Goal: Task Accomplishment & Management: Use online tool/utility

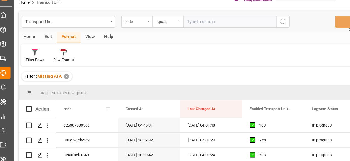
drag, startPoint x: 57, startPoint y: 107, endPoint x: 7, endPoint y: -7, distance: 124.3
click at [60, 108] on div "code" at bounding box center [83, 107] width 55 height 15
click at [7, 0] on html "Created by potrace 1.15, written by [PERSON_NAME] [DATE]-[DATE] Created by potr…" at bounding box center [175, 80] width 350 height 161
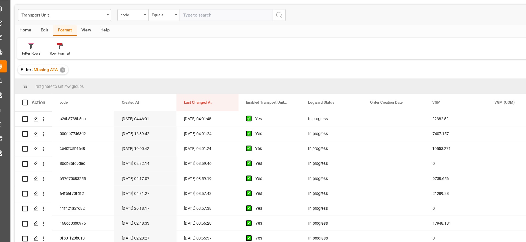
click at [88, 39] on div "Transport Unit code Equals Save Ctrl/CMD + S" at bounding box center [272, 31] width 498 height 18
click at [87, 45] on div "View" at bounding box center [86, 44] width 17 height 9
click at [35, 65] on div "Default" at bounding box center [35, 64] width 11 height 5
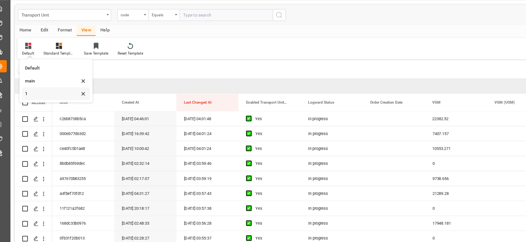
click at [41, 98] on div "1" at bounding box center [56, 100] width 48 height 6
click at [41, 96] on div "Drag here to set row groups" at bounding box center [272, 93] width 498 height 13
click at [10, 0] on html "Created by potrace 1.15, written by [PERSON_NAME] [DATE]-[DATE] Created by potr…" at bounding box center [263, 121] width 526 height 242
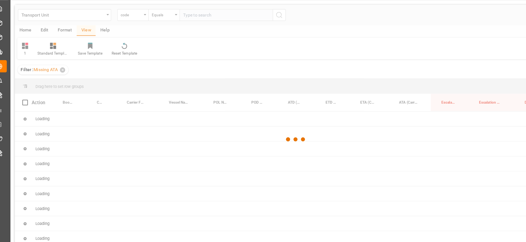
drag, startPoint x: 10, startPoint y: 186, endPoint x: 300, endPoint y: 53, distance: 318.8
click at [300, 53] on div at bounding box center [272, 141] width 498 height 238
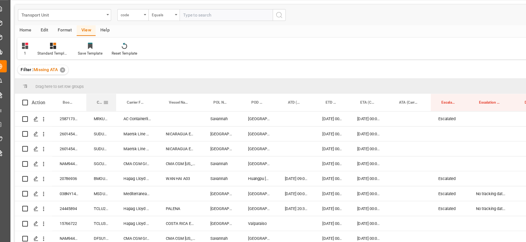
drag, startPoint x: 100, startPoint y: 106, endPoint x: 97, endPoint y: 101, distance: 5.4
click at [97, 101] on div "Container Number" at bounding box center [99, 107] width 6 height 15
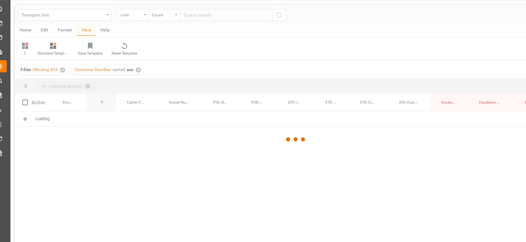
drag, startPoint x: 98, startPoint y: 98, endPoint x: 97, endPoint y: 95, distance: 3.6
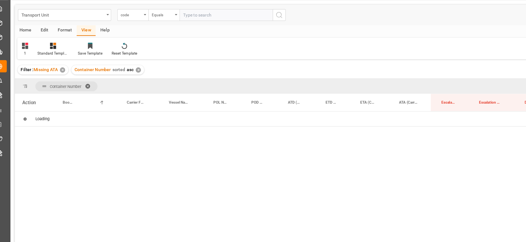
click at [135, 80] on div "Container Number sorted asc ✕" at bounding box center [105, 79] width 64 height 8
click at [87, 93] on span at bounding box center [90, 93] width 9 height 5
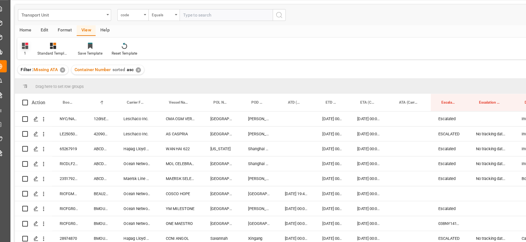
click at [37, 60] on div "1" at bounding box center [33, 61] width 14 height 12
click at [48, 102] on div "1" at bounding box center [56, 100] width 48 height 6
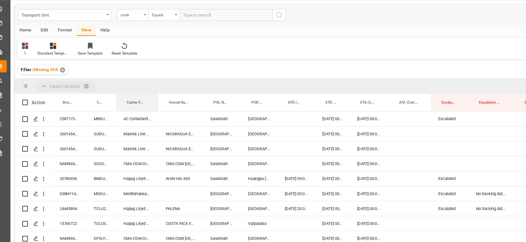
drag, startPoint x: 130, startPoint y: 109, endPoint x: 128, endPoint y: 93, distance: 16.1
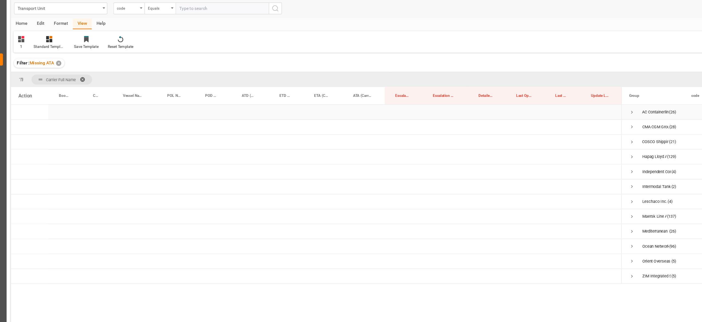
click at [350, 124] on span "Press SPACE to select this row." at bounding box center [573, 122] width 5 height 5
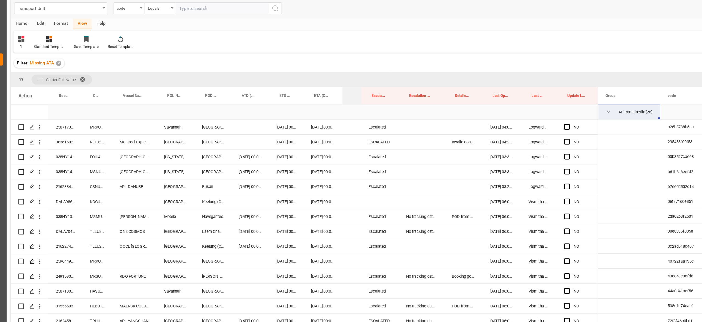
drag, startPoint x: 354, startPoint y: 110, endPoint x: 347, endPoint y: 113, distance: 7.2
click at [333, 117] on div "Action Booking Number Container Number Vessel Name" at bounding box center [360, 212] width 674 height 225
click at [73, 136] on div "258717323" at bounding box center [71, 135] width 30 height 13
click at [128, 139] on div "Press SPACE to select this row." at bounding box center [132, 135] width 39 height 13
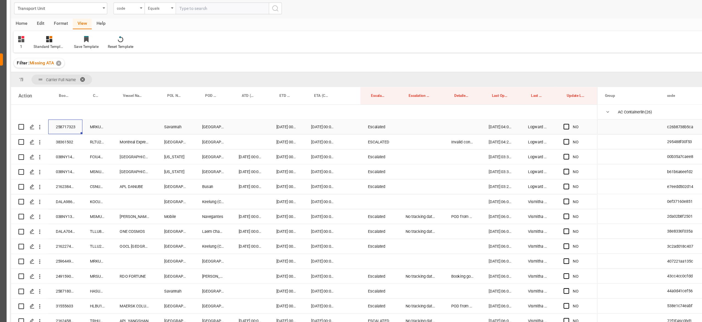
click at [128, 139] on div "Press SPACE to select this row." at bounding box center [132, 135] width 39 height 13
click at [128, 138] on input "Press SPACE to select this row." at bounding box center [132, 139] width 31 height 10
paste input "POLAR [GEOGRAPHIC_DATA]"
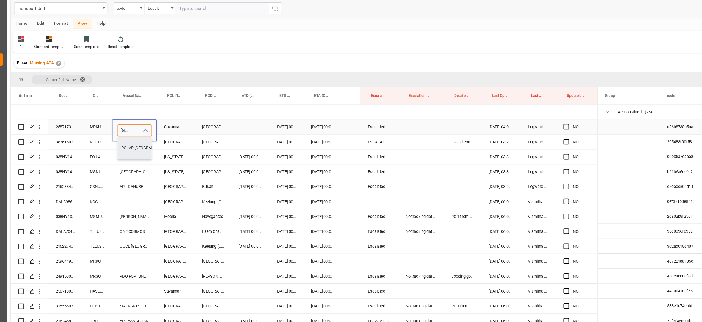
click at [137, 158] on div "POLAR [GEOGRAPHIC_DATA] - 9786786" at bounding box center [152, 154] width 68 height 19
type input "POLAR [GEOGRAPHIC_DATA] - 9786786"
click at [237, 131] on div "Press SPACE to select this row." at bounding box center [234, 135] width 33 height 13
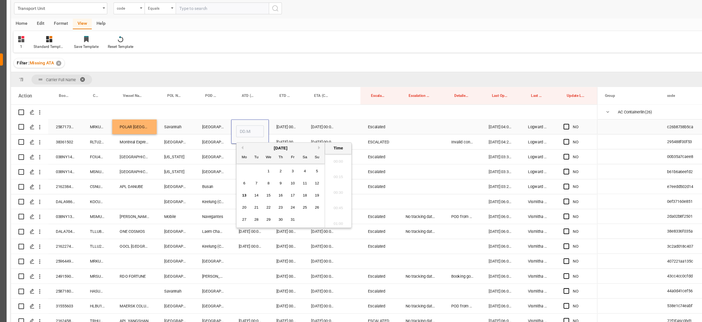
scroll to position [497, 0]
click at [295, 161] on span "12" at bounding box center [294, 185] width 4 height 4
type input "12.10.2025 00:00"
click at [318, 110] on div "ATA (Carrier)" at bounding box center [325, 107] width 16 height 15
click at [232, 161] on div "[DATE] 00:00:00" at bounding box center [234, 162] width 33 height 13
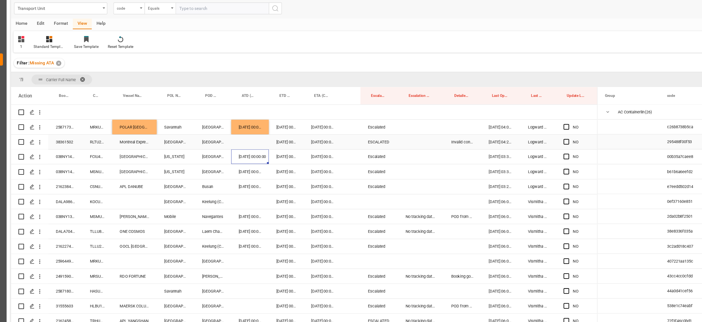
click at [68, 149] on div "38361502" at bounding box center [71, 149] width 30 height 13
click at [263, 147] on div "[DATE] 00:00:00" at bounding box center [267, 149] width 31 height 13
drag, startPoint x: 246, startPoint y: 150, endPoint x: 246, endPoint y: 154, distance: 3.6
click at [246, 153] on div "Press SPACE to select this row." at bounding box center [234, 149] width 33 height 13
click at [264, 151] on div "[DATE] 00:00:00" at bounding box center [267, 149] width 31 height 13
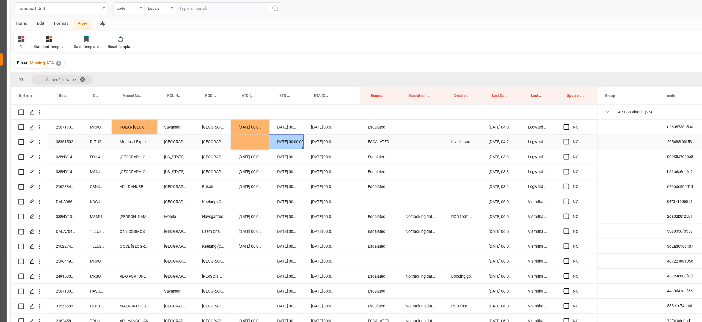
click at [240, 149] on div "Press SPACE to select this row." at bounding box center [234, 149] width 33 height 13
click at [68, 161] on div "DALA98636900" at bounding box center [71, 201] width 30 height 13
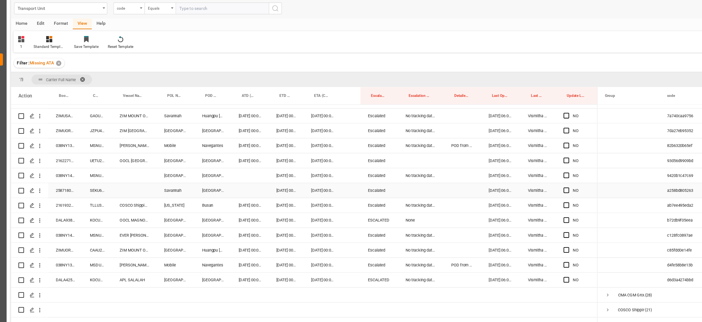
click at [72, 161] on div "258718098" at bounding box center [71, 191] width 30 height 13
click at [131, 161] on div "Press SPACE to select this row." at bounding box center [132, 191] width 39 height 13
click at [131, 161] on input "Press SPACE to select this row." at bounding box center [132, 195] width 31 height 10
paste input "POLAR [GEOGRAPHIC_DATA]"
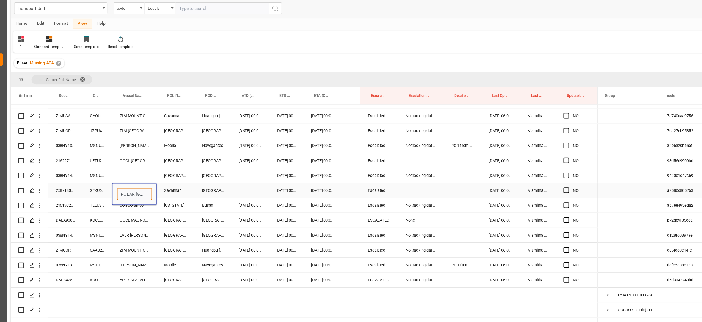
scroll to position [0, 13]
type input "POLAR [GEOGRAPHIC_DATA]"
click at [168, 161] on div "[US_STATE]" at bounding box center [169, 205] width 34 height 13
click at [72, 161] on div "038NY1437465" at bounding box center [71, 178] width 30 height 13
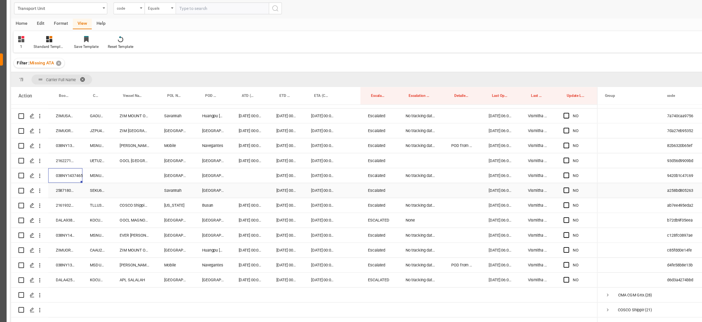
drag, startPoint x: 125, startPoint y: 191, endPoint x: 128, endPoint y: 190, distance: 3.3
click at [125, 161] on div "Press SPACE to select this row." at bounding box center [132, 191] width 39 height 13
click at [128, 161] on div "Press SPACE to select this row." at bounding box center [132, 191] width 39 height 13
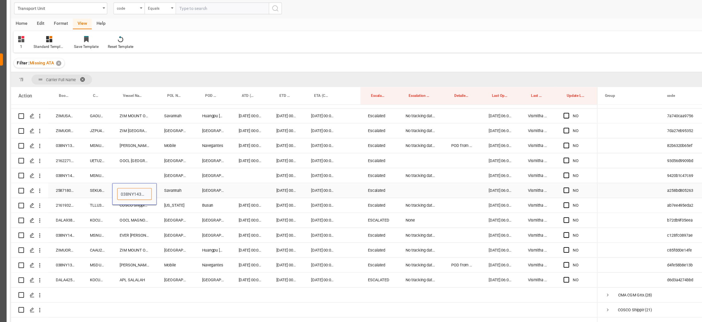
click at [131, 161] on input "038NY1437465" at bounding box center [132, 195] width 31 height 10
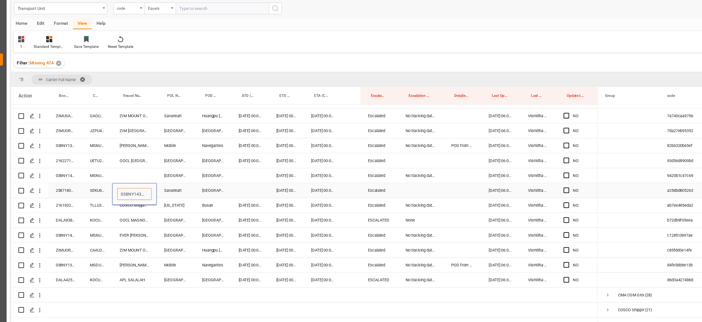
click at [131, 161] on input "038NY1437465" at bounding box center [132, 195] width 31 height 10
paste input "POLAR [GEOGRAPHIC_DATA]"
click at [142, 161] on div "POLAR COSTA RICA - 9786786" at bounding box center [152, 210] width 68 height 19
type input "POLAR COSTA RICA - 9786786"
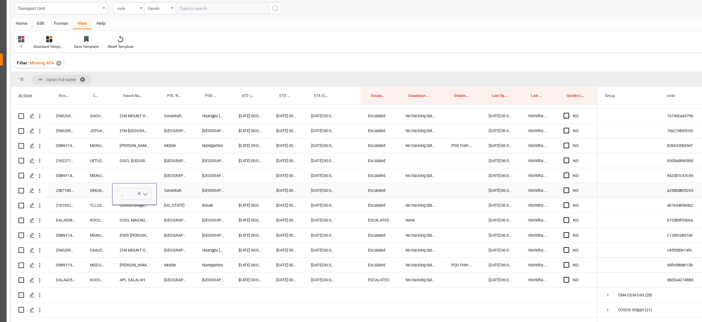
click at [257, 161] on div "[DATE] 00:00:00" at bounding box center [267, 191] width 31 height 13
click at [243, 161] on div "Press SPACE to select this row." at bounding box center [234, 191] width 33 height 13
click at [242, 161] on div "[DATE] 00:00:00" at bounding box center [234, 191] width 33 height 13
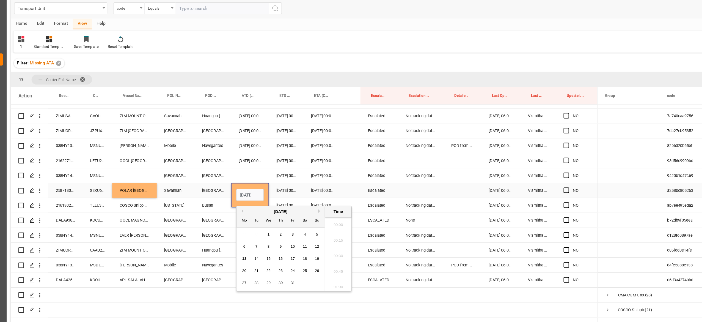
scroll to position [497, 0]
click at [293, 161] on span "12" at bounding box center [294, 242] width 4 height 4
type input "12.10.2025 00:00"
click at [328, 159] on div "Press SPACE to select this row." at bounding box center [325, 165] width 16 height 13
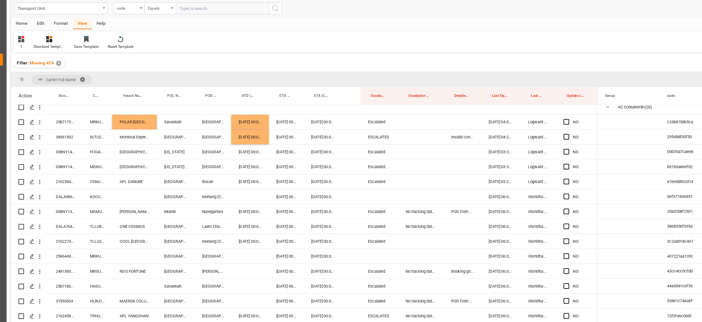
scroll to position [0, 0]
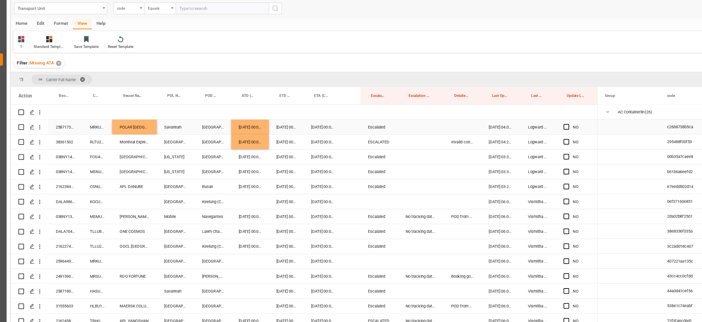
click at [350, 136] on span "Press SPACE to select this row." at bounding box center [515, 135] width 5 height 5
click at [350, 133] on input "Press SPACE to select this row." at bounding box center [517, 133] width 0 height 0
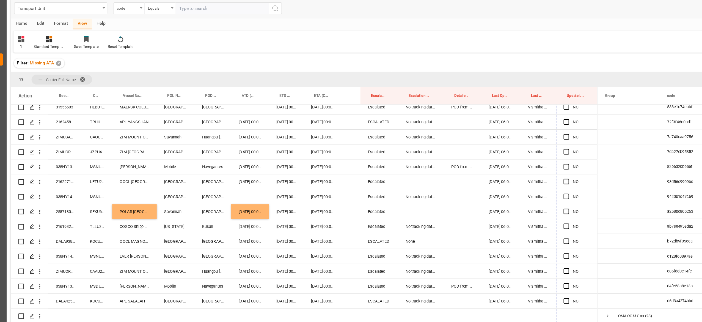
scroll to position [187, 0]
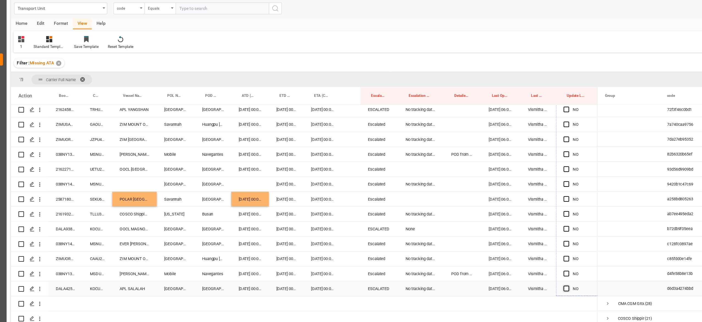
drag, startPoint x: 542, startPoint y: 142, endPoint x: 516, endPoint y: 280, distance: 140.6
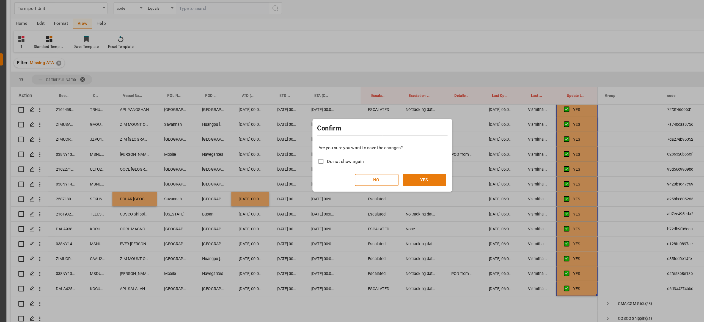
click at [350, 161] on button "YES" at bounding box center [389, 182] width 39 height 10
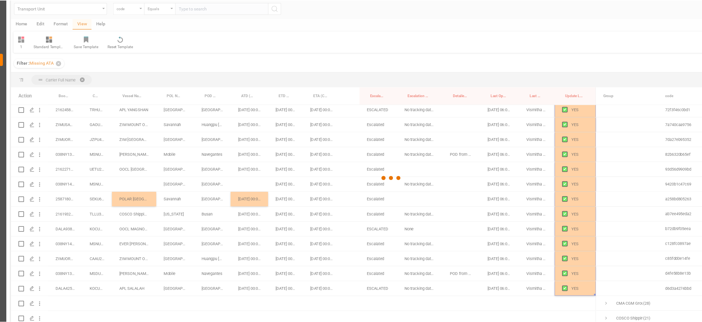
scroll to position [0, 0]
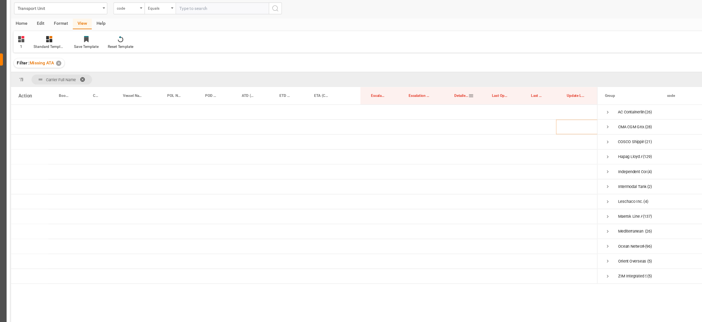
click at [350, 111] on div "Detailed Escalation Reason" at bounding box center [422, 107] width 12 height 15
click at [146, 80] on div "✕" at bounding box center [148, 79] width 5 height 5
drag, startPoint x: 266, startPoint y: 103, endPoint x: 241, endPoint y: 107, distance: 25.4
click at [241, 107] on div "ETD (Carrier)" at bounding box center [234, 107] width 18 height 15
click at [232, 106] on span "ETD (Carrier)" at bounding box center [233, 108] width 10 height 4
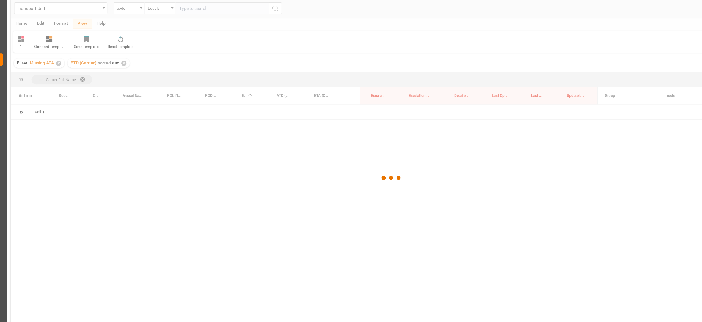
click at [232, 106] on div "Transport Unit code Equals Save Ctrl/CMD + S Home Edit Format View Help 1 Stand…" at bounding box center [360, 179] width 674 height 315
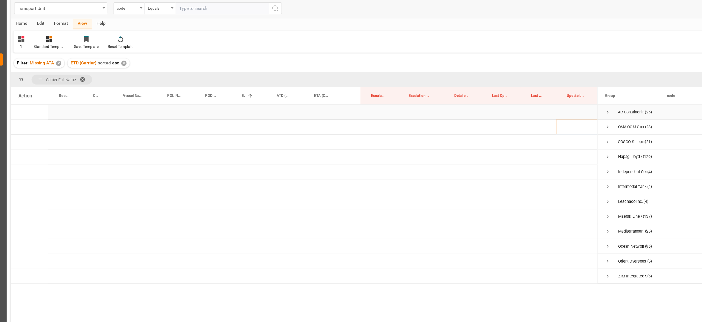
click at [350, 124] on span "Press SPACE to select this row." at bounding box center [551, 122] width 5 height 5
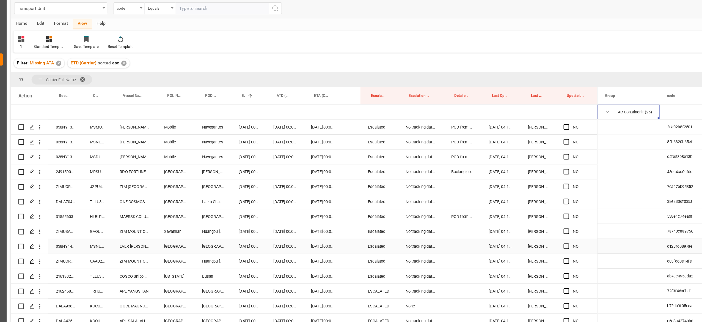
scroll to position [49, 0]
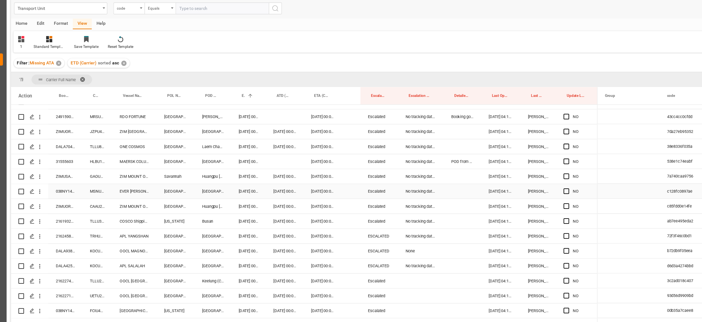
drag, startPoint x: 67, startPoint y: 191, endPoint x: 114, endPoint y: 205, distance: 49.4
click at [67, 161] on div "038NY1420219" at bounding box center [71, 192] width 30 height 13
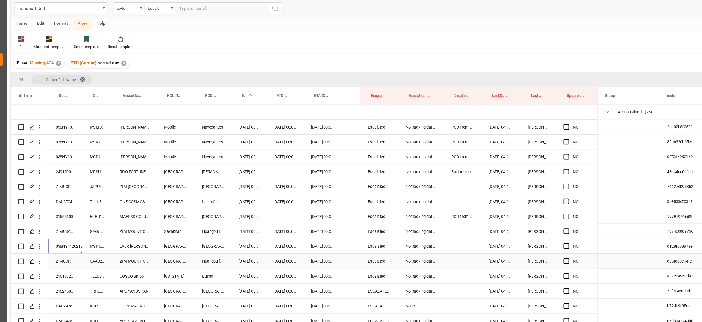
scroll to position [243, 0]
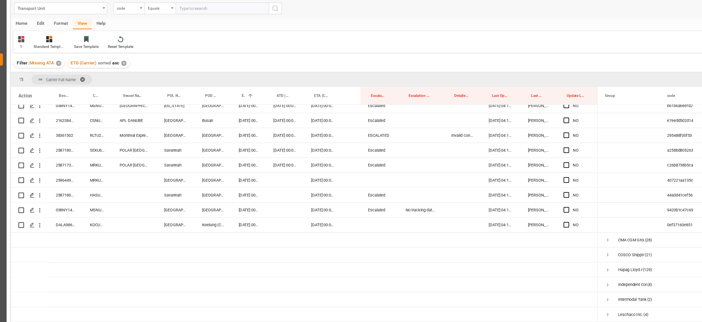
click at [350, 38] on div "Transport Unit code Equals Save Ctrl/CMD + S" at bounding box center [360, 31] width 674 height 18
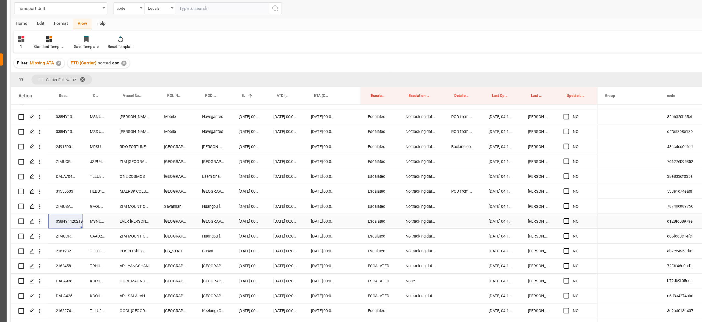
click at [203, 161] on div "Guatemala City" at bounding box center [202, 219] width 32 height 13
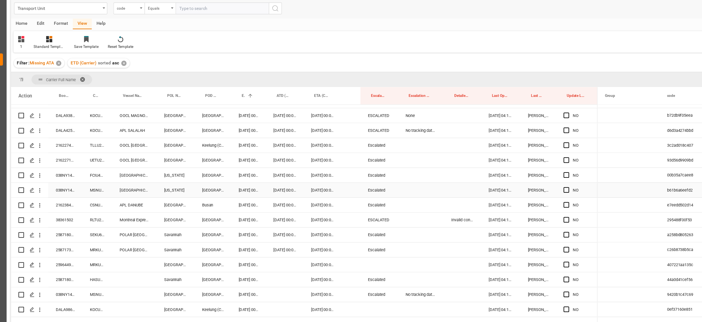
scroll to position [217, 0]
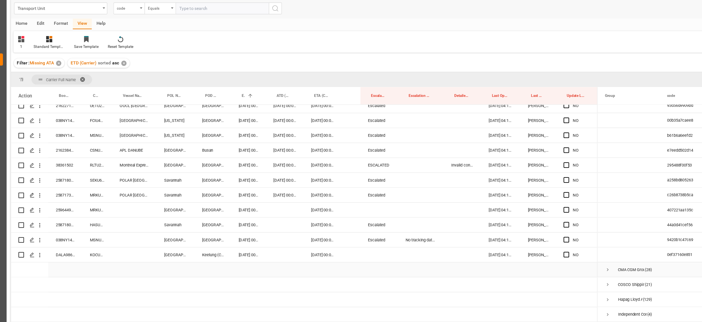
click at [350, 161] on span "Press SPACE to select this row." at bounding box center [551, 262] width 5 height 5
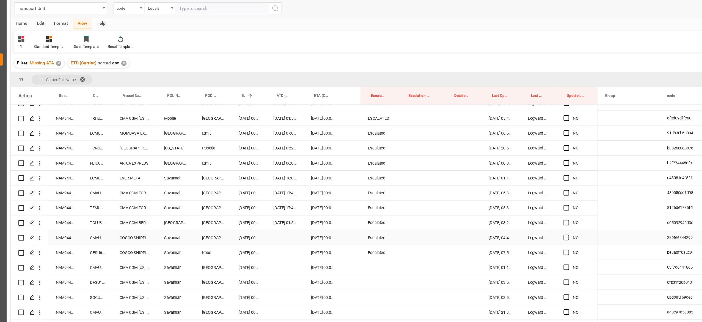
scroll to position [558, 0]
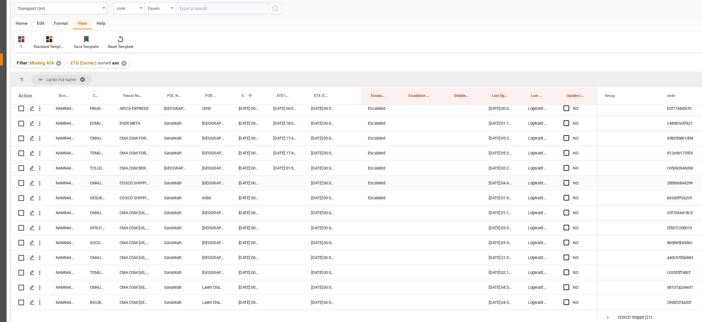
click at [237, 161] on div "[DATE] 00:00:00" at bounding box center [233, 185] width 31 height 13
click at [76, 161] on div "NAM9448582" at bounding box center [71, 185] width 30 height 13
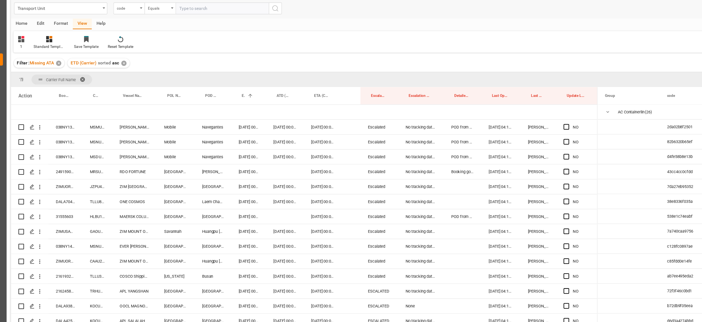
scroll to position [558, 0]
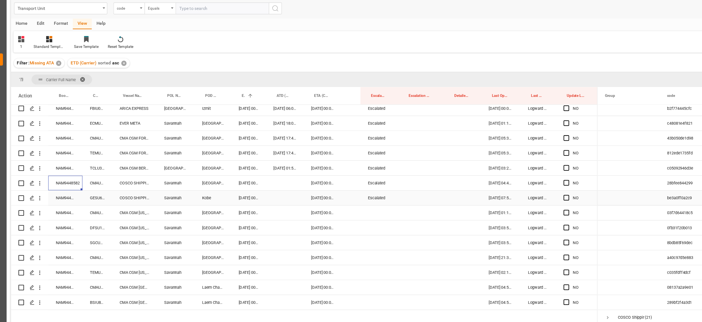
click at [74, 199] on div "NAM9448587" at bounding box center [71, 198] width 30 height 13
drag, startPoint x: 70, startPoint y: 199, endPoint x: 128, endPoint y: 291, distance: 108.2
click at [70, 199] on div "NAM9448587" at bounding box center [71, 198] width 30 height 13
click at [73, 215] on div "NAM9449820" at bounding box center [71, 211] width 30 height 13
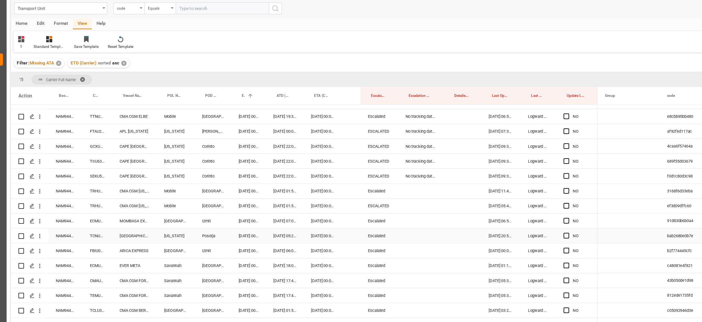
scroll to position [431, 0]
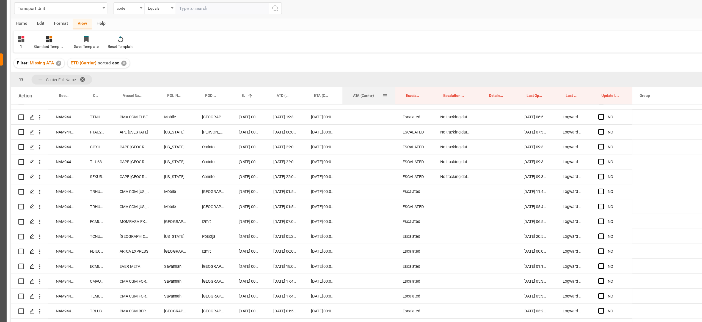
drag, startPoint x: 333, startPoint y: 106, endPoint x: 363, endPoint y: 114, distance: 31.3
click at [363, 114] on div at bounding box center [364, 107] width 2 height 15
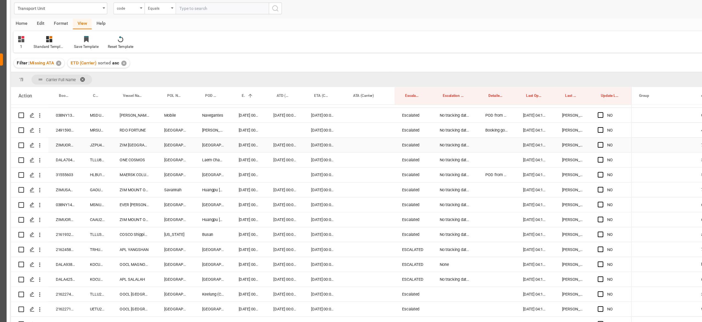
scroll to position [37, 0]
click at [75, 151] on div "ZIMUORF9089854" at bounding box center [71, 151] width 30 height 13
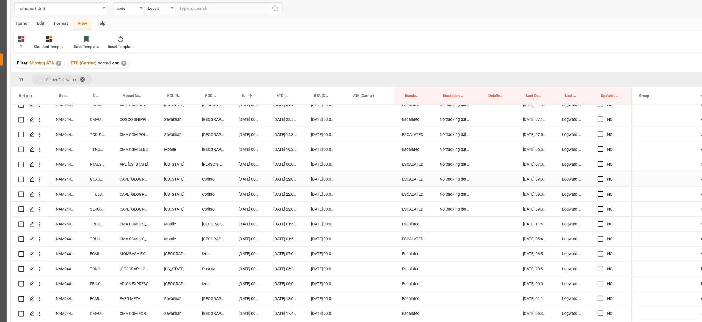
scroll to position [403, 0]
click at [66, 187] on div "NAM9447534" at bounding box center [71, 181] width 30 height 13
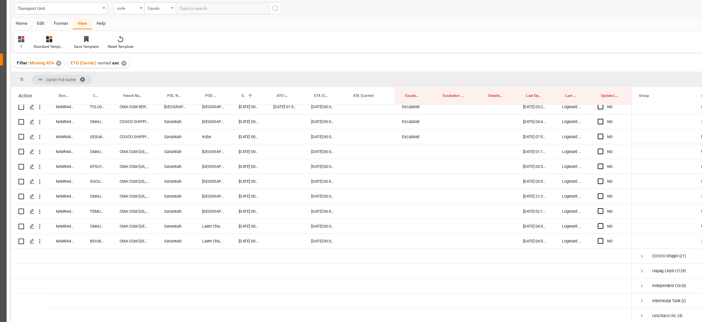
scroll to position [614, 0]
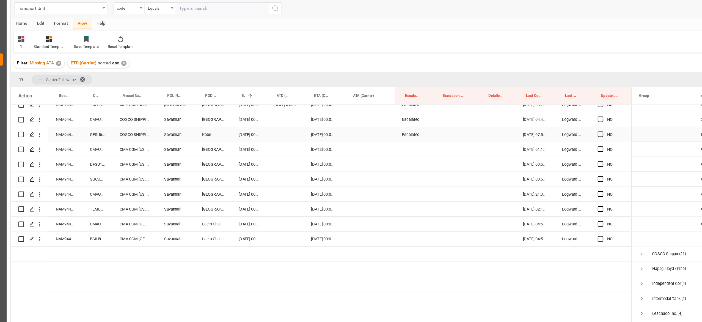
click at [381, 146] on div "Escalated" at bounding box center [379, 142] width 33 height 13
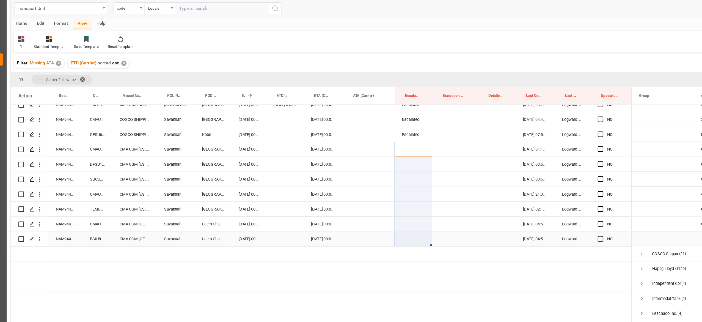
drag, startPoint x: 377, startPoint y: 155, endPoint x: 385, endPoint y: 229, distance: 74.5
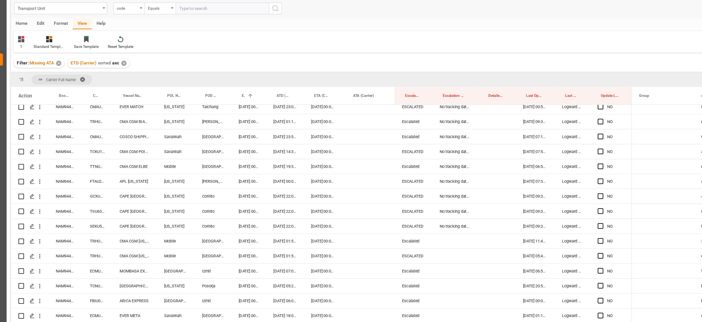
scroll to position [386, 0]
click at [407, 228] on div "No tracking data received from the carrier" at bounding box center [416, 224] width 40 height 13
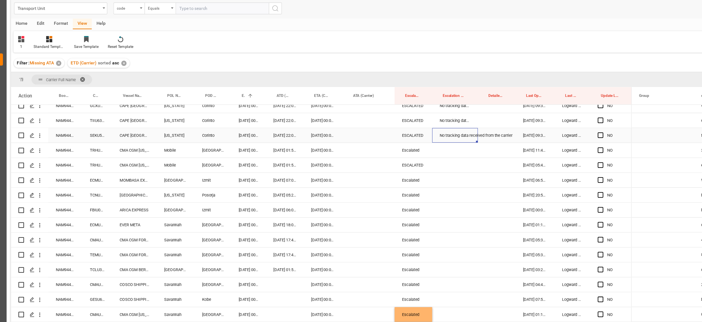
scroll to position [469, 0]
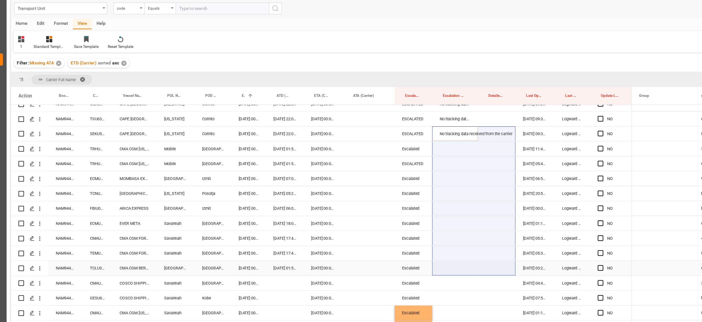
drag, startPoint x: 412, startPoint y: 141, endPoint x: 442, endPoint y: 271, distance: 132.7
click at [442, 271] on div "NO" at bounding box center [298, 83] width 550 height 872
click at [410, 209] on div "Press SPACE to select this row." at bounding box center [416, 207] width 40 height 13
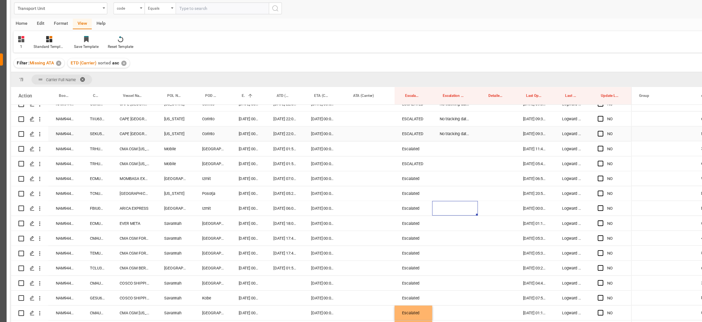
click at [412, 145] on div "No tracking data received from the carrier" at bounding box center [416, 141] width 40 height 13
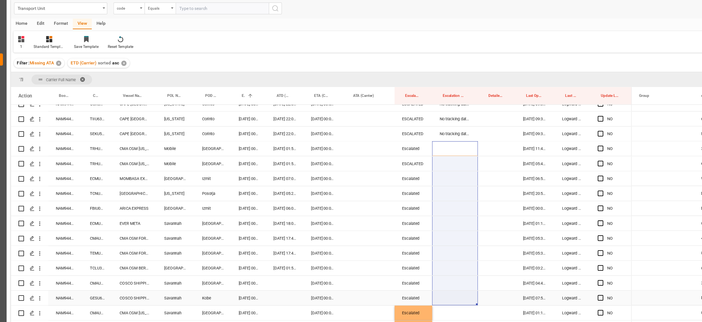
drag, startPoint x: 410, startPoint y: 155, endPoint x: 415, endPoint y: 284, distance: 129.4
click at [415, 284] on div "NO" at bounding box center [298, 83] width 550 height 872
click at [421, 141] on div "No tracking data received from the carrier" at bounding box center [416, 141] width 40 height 13
drag, startPoint x: 419, startPoint y: 152, endPoint x: 416, endPoint y: 284, distance: 132.6
click at [416, 284] on div "NO" at bounding box center [298, 83] width 550 height 872
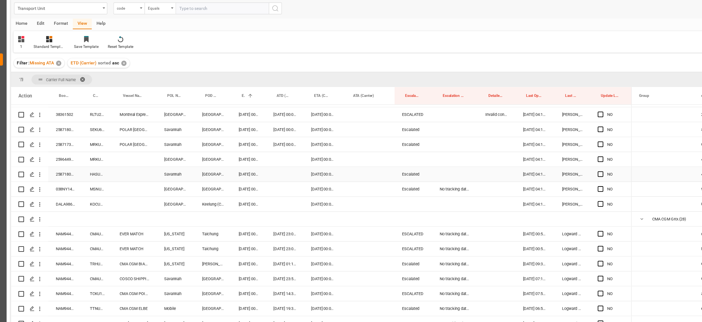
scroll to position [196, 0]
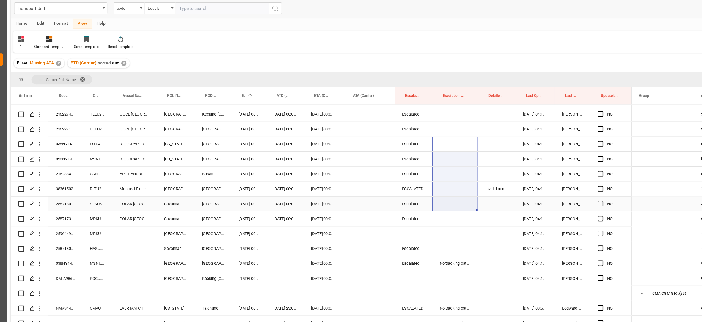
drag, startPoint x: 412, startPoint y: 144, endPoint x: 415, endPoint y: 207, distance: 63.1
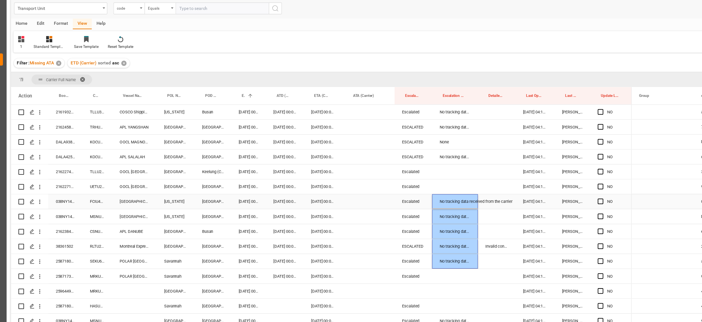
scroll to position [101, 0]
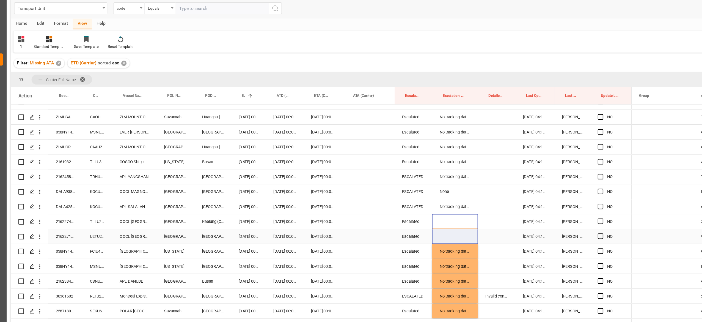
drag, startPoint x: 413, startPoint y: 217, endPoint x: 416, endPoint y: 237, distance: 20.3
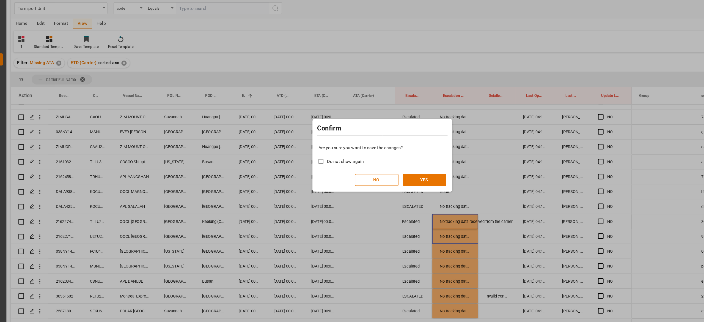
click at [341, 179] on button "NO" at bounding box center [347, 182] width 39 height 10
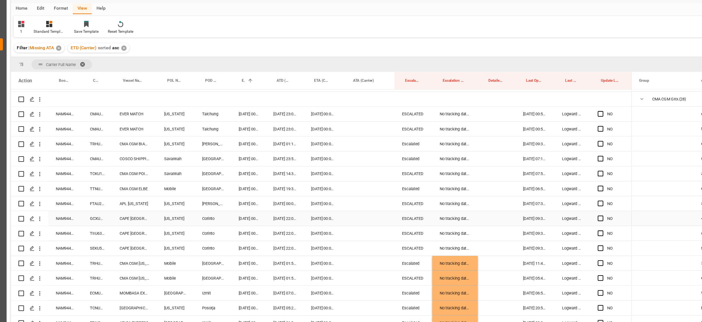
scroll to position [354, 0]
click at [544, 138] on span "Press SPACE to select this row." at bounding box center [545, 138] width 5 height 5
click at [547, 136] on input "Press SPACE to select this row." at bounding box center [547, 136] width 0 height 0
drag, startPoint x: 571, startPoint y: 144, endPoint x: 545, endPoint y: 253, distance: 111.8
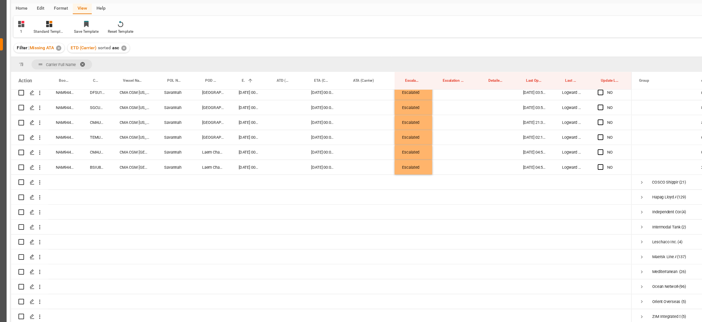
scroll to position [666, 0]
click at [447, 229] on div "Press SPACE to select this row." at bounding box center [453, 224] width 33 height 13
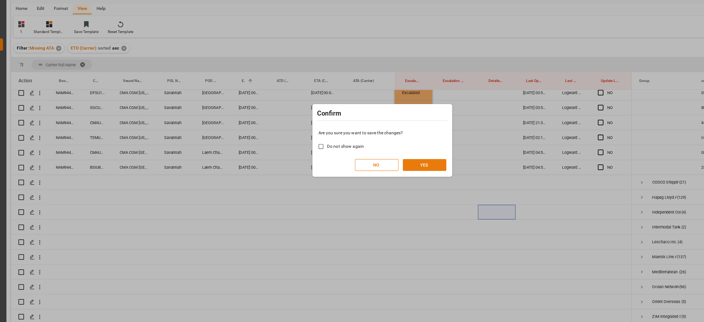
click at [379, 182] on button "YES" at bounding box center [389, 182] width 39 height 10
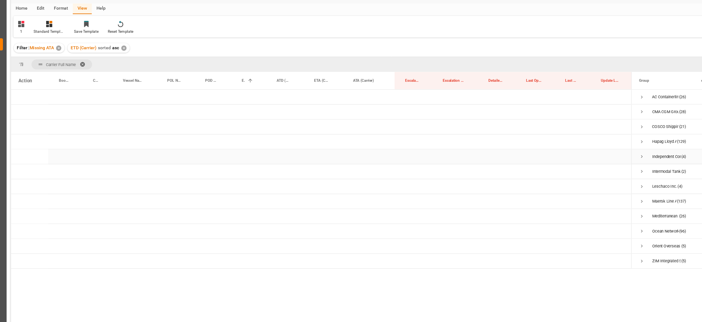
scroll to position [0, 0]
click at [583, 148] on span "Press SPACE to select this row." at bounding box center [582, 149] width 5 height 5
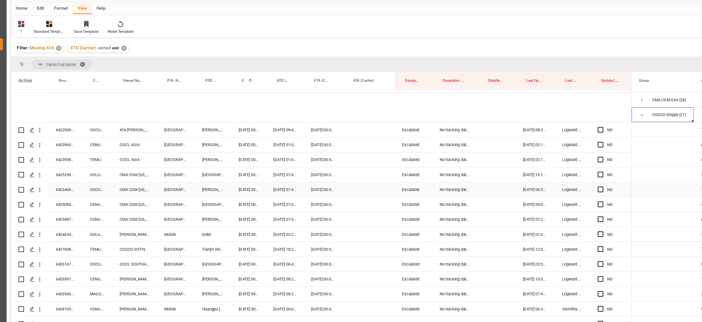
scroll to position [12, 0]
click at [75, 165] on div "6423960980" at bounding box center [71, 163] width 30 height 13
click at [547, 153] on div "Press SPACE to select this row." at bounding box center [547, 150] width 8 height 13
click at [544, 150] on span "Press SPACE to select this row." at bounding box center [545, 150] width 5 height 5
click at [547, 148] on input "Press SPACE to select this row." at bounding box center [547, 148] width 0 height 0
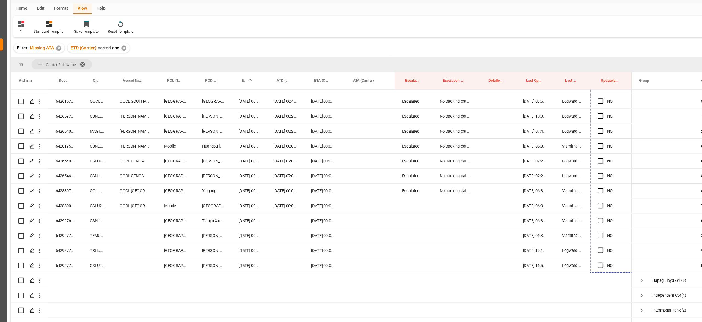
scroll to position [166, 0]
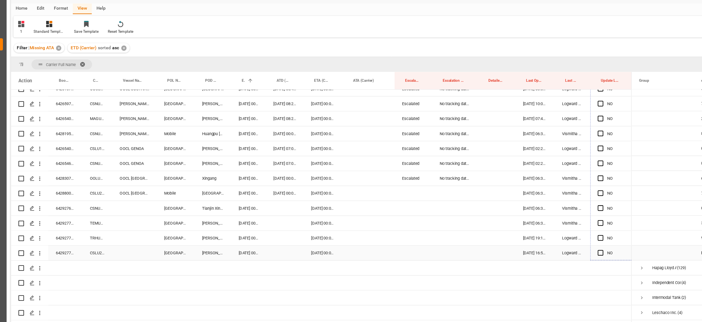
drag, startPoint x: 572, startPoint y: 156, endPoint x: 554, endPoint y: 262, distance: 108.1
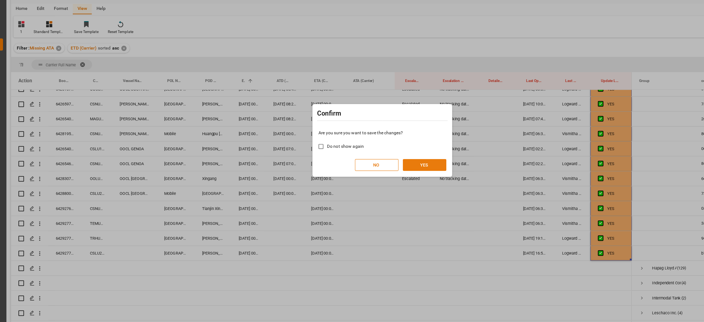
click at [398, 187] on button "YES" at bounding box center [389, 182] width 39 height 10
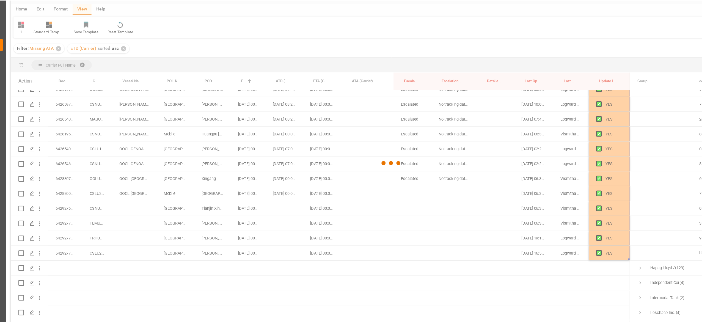
scroll to position [0, 0]
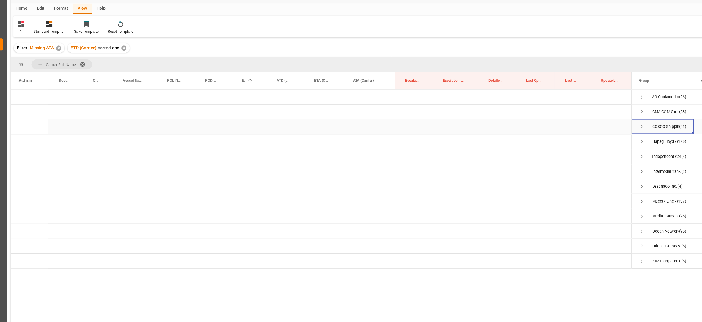
click at [581, 147] on span "Press SPACE to select this row." at bounding box center [582, 149] width 5 height 5
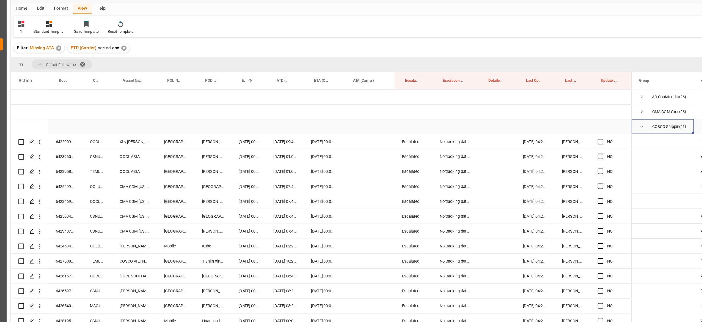
click at [581, 151] on span "Press SPACE to select this row." at bounding box center [582, 149] width 5 height 5
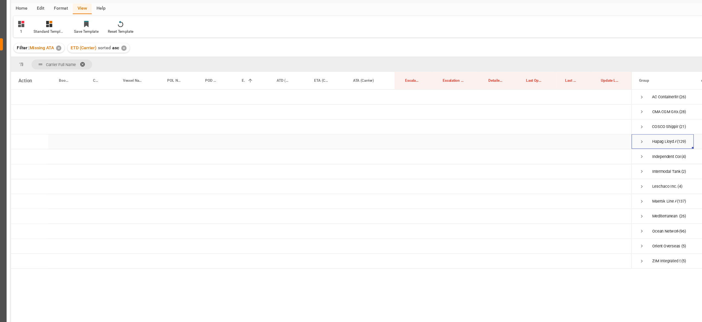
click at [583, 161] on span "Press SPACE to select this row." at bounding box center [582, 162] width 5 height 5
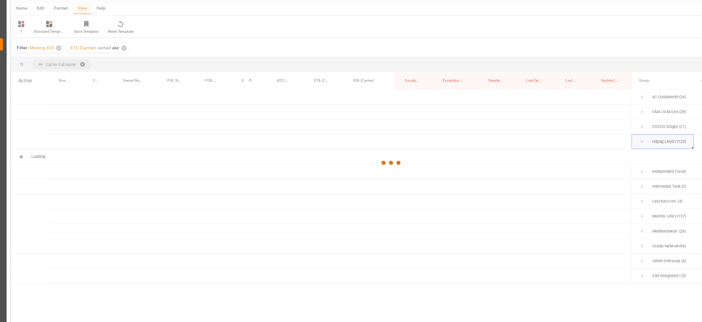
click at [585, 152] on div at bounding box center [360, 181] width 674 height 319
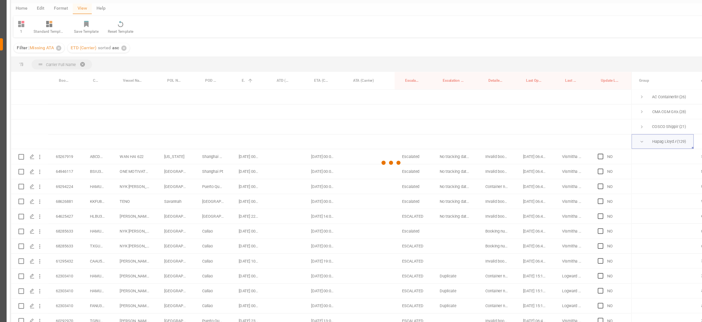
click at [585, 150] on div at bounding box center [360, 181] width 674 height 319
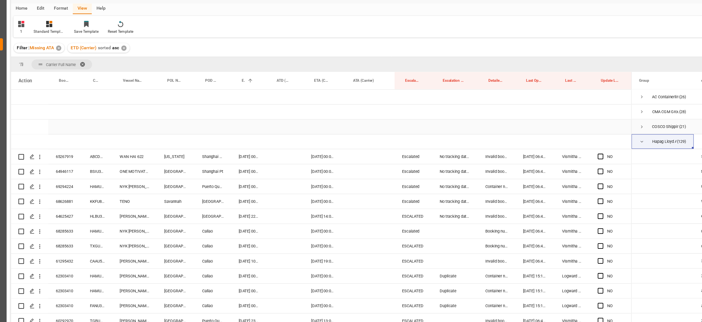
click at [582, 147] on span "Press SPACE to select this row." at bounding box center [582, 149] width 5 height 5
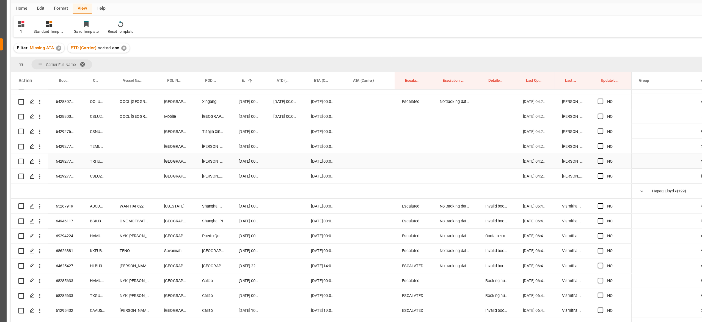
scroll to position [218, 0]
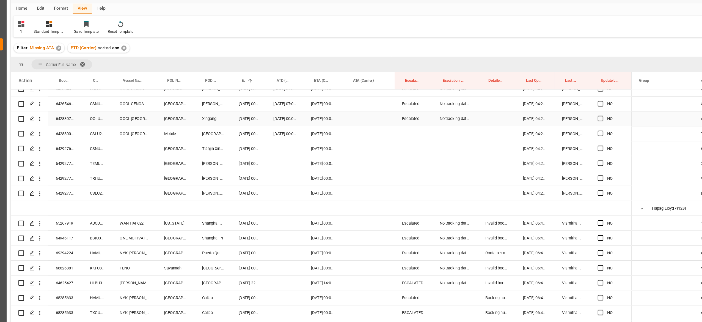
click at [417, 142] on div "No tracking data received from the carrier" at bounding box center [416, 141] width 40 height 13
click at [387, 142] on div "Escalated" at bounding box center [379, 141] width 33 height 13
drag, startPoint x: 378, startPoint y: 152, endPoint x: 377, endPoint y: 214, distance: 62.5
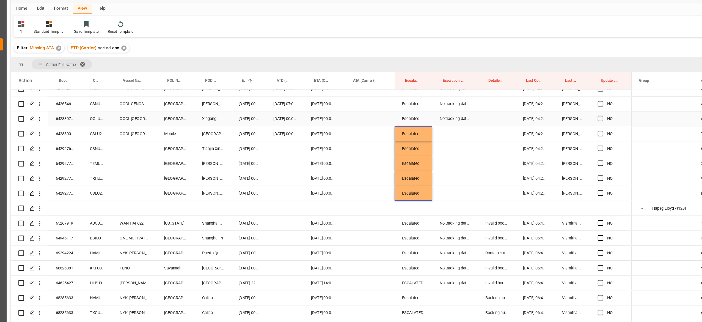
click at [417, 139] on div "No tracking data received from the carrier" at bounding box center [416, 141] width 40 height 13
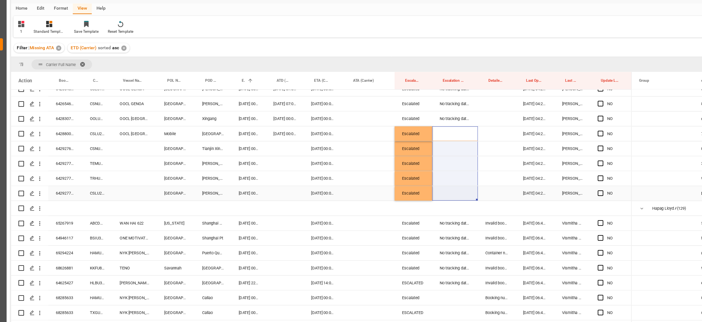
drag, startPoint x: 411, startPoint y: 157, endPoint x: 410, endPoint y: 202, distance: 44.6
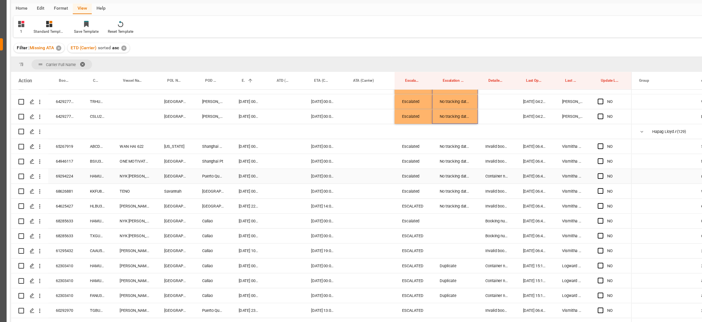
scroll to position [289, 0]
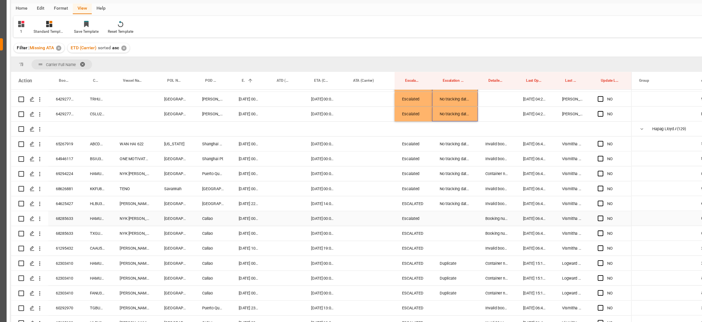
drag, startPoint x: 409, startPoint y: 229, endPoint x: 412, endPoint y: 262, distance: 33.2
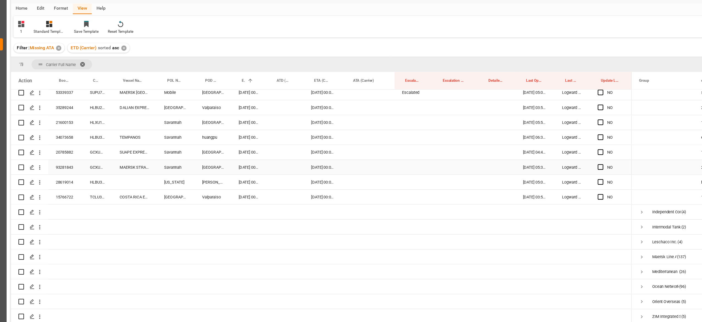
scroll to position [1867, 0]
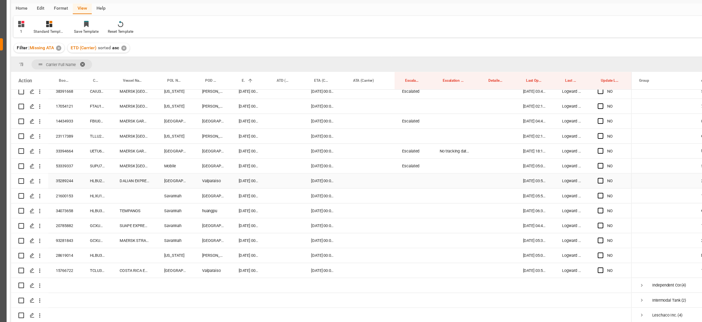
click at [382, 190] on div "Escalated" at bounding box center [379, 183] width 33 height 13
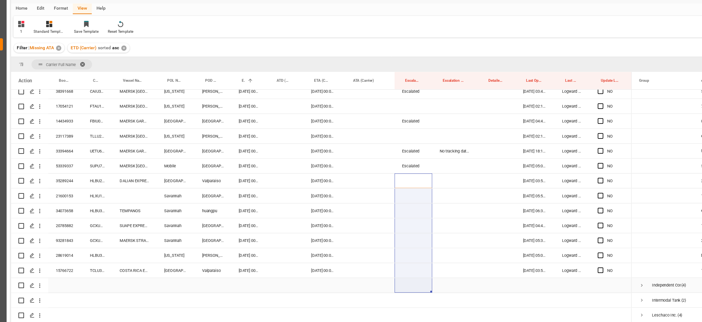
drag, startPoint x: 378, startPoint y: 197, endPoint x: 377, endPoint y: 283, distance: 86.1
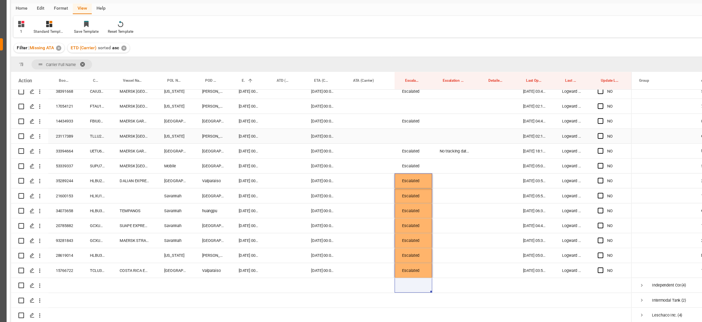
click at [419, 162] on div "Press SPACE to select this row." at bounding box center [416, 157] width 40 height 13
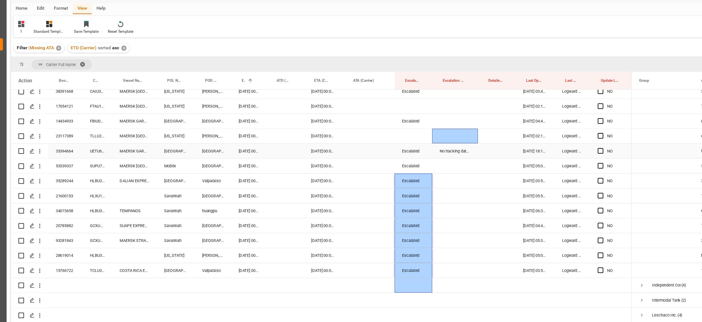
click at [417, 168] on div "No tracking data received from the carrier" at bounding box center [416, 170] width 40 height 13
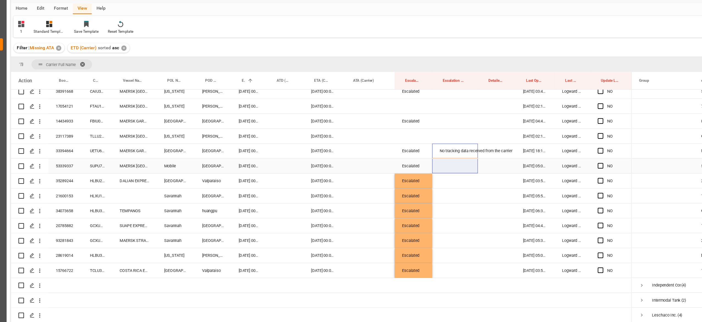
drag, startPoint x: 416, startPoint y: 172, endPoint x: 433, endPoint y: 285, distance: 113.8
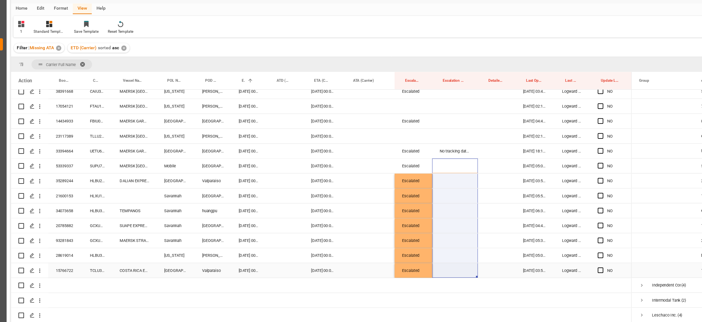
drag, startPoint x: 433, startPoint y: 285, endPoint x: 420, endPoint y: 281, distance: 14.2
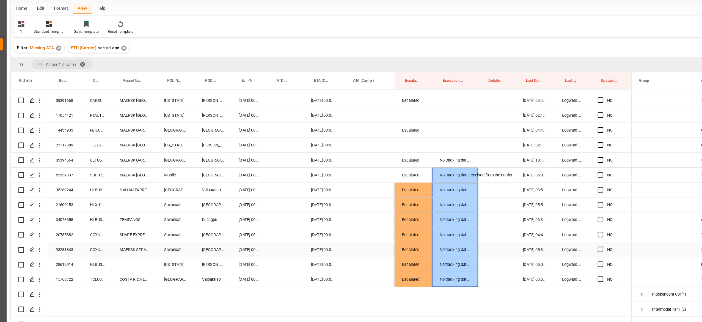
scroll to position [1820, 0]
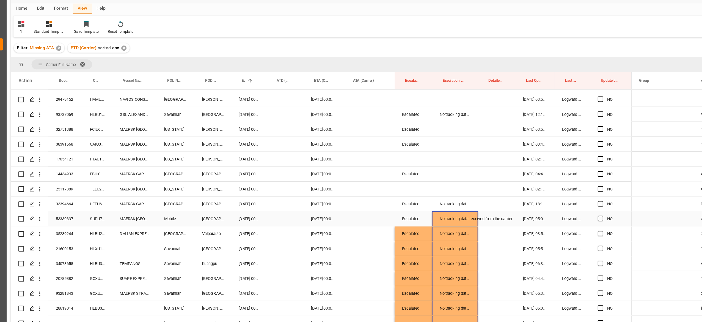
click at [383, 229] on div "Escalated" at bounding box center [379, 230] width 33 height 13
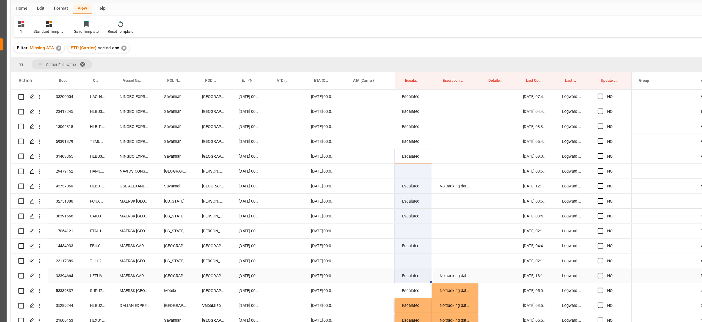
drag, startPoint x: 376, startPoint y: 181, endPoint x: 374, endPoint y: 287, distance: 106.8
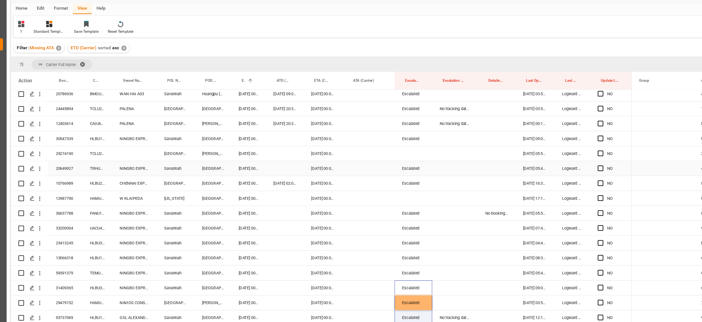
scroll to position [1521, 0]
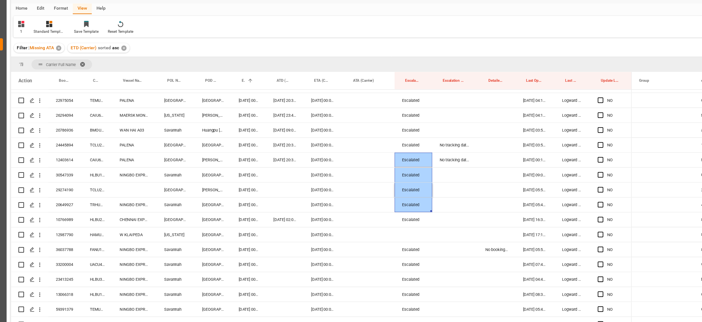
scroll to position [1660, 0]
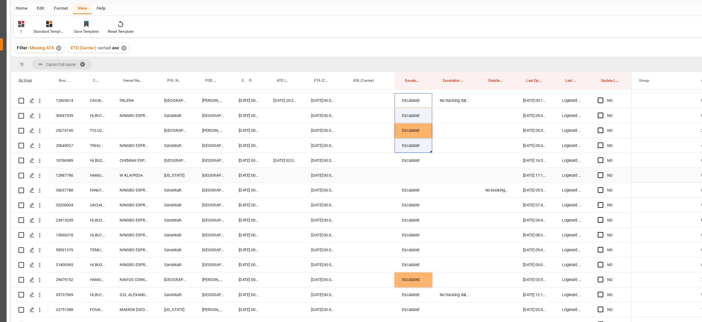
click at [379, 194] on div "Press SPACE to select this row." at bounding box center [379, 191] width 33 height 13
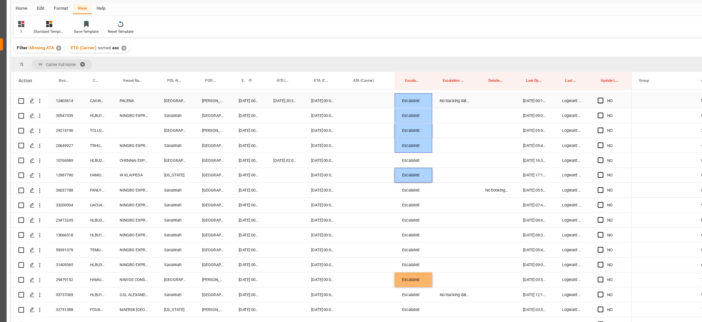
scroll to position [1634, 0]
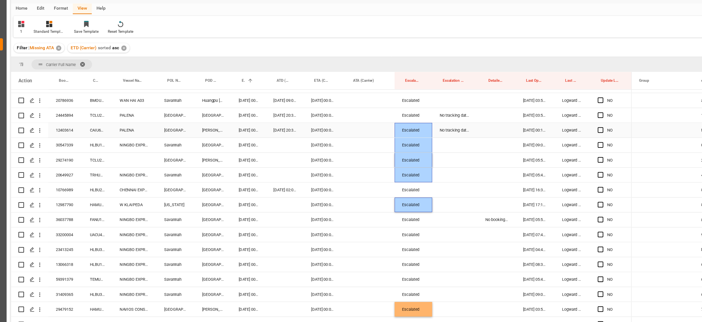
click at [409, 155] on div "No tracking data received from the carrier" at bounding box center [416, 152] width 40 height 13
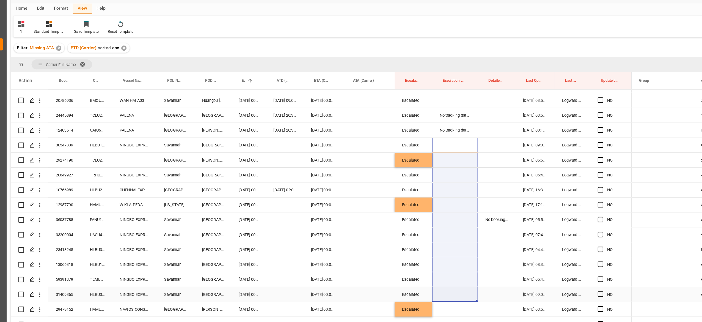
drag, startPoint x: 410, startPoint y: 167, endPoint x: 410, endPoint y: 303, distance: 136.2
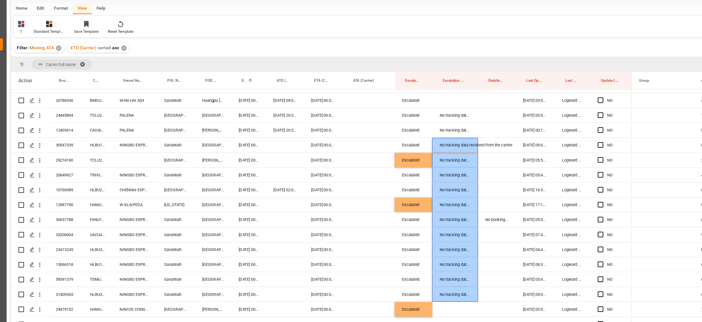
scroll to position [1802, 0]
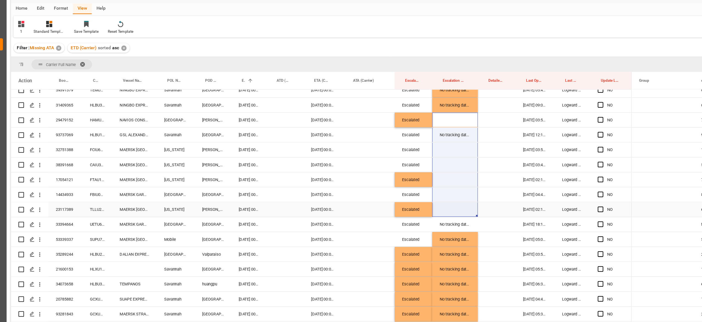
drag, startPoint x: 416, startPoint y: 146, endPoint x: 427, endPoint y: 219, distance: 74.2
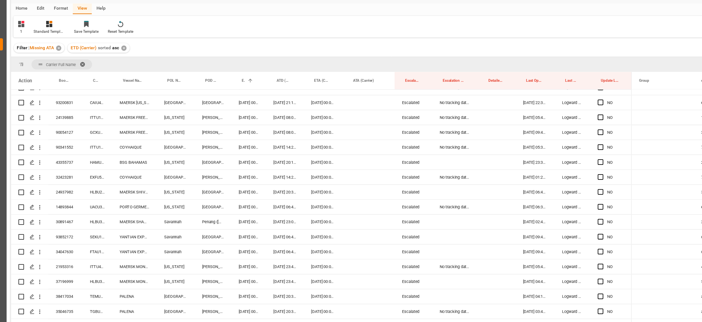
scroll to position [1549, 0]
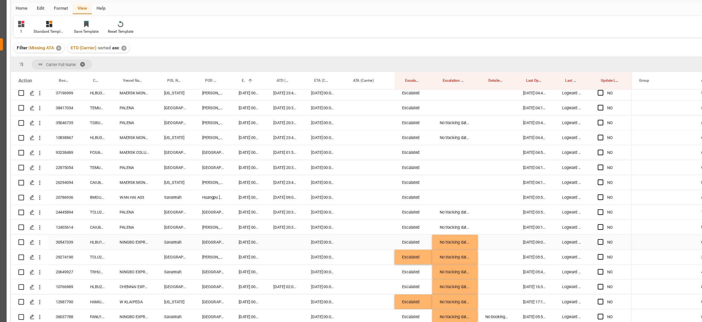
click at [73, 254] on div "30547339" at bounding box center [71, 251] width 30 height 13
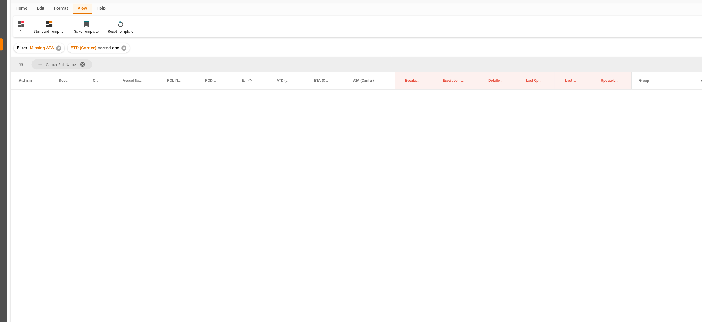
scroll to position [1624, 0]
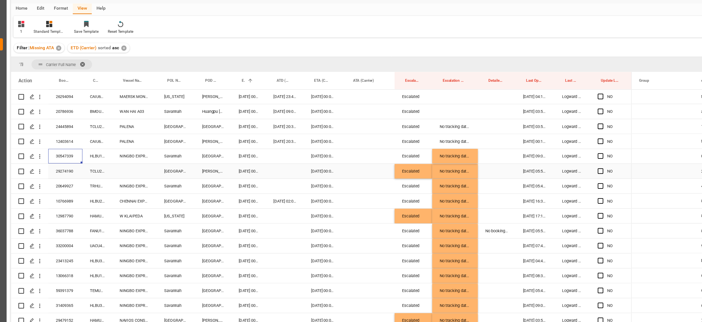
click at [70, 190] on div "29274190" at bounding box center [71, 188] width 30 height 13
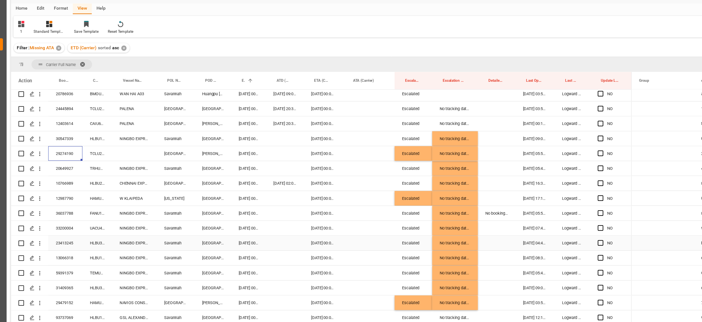
scroll to position [1657, 0]
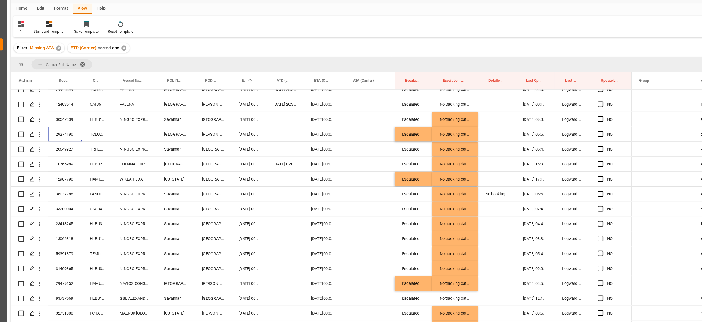
click at [362, 64] on div "1 Standard Templates Save Template Reset Template" at bounding box center [360, 60] width 669 height 19
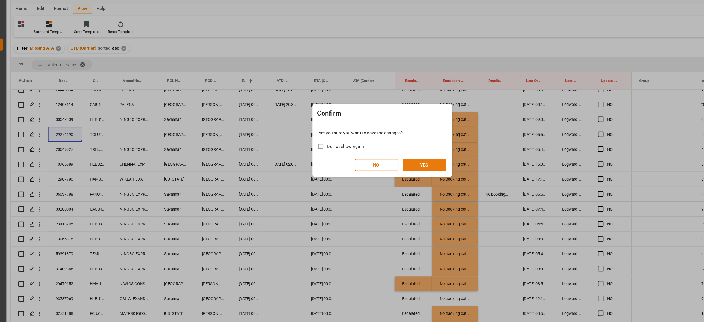
click at [378, 183] on button "YES" at bounding box center [389, 182] width 39 height 10
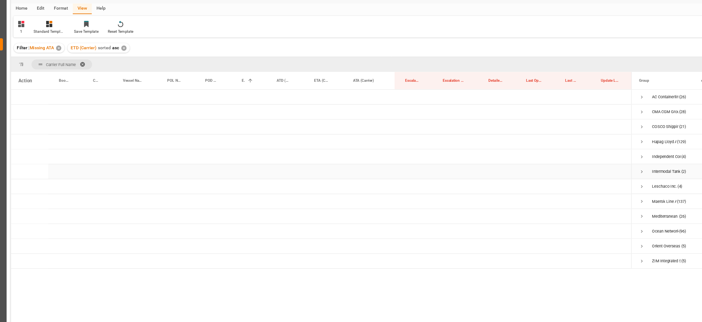
scroll to position [0, 0]
click at [292, 108] on span "ETA (Carrier)" at bounding box center [298, 108] width 13 height 4
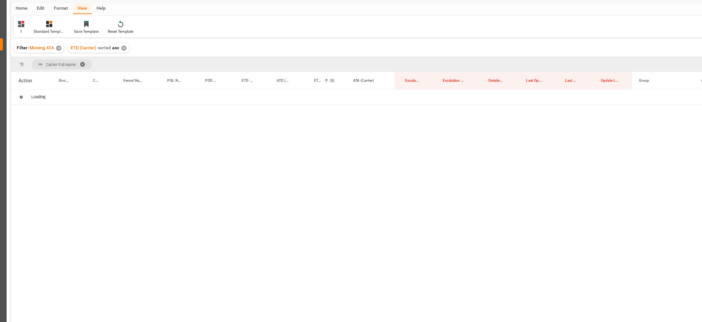
click at [291, 108] on div "Transport Unit code Equals Save Ctrl/CMD + S Home Edit Format View Help 1 Stand…" at bounding box center [360, 179] width 674 height 315
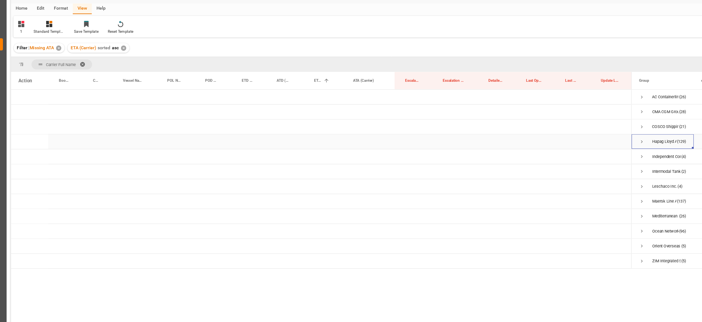
click at [583, 163] on span "Press SPACE to select this row." at bounding box center [582, 162] width 5 height 5
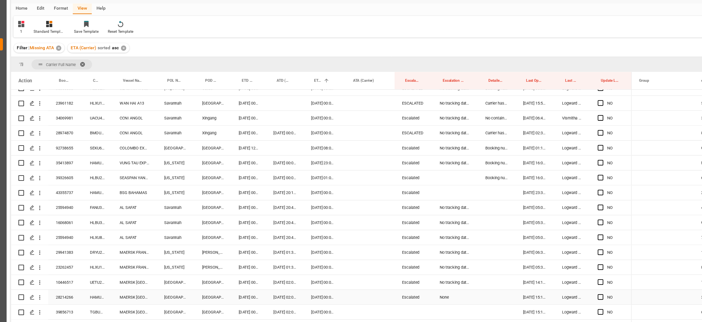
scroll to position [601, 0]
click at [446, 197] on div "Booking number from carrier doesn’t match with booking number from customer/forw" at bounding box center [453, 194] width 33 height 13
click at [85, 205] on div "43355737" at bounding box center [71, 207] width 30 height 13
click at [297, 206] on div "[DATE] 00:00:00" at bounding box center [300, 207] width 34 height 13
click at [320, 205] on div "Press SPACE to select this row." at bounding box center [340, 207] width 46 height 13
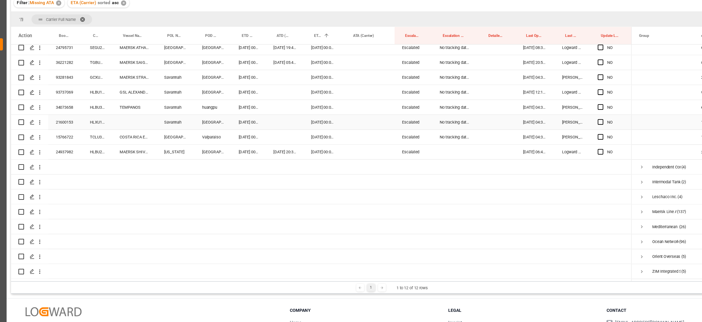
scroll to position [1568, 0]
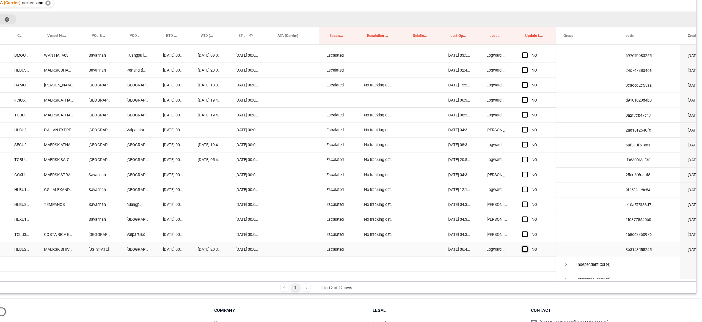
click at [544, 257] on span "Press SPACE to select this row." at bounding box center [545, 257] width 5 height 5
click at [547, 255] on input "Press SPACE to select this row." at bounding box center [547, 255] width 0 height 0
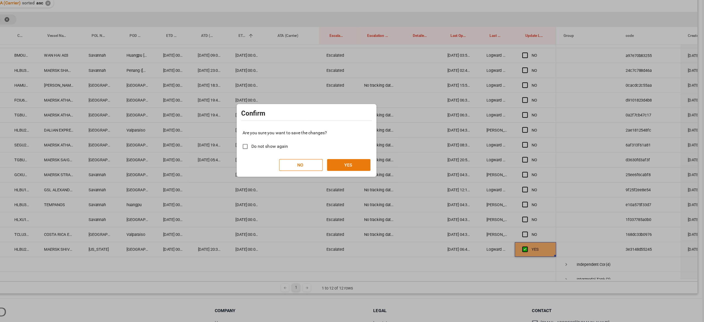
click at [389, 179] on button "YES" at bounding box center [389, 182] width 39 height 10
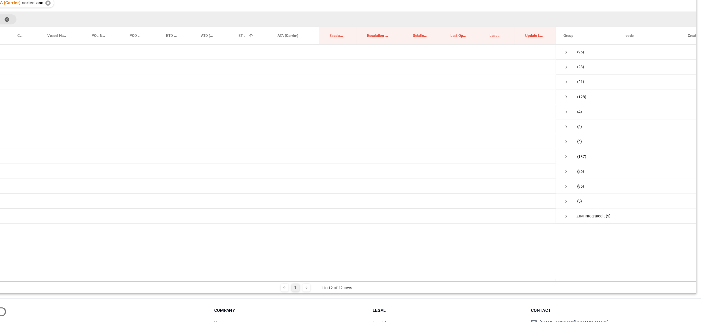
scroll to position [0, 0]
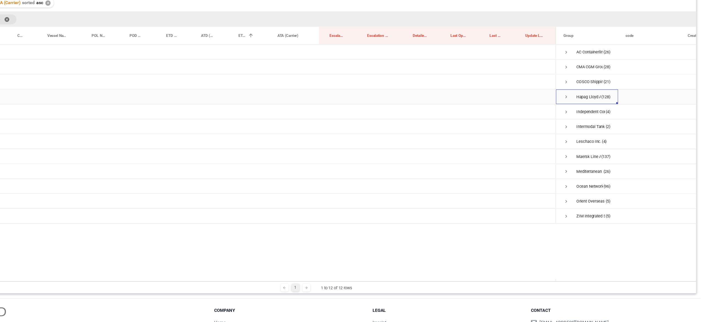
click at [583, 120] on span "Press SPACE to select this row." at bounding box center [582, 122] width 5 height 5
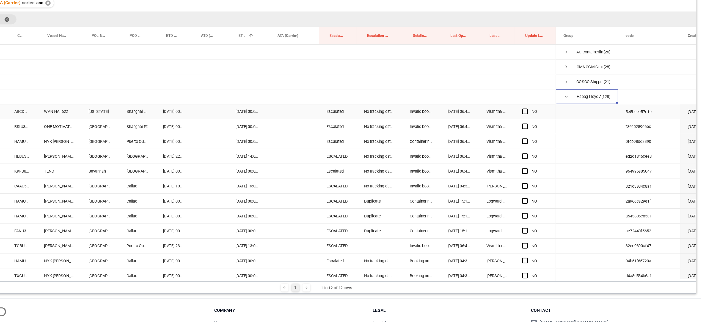
click at [548, 135] on div "Press SPACE to select this row." at bounding box center [547, 135] width 8 height 13
click at [546, 135] on span "Press SPACE to select this row." at bounding box center [545, 135] width 5 height 5
click at [547, 133] on input "Press SPACE to select this row." at bounding box center [547, 133] width 0 height 0
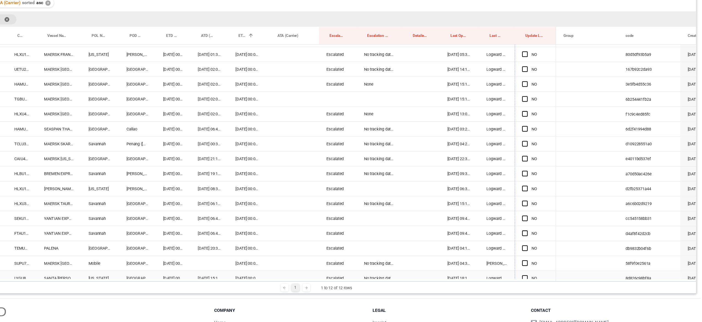
scroll to position [748, 0]
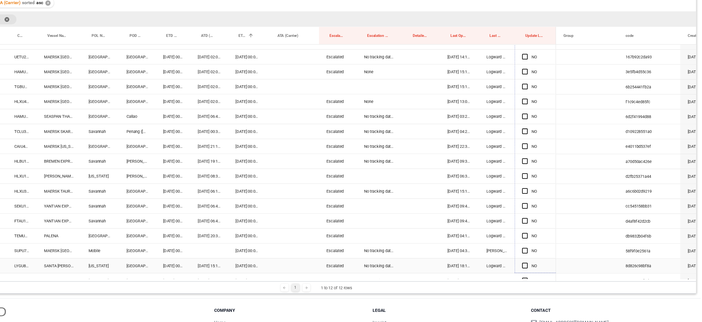
drag, startPoint x: 572, startPoint y: 141, endPoint x: 427, endPoint y: 261, distance: 188.8
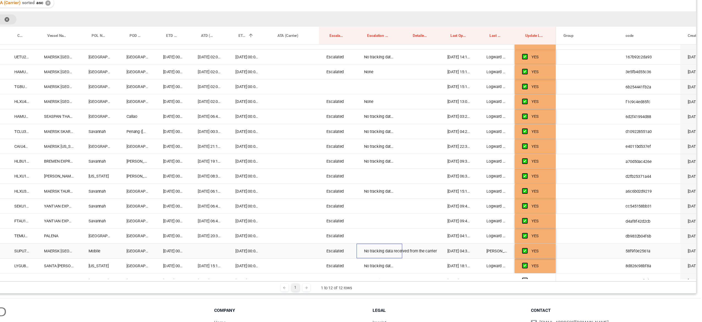
click at [426, 261] on div "No tracking data received from the carrier" at bounding box center [416, 258] width 40 height 13
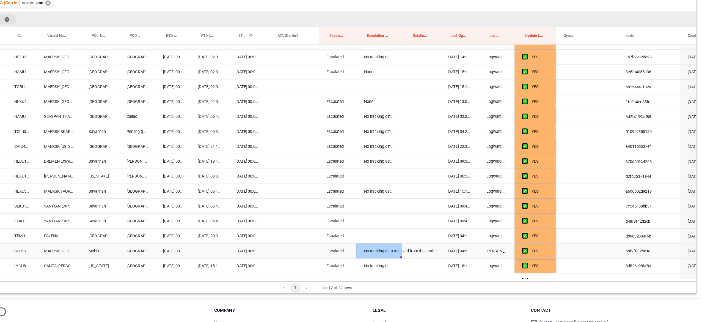
click at [421, 262] on div "No tracking data received from the carrier" at bounding box center [416, 258] width 40 height 13
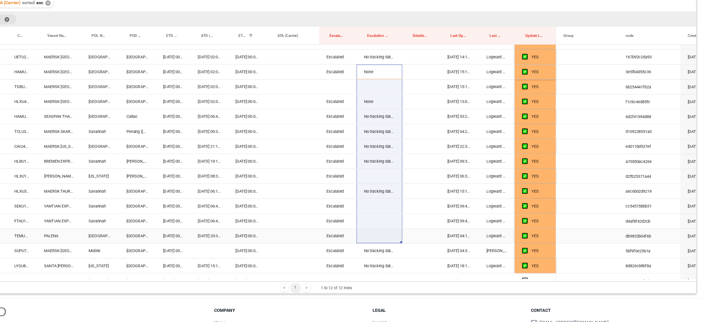
drag, startPoint x: 413, startPoint y: 102, endPoint x: 422, endPoint y: 251, distance: 149.7
click at [422, 251] on div "65267919 ABCD1234567 WAN HAI 622 New York Shanghai Hongqiao International Apt 2…" at bounding box center [298, 252] width 550 height 1849
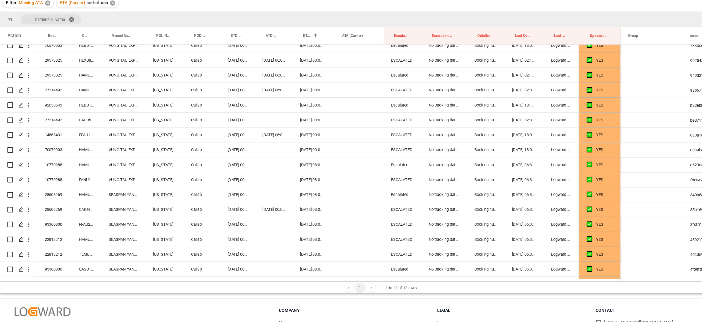
scroll to position [0, 0]
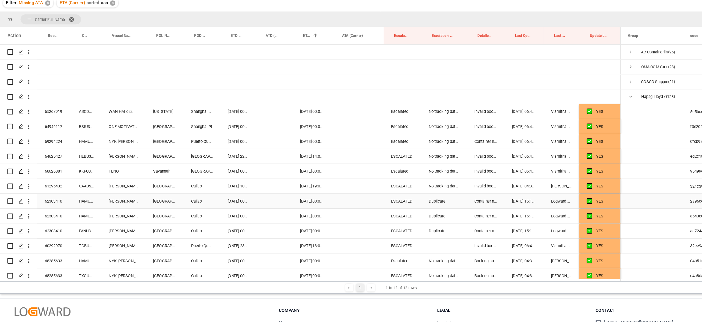
click at [372, 220] on div "ESCALATED" at bounding box center [379, 214] width 33 height 13
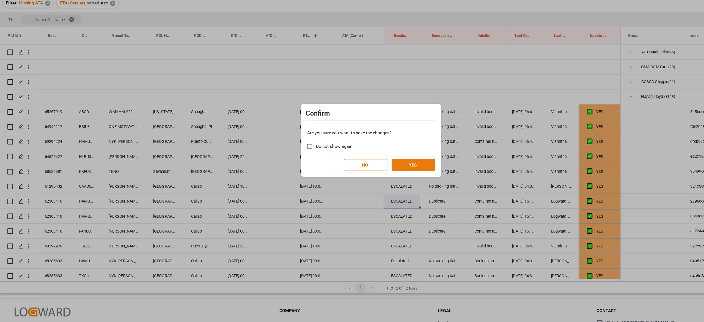
click at [379, 180] on button "YES" at bounding box center [389, 182] width 39 height 10
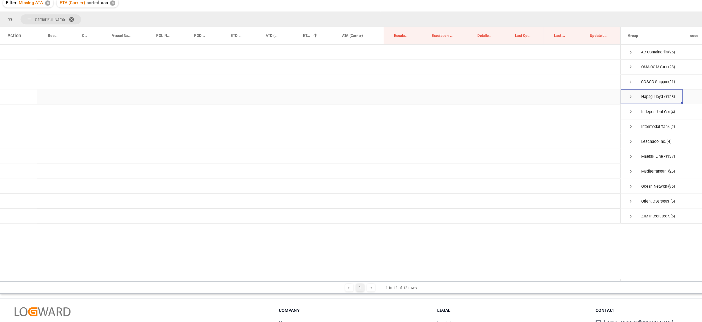
click at [578, 121] on div "Hapag Lloyd Aktiengesellschaft (128)" at bounding box center [600, 122] width 55 height 13
click at [580, 121] on span "Press SPACE to select this row." at bounding box center [582, 122] width 5 height 5
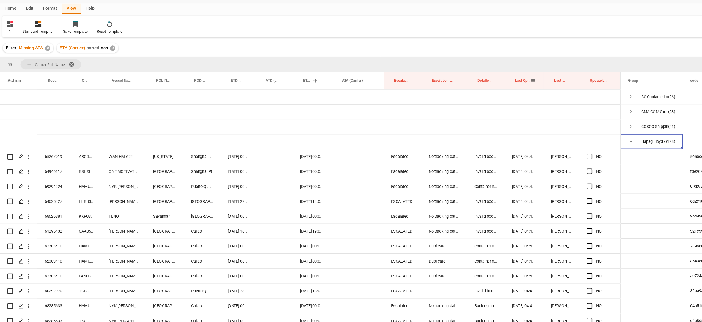
drag, startPoint x: 486, startPoint y: 108, endPoint x: 482, endPoint y: 101, distance: 7.1
click at [484, 104] on div "Last Opened Date/Time" at bounding box center [486, 107] width 14 height 15
click at [482, 101] on div "Last Opened Date/Time" at bounding box center [486, 107] width 14 height 15
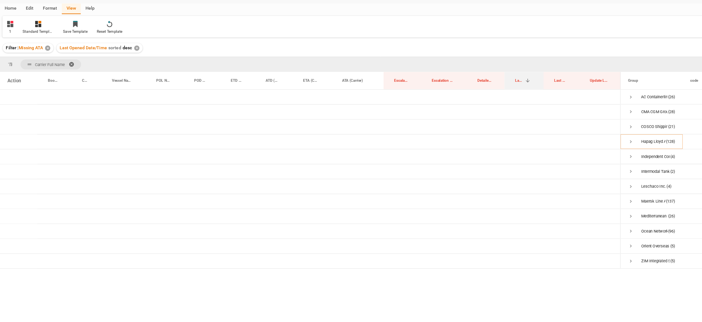
drag, startPoint x: 491, startPoint y: 107, endPoint x: 465, endPoint y: 82, distance: 36.8
click at [465, 82] on div "Transport Unit code Equals Save Ctrl/CMD + S Home Edit Format View Help 1 Stand…" at bounding box center [360, 179] width 674 height 315
drag, startPoint x: 478, startPoint y: 105, endPoint x: 447, endPoint y: 97, distance: 32.5
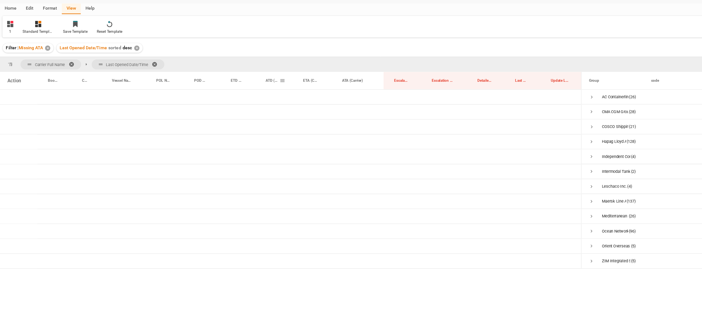
click at [264, 110] on div "ATD (Carrier)" at bounding box center [265, 107] width 12 height 15
click at [264, 110] on div "Transport Unit code Equals Save Ctrl/CMD + S Home Edit Format View Help 1 Stand…" at bounding box center [360, 179] width 674 height 315
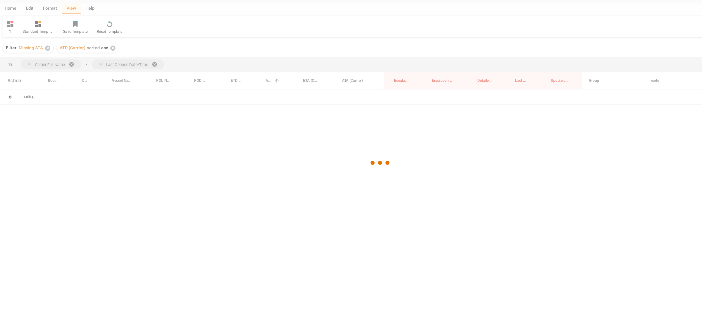
click at [237, 108] on div at bounding box center [360, 181] width 674 height 319
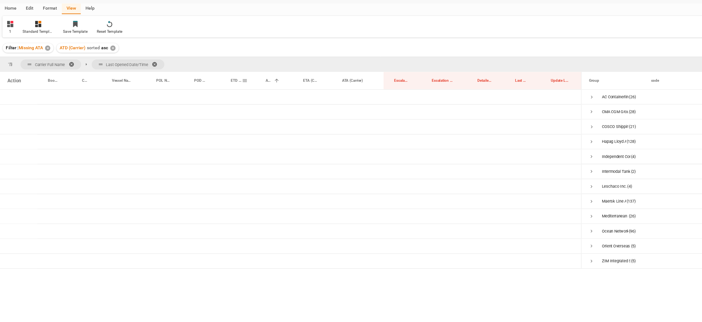
click at [237, 108] on span "ETD (Carrier)" at bounding box center [233, 108] width 10 height 4
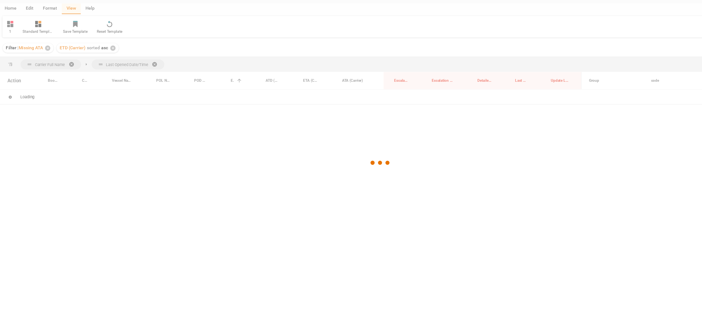
click at [237, 108] on div "Transport Unit code Equals Save Ctrl/CMD + S Home Edit Format View Help 1 Stand…" at bounding box center [360, 179] width 674 height 315
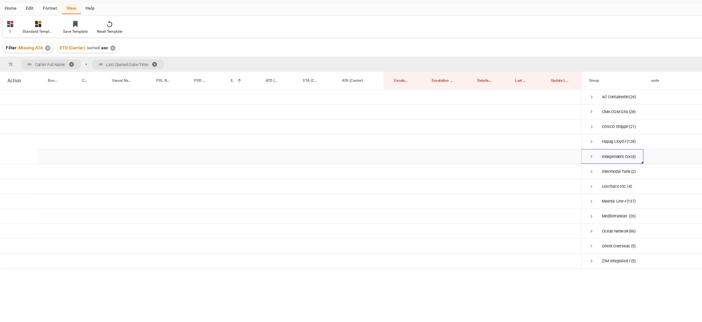
click at [547, 174] on span "Press SPACE to select this row." at bounding box center [547, 175] width 5 height 5
click at [560, 188] on span "Press SPACE to select this row." at bounding box center [559, 188] width 5 height 5
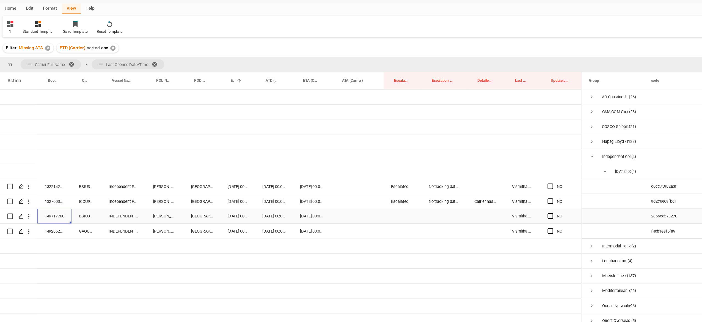
click at [72, 227] on div "149717700" at bounding box center [71, 228] width 30 height 13
click at [378, 213] on div "Escalated" at bounding box center [379, 215] width 33 height 13
drag, startPoint x: 374, startPoint y: 227, endPoint x: 375, endPoint y: 234, distance: 7.6
click at [375, 234] on div "Press SPACE to select this row." at bounding box center [379, 228] width 33 height 13
drag, startPoint x: 377, startPoint y: 229, endPoint x: 377, endPoint y: 242, distance: 12.1
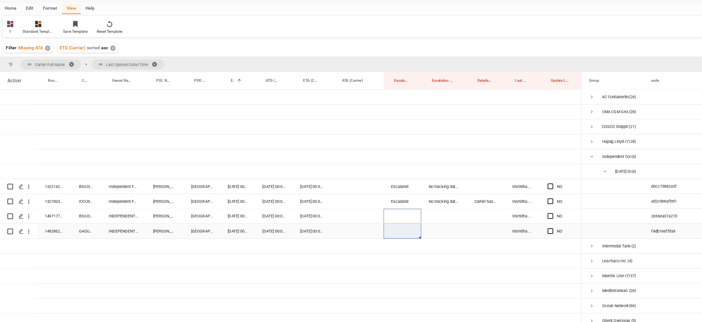
click at [377, 242] on div "NO" at bounding box center [280, 228] width 515 height 224
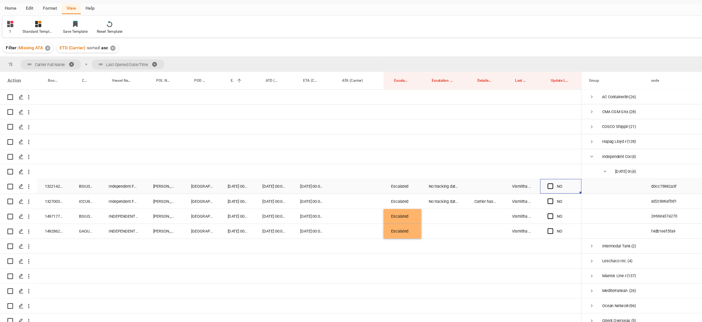
click at [511, 205] on div "Press SPACE to select this row." at bounding box center [512, 202] width 8 height 13
click at [511, 214] on span "Press SPACE to select this row." at bounding box center [510, 214] width 5 height 5
click at [513, 212] on input "Press SPACE to select this row." at bounding box center [513, 212] width 0 height 0
click at [508, 203] on span "Press SPACE to select this row." at bounding box center [510, 201] width 5 height 5
click at [513, 199] on input "Press SPACE to select this row." at bounding box center [513, 199] width 0 height 0
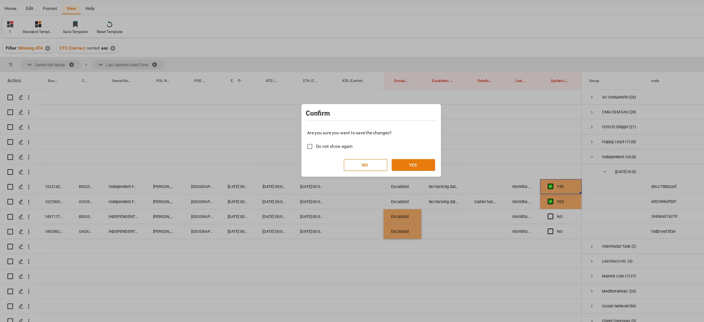
click at [384, 183] on button "YES" at bounding box center [389, 182] width 39 height 10
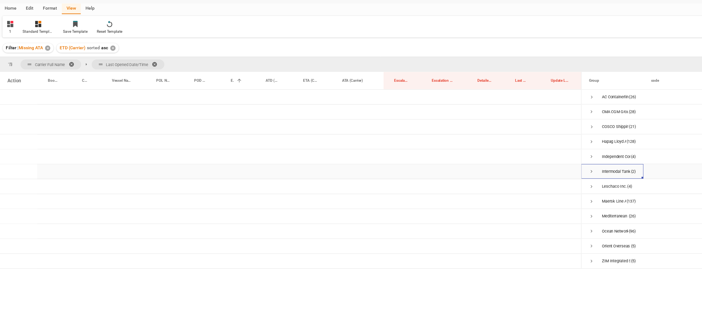
click at [544, 184] on div "Intermodal Tank Transport (2)" at bounding box center [565, 188] width 55 height 13
click at [547, 188] on span "Press SPACE to select this row." at bounding box center [547, 188] width 5 height 5
click at [557, 207] on span "Press SPACE to select this row." at bounding box center [559, 202] width 5 height 13
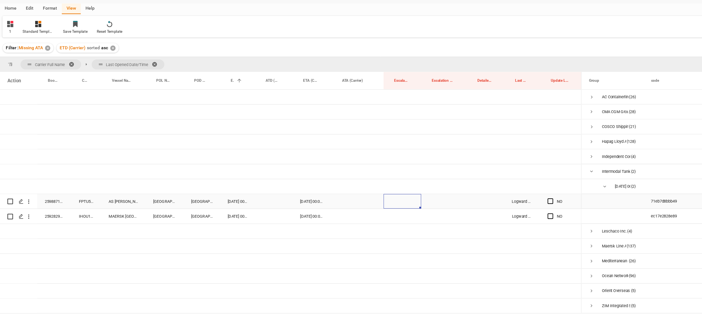
click at [377, 210] on div "Press SPACE to select this row." at bounding box center [379, 215] width 33 height 13
click at [377, 217] on span "Select" at bounding box center [377, 218] width 10 height 6
click at [377, 227] on div "Escalated" at bounding box center [380, 232] width 24 height 17
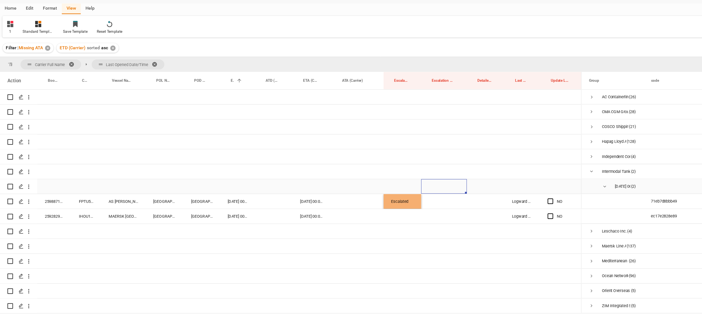
click at [423, 201] on div "Press SPACE to select this row." at bounding box center [416, 201] width 40 height 13
click at [380, 218] on div "Escalated" at bounding box center [379, 215] width 33 height 13
click at [376, 227] on div "Press SPACE to select this row." at bounding box center [379, 228] width 33 height 13
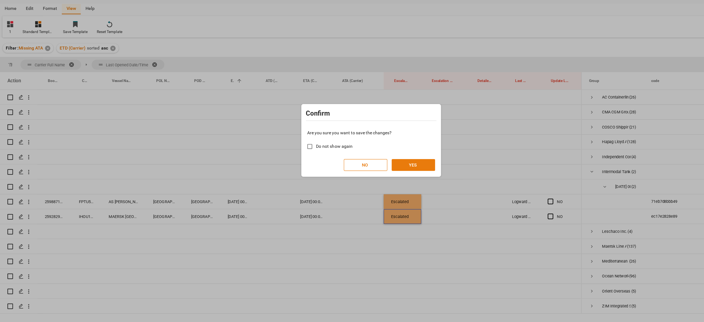
click at [394, 180] on button "YES" at bounding box center [389, 182] width 39 height 10
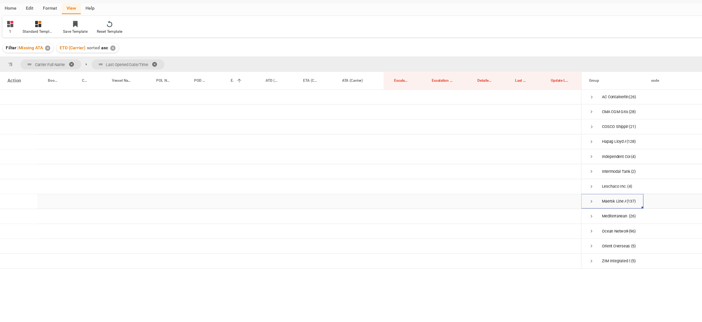
click at [550, 218] on span "Press SPACE to select this row." at bounding box center [547, 215] width 5 height 13
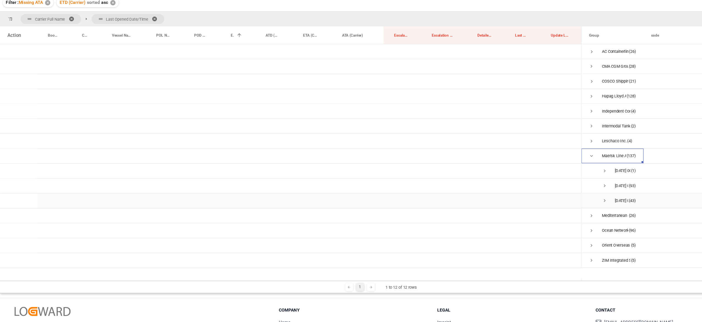
scroll to position [41, 0]
click at [557, 187] on span "Press SPACE to select this row." at bounding box center [559, 187] width 5 height 5
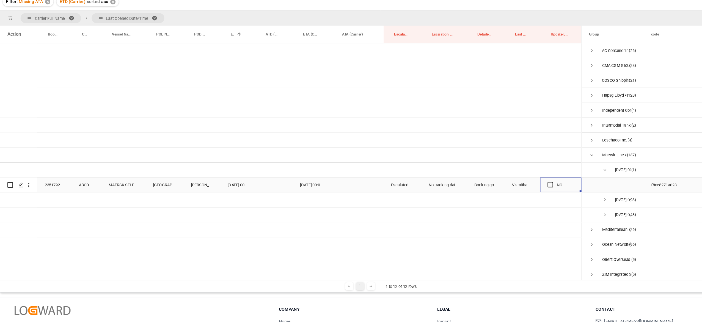
click at [514, 203] on div "Press SPACE to select this row." at bounding box center [512, 200] width 8 height 13
click at [512, 203] on div "Press SPACE to select this row." at bounding box center [512, 200] width 8 height 13
click at [511, 203] on div "Press SPACE to select this row." at bounding box center [512, 200] width 8 height 13
click at [509, 199] on span "Press SPACE to select this row." at bounding box center [510, 200] width 5 height 5
click at [513, 198] on input "Press SPACE to select this row." at bounding box center [513, 198] width 0 height 0
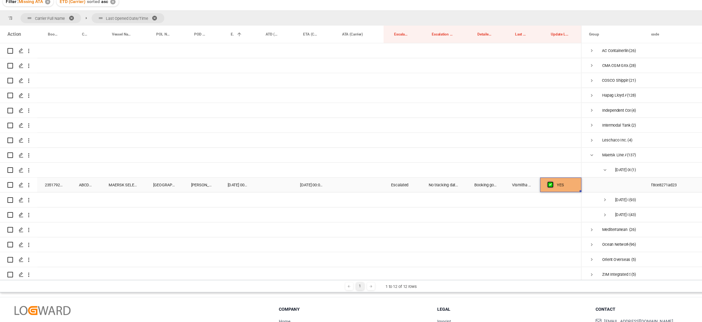
click at [509, 199] on span "Press SPACE to select this row." at bounding box center [510, 200] width 5 height 5
click at [513, 198] on input "Press SPACE to select this row." at bounding box center [513, 198] width 0 height 0
click at [494, 235] on div "Press SPACE to select this row." at bounding box center [486, 240] width 32 height 13
click at [512, 199] on span "Press SPACE to select this row." at bounding box center [510, 200] width 5 height 5
click at [513, 198] on input "Press SPACE to select this row." at bounding box center [513, 198] width 0 height 0
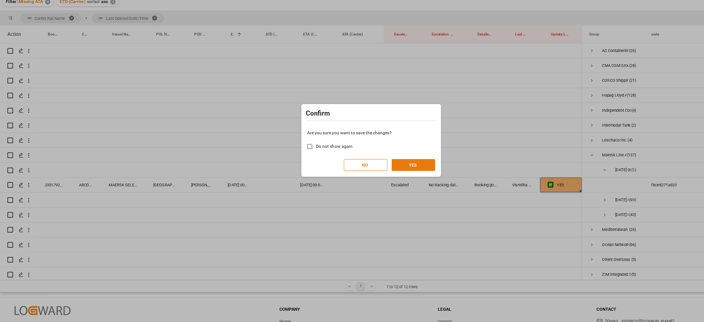
click at [388, 182] on button "YES" at bounding box center [389, 182] width 39 height 10
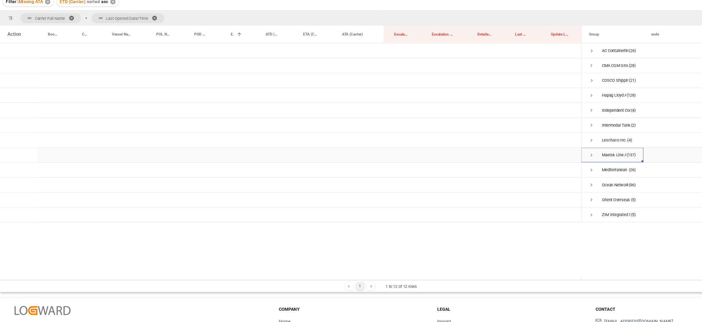
click at [548, 174] on span "Press SPACE to select this row." at bounding box center [547, 174] width 5 height 5
click at [558, 186] on span "Press SPACE to select this row." at bounding box center [559, 187] width 5 height 5
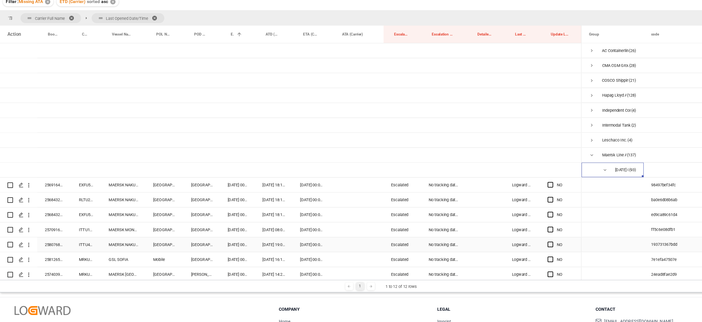
scroll to position [137, 0]
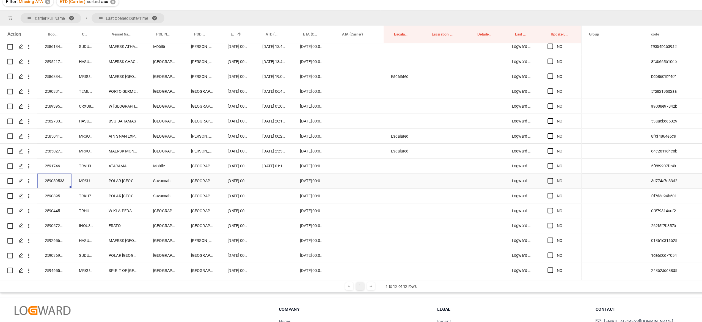
click at [258, 201] on div "Press SPACE to select this row." at bounding box center [265, 196] width 33 height 13
click at [322, 243] on div "12" at bounding box center [325, 246] width 7 height 7
type input "[DATE] 00:00"
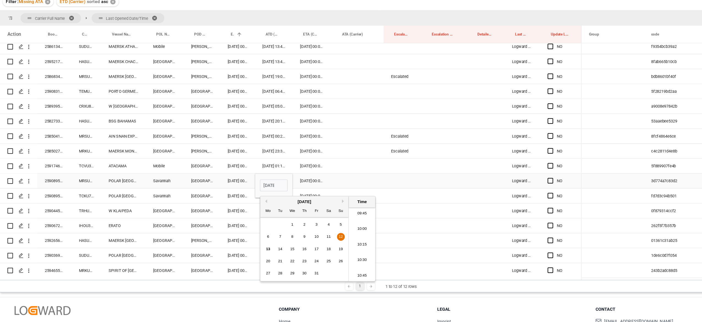
click at [348, 203] on div "259089533 MRSU6361394 POLAR COSTA RICA Savannah Cartagena 11.10.2025 00:00:00 1…" at bounding box center [280, 196] width 515 height 13
click at [260, 220] on div "Press SPACE to select this row." at bounding box center [265, 223] width 33 height 13
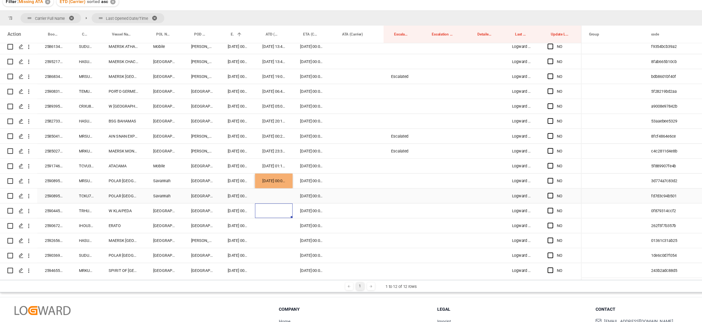
click at [259, 204] on div "Press SPACE to select this row." at bounding box center [265, 210] width 33 height 13
click at [260, 210] on div "Press SPACE to select this row." at bounding box center [265, 210] width 33 height 13
click at [329, 258] on div "6 7 8 9 10 11 12" at bounding box center [293, 259] width 75 height 11
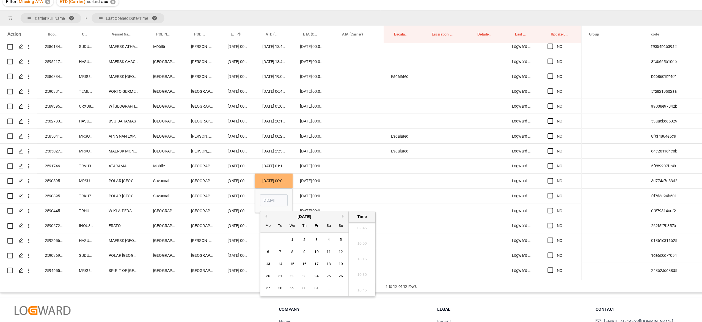
click at [324, 259] on span "12" at bounding box center [325, 259] width 4 height 4
type input "[DATE] 00:00"
click at [378, 163] on div "Escalated" at bounding box center [379, 157] width 33 height 13
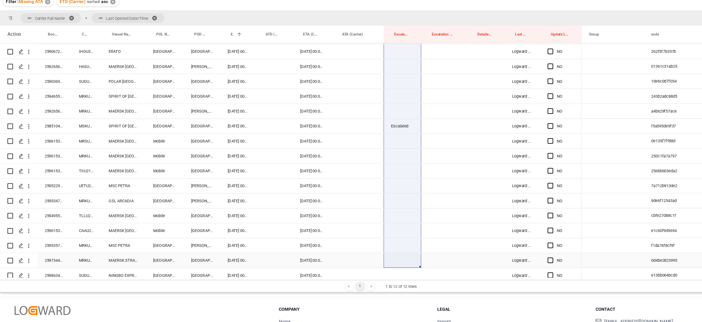
scroll to position [946, 0]
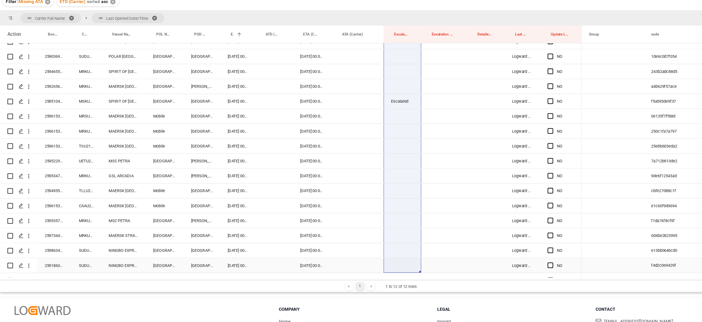
drag, startPoint x: 379, startPoint y: 112, endPoint x: 372, endPoint y: 267, distance: 154.8
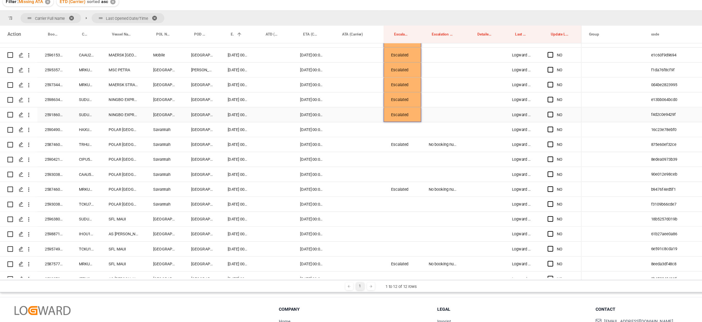
scroll to position [1079, 0]
click at [378, 168] on div "Escalated" at bounding box center [379, 164] width 33 height 13
click at [380, 152] on div "Press SPACE to select this row." at bounding box center [379, 150] width 33 height 13
click at [381, 122] on div "Escalated" at bounding box center [379, 124] width 33 height 13
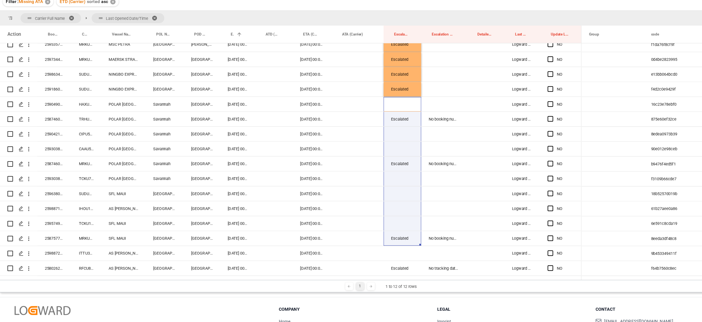
drag, startPoint x: 375, startPoint y: 150, endPoint x: 388, endPoint y: 288, distance: 139.0
click at [388, 288] on div "Carrier Full Name Last Opened Date/Time Drag here to set column labels Action B…" at bounding box center [360, 170] width 674 height 249
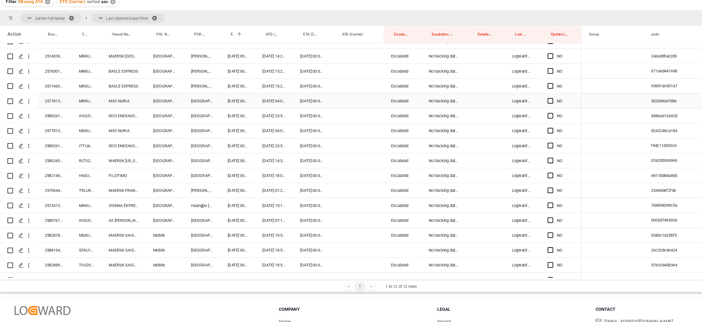
scroll to position [194, 0]
click at [76, 151] on div "257781335" at bounding box center [71, 152] width 30 height 13
click at [77, 182] on div "258026503" at bounding box center [71, 178] width 30 height 13
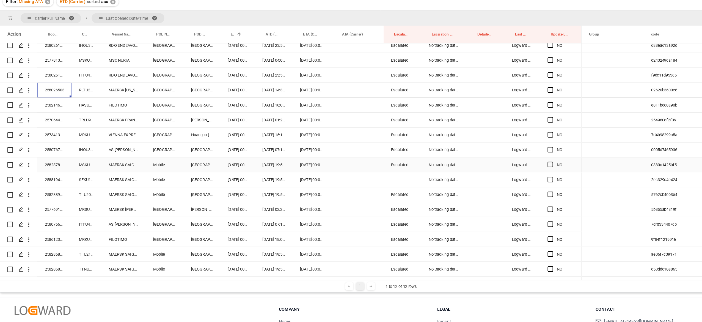
scroll to position [256, 0]
click at [65, 143] on div "257064412" at bounding box center [71, 142] width 30 height 13
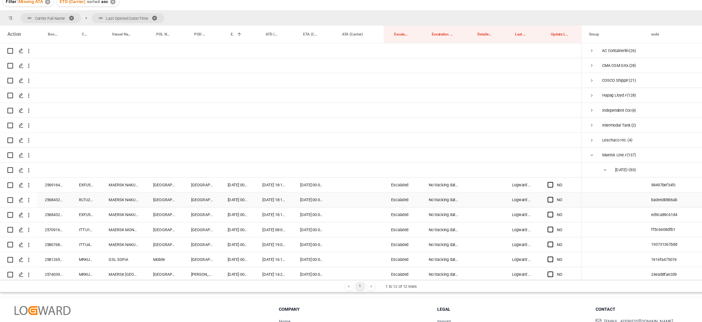
scroll to position [66, 0]
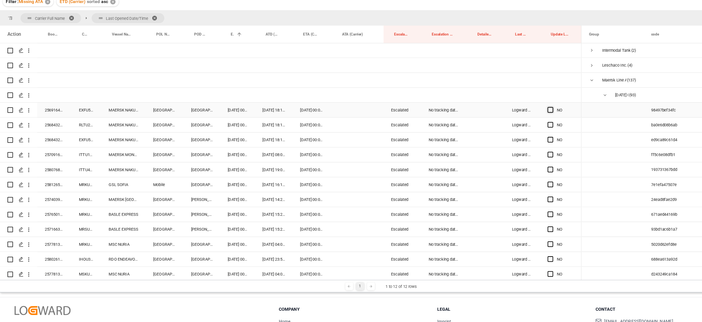
click at [513, 133] on span "Press SPACE to select this row." at bounding box center [510, 133] width 5 height 5
click at [513, 131] on input "Press SPACE to select this row." at bounding box center [513, 131] width 0 height 0
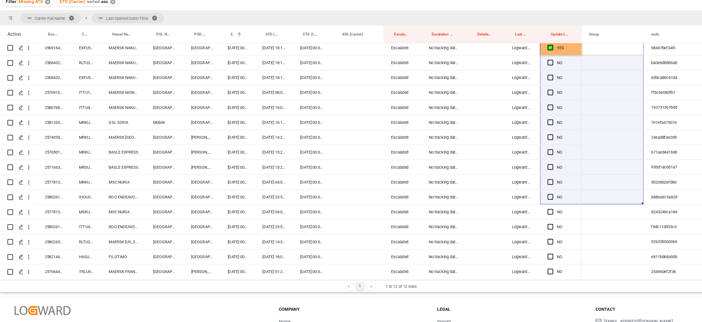
scroll to position [143, 0]
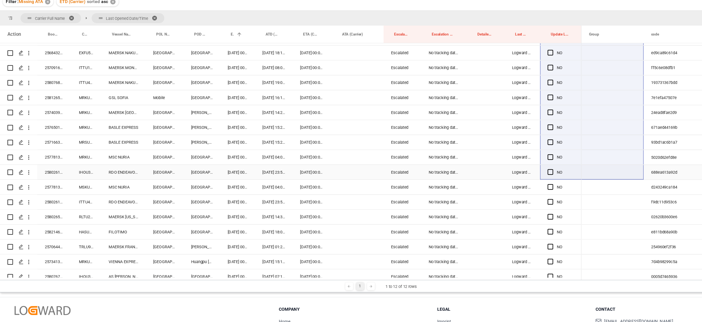
drag, startPoint x: 539, startPoint y: 140, endPoint x: 533, endPoint y: 195, distance: 55.6
click at [533, 195] on div "YES" at bounding box center [360, 178] width 674 height 207
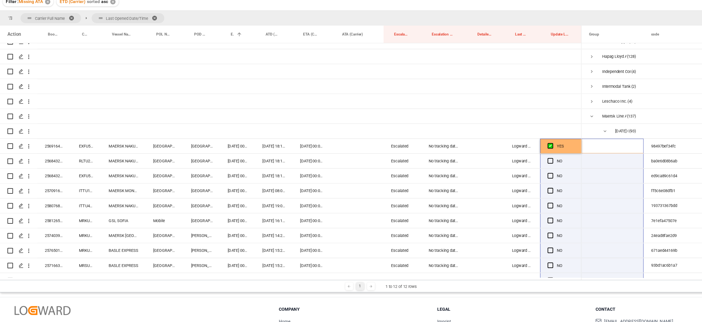
scroll to position [34, 0]
click at [533, 195] on div "NO" at bounding box center [520, 192] width 37 height 13
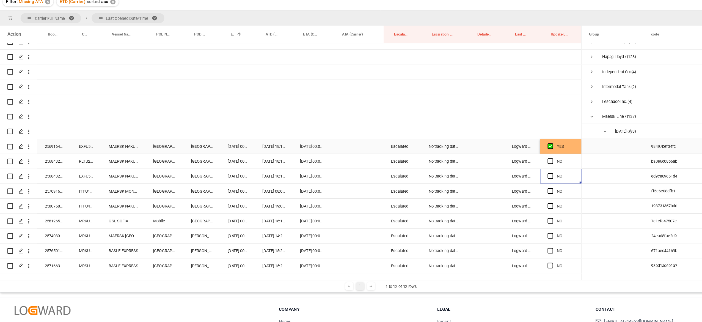
click at [526, 172] on div "YES" at bounding box center [519, 166] width 23 height 13
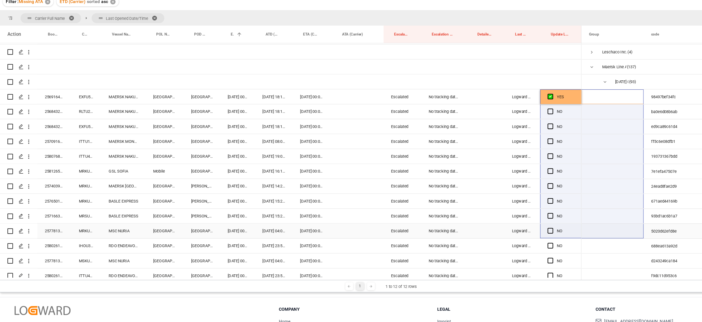
drag, startPoint x: 539, startPoint y: 171, endPoint x: 520, endPoint y: 224, distance: 56.4
click at [520, 224] on div "YES" at bounding box center [360, 178] width 674 height 207
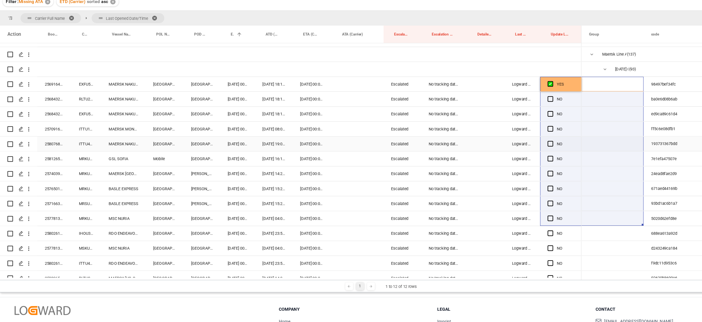
click at [509, 160] on div "Press SPACE to select this row." at bounding box center [512, 164] width 8 height 13
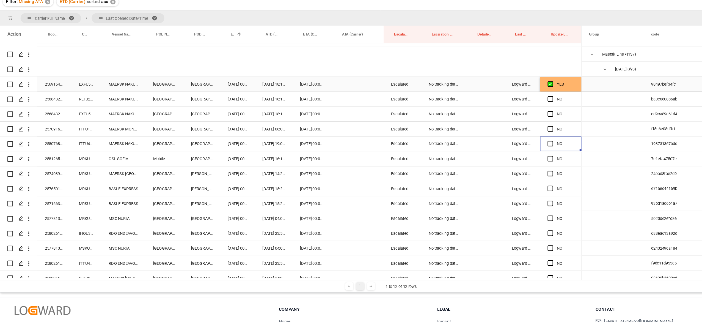
click at [536, 112] on div "YES" at bounding box center [520, 111] width 37 height 13
click at [511, 126] on span "Press SPACE to select this row." at bounding box center [510, 124] width 5 height 5
click at [513, 122] on input "Press SPACE to select this row." at bounding box center [513, 122] width 0 height 0
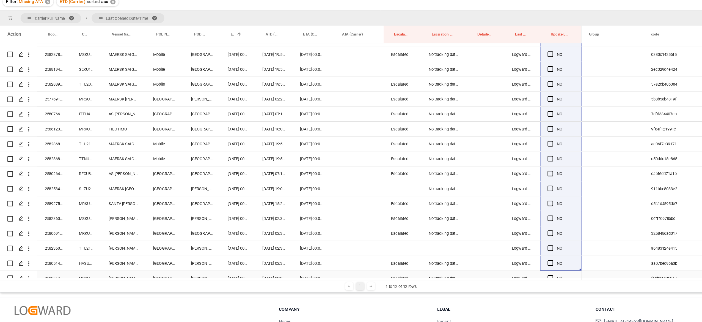
scroll to position [375, 0]
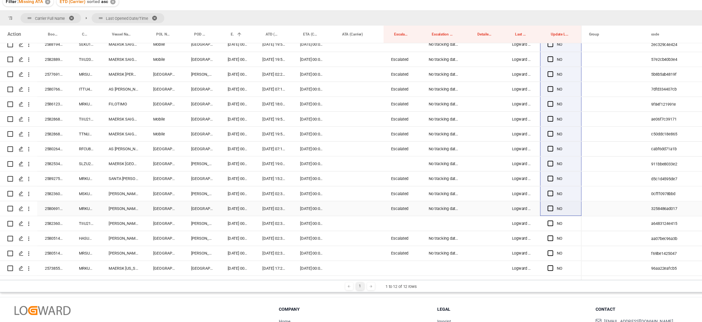
drag, startPoint x: 538, startPoint y: 128, endPoint x: 504, endPoint y: 225, distance: 102.5
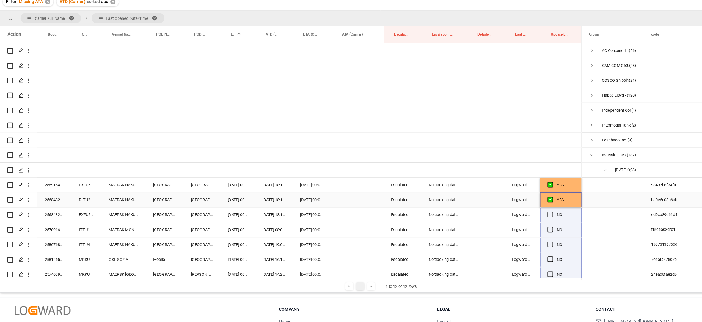
scroll to position [12, 0]
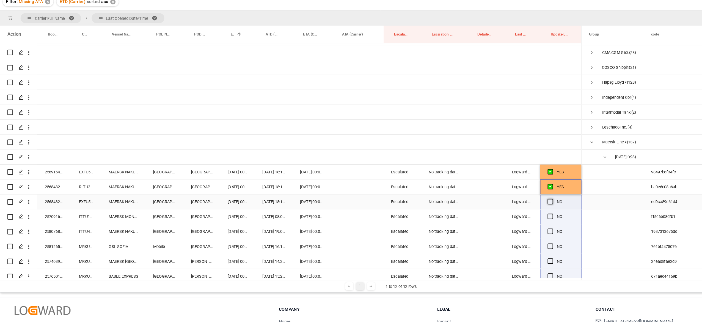
click at [512, 215] on span "Press SPACE to select this row." at bounding box center [510, 215] width 5 height 5
click at [513, 213] on input "Press SPACE to select this row." at bounding box center [513, 213] width 0 height 0
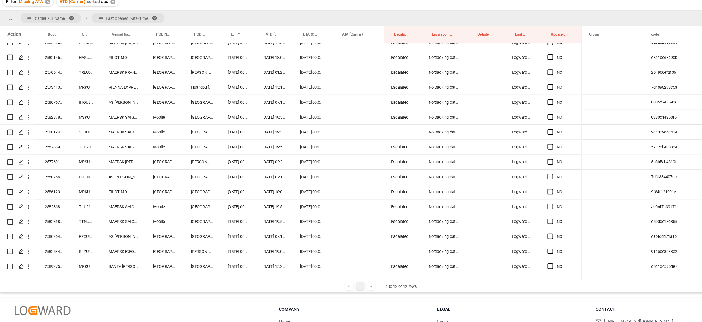
scroll to position [320, 0]
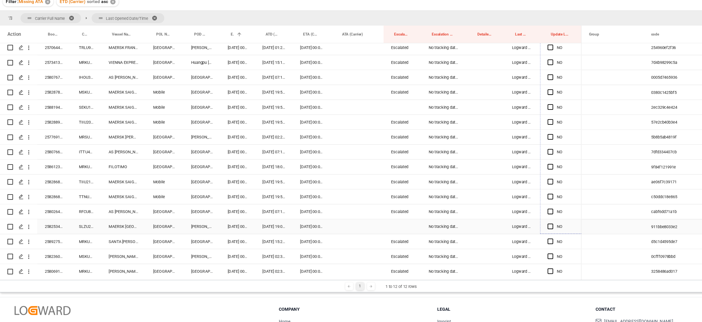
drag, startPoint x: 537, startPoint y: 220, endPoint x: 511, endPoint y: 241, distance: 33.1
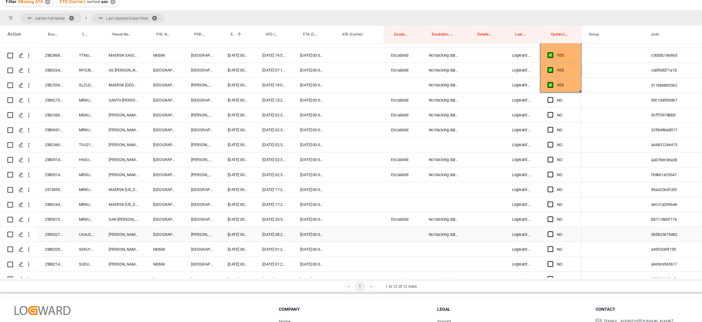
scroll to position [476, 0]
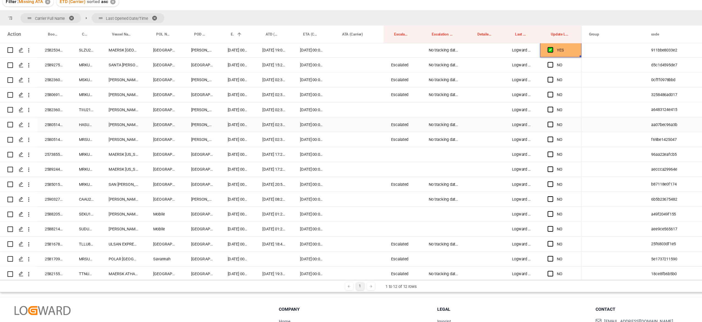
click at [380, 149] on div "Escalated" at bounding box center [379, 147] width 33 height 13
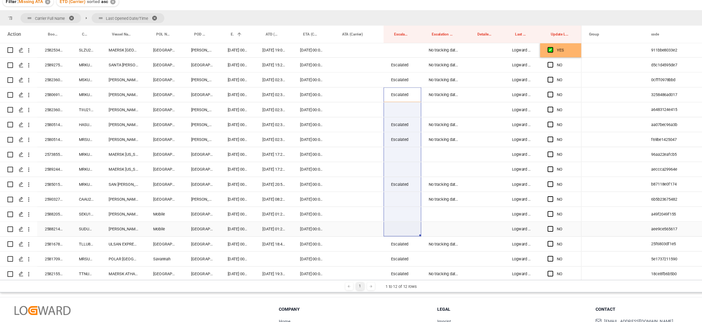
drag, startPoint x: 382, startPoint y: 126, endPoint x: 373, endPoint y: 245, distance: 119.7
click at [373, 245] on div "YES" at bounding box center [280, 305] width 515 height 1413
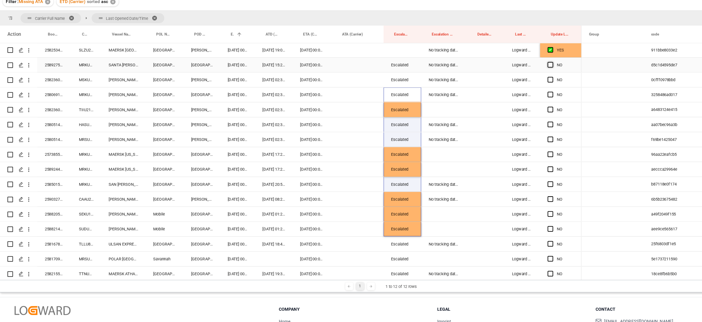
click at [511, 94] on span "Press SPACE to select this row." at bounding box center [510, 94] width 5 height 5
click at [513, 92] on input "Press SPACE to select this row." at bounding box center [513, 92] width 0 height 0
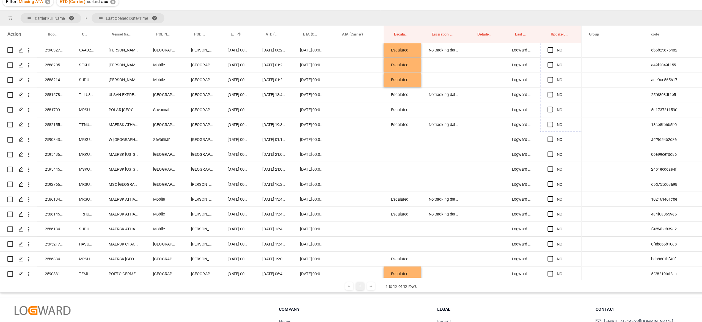
scroll to position [652, 0]
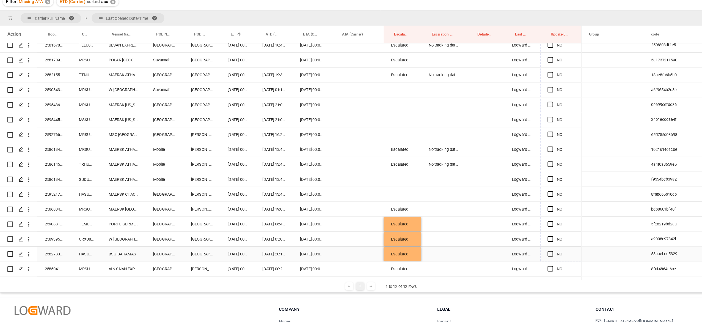
drag, startPoint x: 536, startPoint y: 99, endPoint x: 531, endPoint y: 266, distance: 167.1
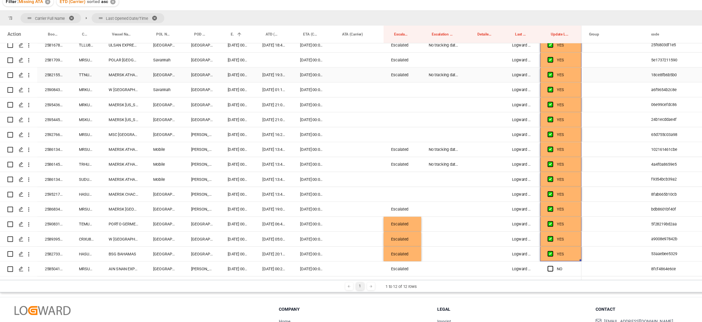
click at [383, 101] on div "Escalated" at bounding box center [379, 103] width 33 height 13
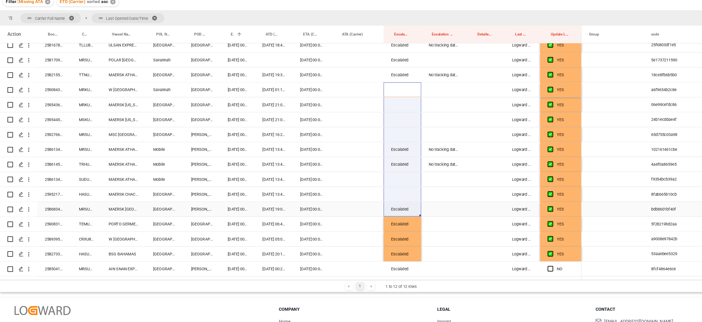
drag, startPoint x: 380, startPoint y: 114, endPoint x: 382, endPoint y: 224, distance: 110.3
click at [382, 224] on div "YES" at bounding box center [280, 129] width 515 height 1413
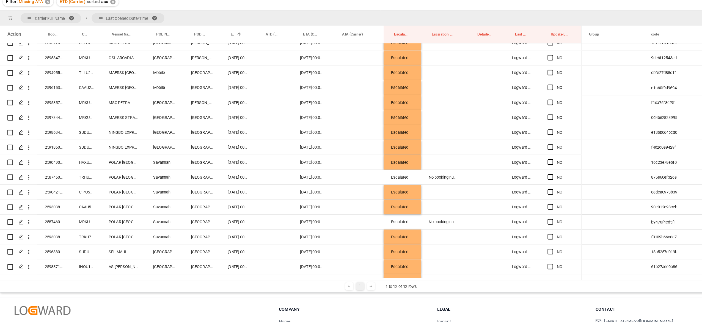
scroll to position [1050, 0]
click at [376, 189] on div "Escalated" at bounding box center [379, 193] width 33 height 13
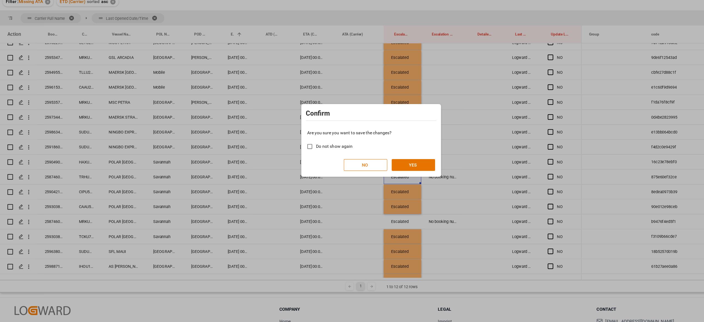
click at [363, 184] on button "NO" at bounding box center [347, 182] width 39 height 10
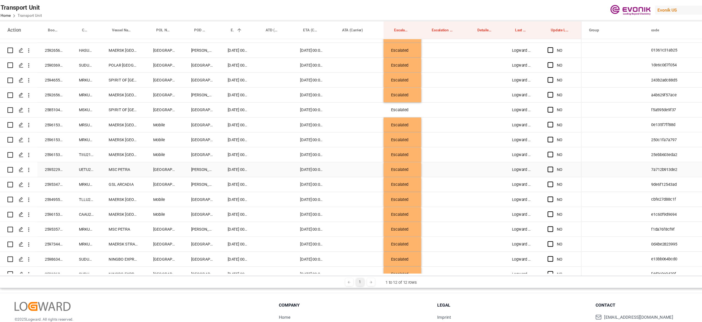
scroll to position [1164, 0]
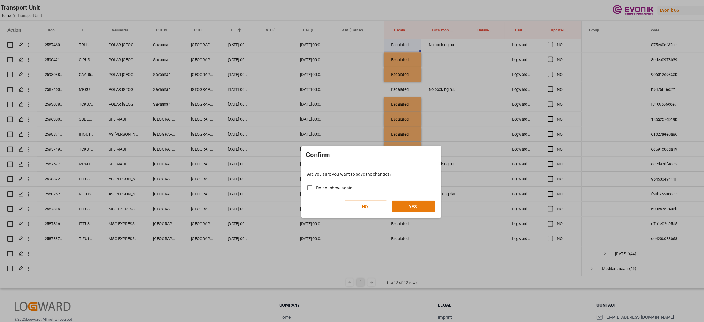
click at [399, 183] on button "YES" at bounding box center [389, 182] width 39 height 10
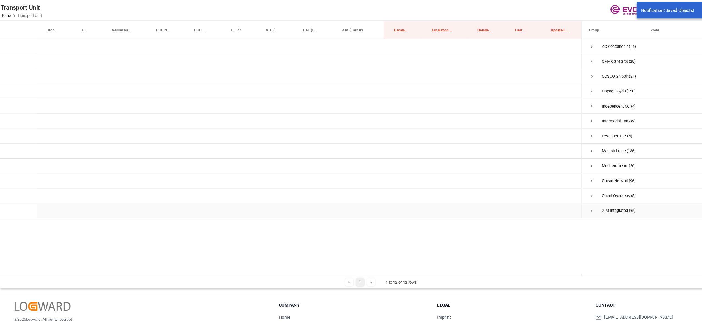
scroll to position [0, 0]
drag, startPoint x: 411, startPoint y: 162, endPoint x: 415, endPoint y: 160, distance: 3.8
click at [468, 81] on div "Press SPACE to select this row." at bounding box center [453, 80] width 33 height 13
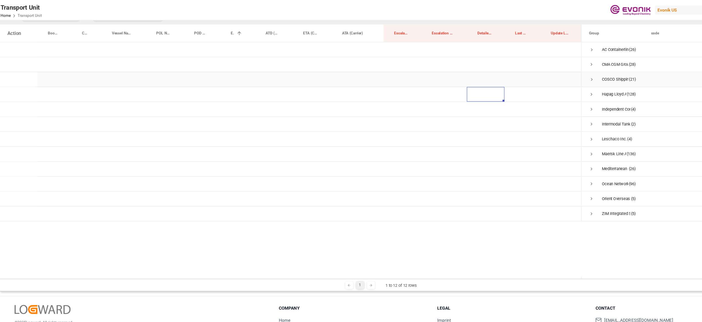
scroll to position [81, 0]
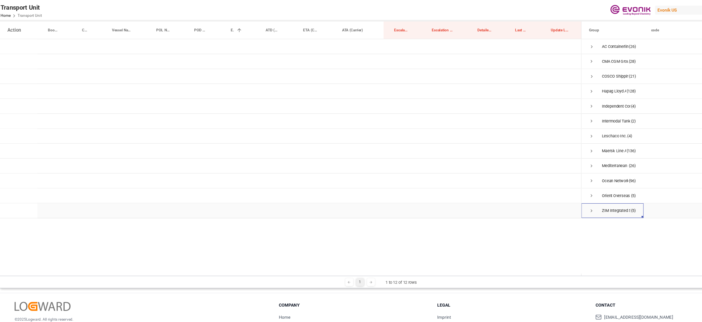
click at [548, 190] on span "Press SPACE to select this row." at bounding box center [547, 186] width 5 height 13
click at [557, 201] on span "Press SPACE to select this row." at bounding box center [559, 199] width 5 height 5
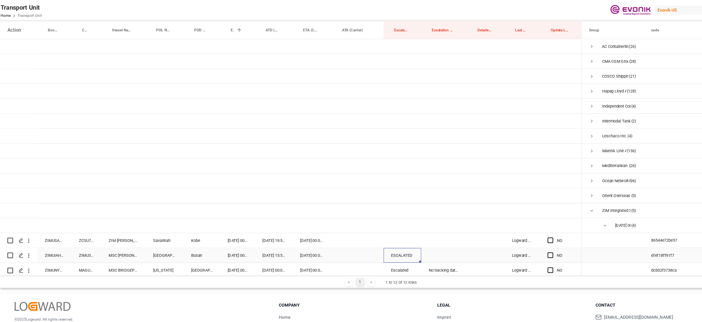
click at [377, 220] on div "ESCALATED" at bounding box center [379, 226] width 33 height 13
click at [380, 211] on div "Press SPACE to select this row." at bounding box center [379, 212] width 33 height 13
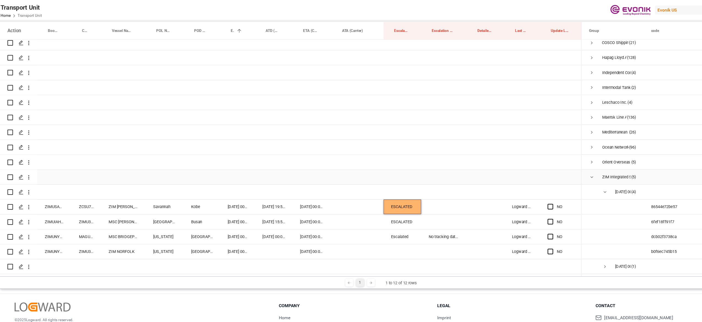
scroll to position [80, 0]
click at [509, 198] on div "Press SPACE to select this row." at bounding box center [512, 197] width 8 height 13
click at [510, 209] on span "Press SPACE to select this row." at bounding box center [510, 209] width 5 height 5
click at [513, 207] on input "Press SPACE to select this row." at bounding box center [513, 207] width 0 height 0
click at [509, 195] on span "Press SPACE to select this row." at bounding box center [510, 196] width 5 height 5
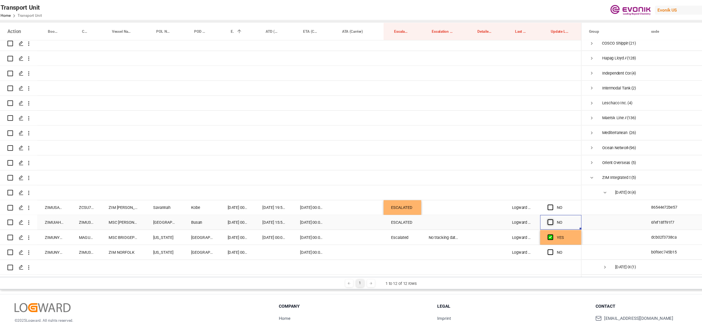
click at [513, 194] on input "Press SPACE to select this row." at bounding box center [513, 194] width 0 height 0
click at [508, 221] on span "Press SPACE to select this row." at bounding box center [510, 223] width 5 height 5
click at [513, 221] on input "Press SPACE to select this row." at bounding box center [513, 221] width 0 height 0
click at [380, 211] on div "Escalated" at bounding box center [379, 210] width 33 height 13
click at [377, 225] on div "Press SPACE to select this row." at bounding box center [379, 223] width 33 height 13
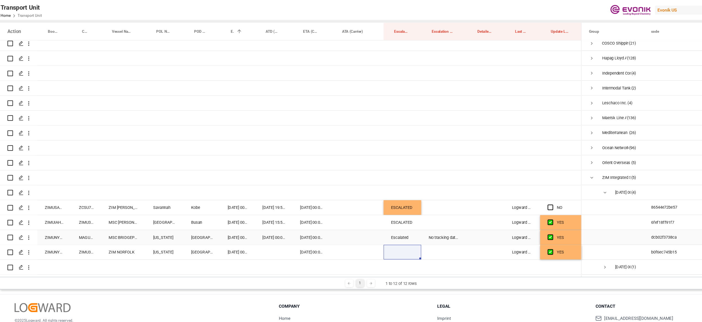
scroll to position [70, 0]
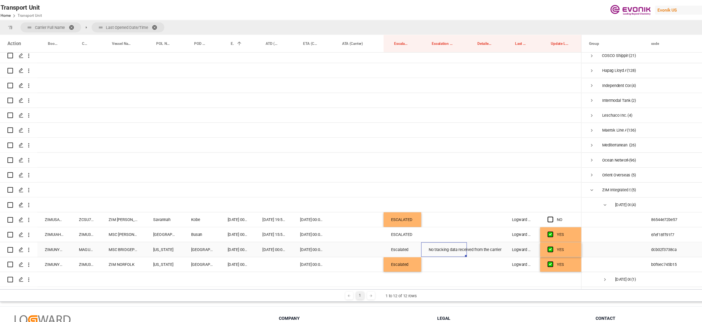
click at [416, 218] on div "No tracking data received from the carrier" at bounding box center [416, 220] width 40 height 13
drag, startPoint x: 408, startPoint y: 230, endPoint x: 407, endPoint y: 196, distance: 34.7
click at [407, 196] on div "NO" at bounding box center [280, 135] width 515 height 238
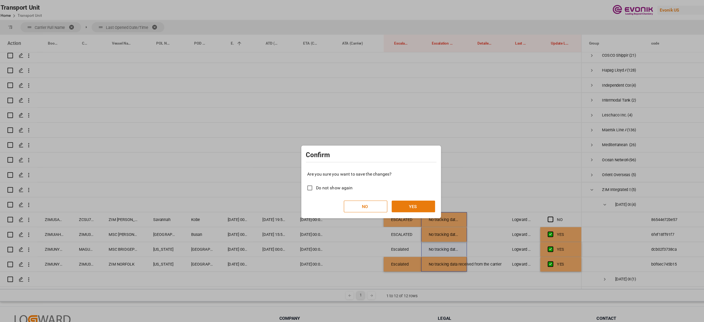
click at [390, 187] on button "YES" at bounding box center [389, 182] width 39 height 10
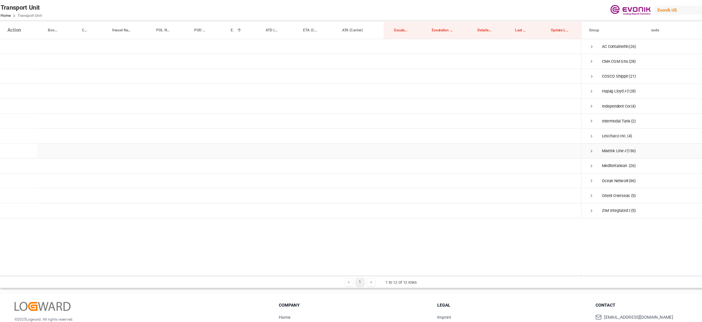
scroll to position [81, 0]
click at [547, 132] on span "Press SPACE to select this row." at bounding box center [547, 133] width 5 height 5
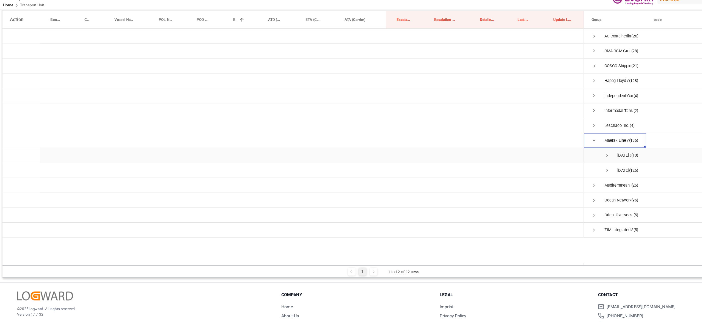
click at [558, 144] on span "Press SPACE to select this row." at bounding box center [559, 146] width 5 height 5
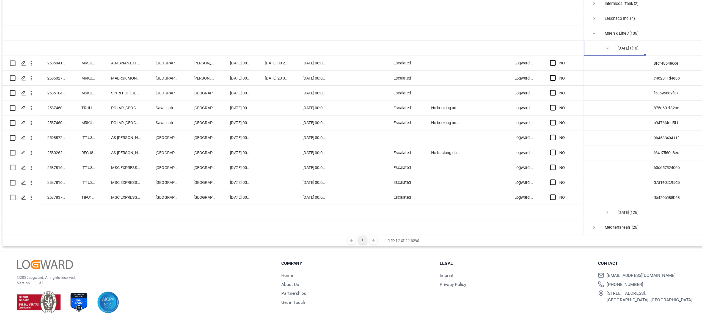
scroll to position [68, 0]
click at [404, 175] on div "No tracking data received from the carrier" at bounding box center [416, 170] width 40 height 13
drag, startPoint x: 411, startPoint y: 177, endPoint x: 406, endPoint y: 212, distance: 35.5
click at [406, 212] on div "NO" at bounding box center [280, 124] width 515 height 317
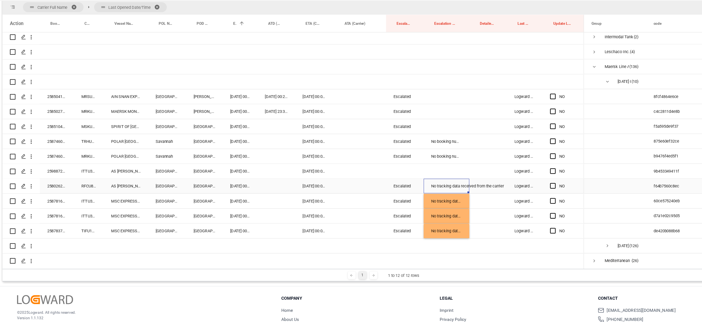
click at [415, 182] on div "No tracking data received from the carrier" at bounding box center [416, 182] width 40 height 13
drag, startPoint x: 405, startPoint y: 133, endPoint x: 406, endPoint y: 100, distance: 33.0
click at [406, 100] on div "NO" at bounding box center [280, 135] width 515 height 317
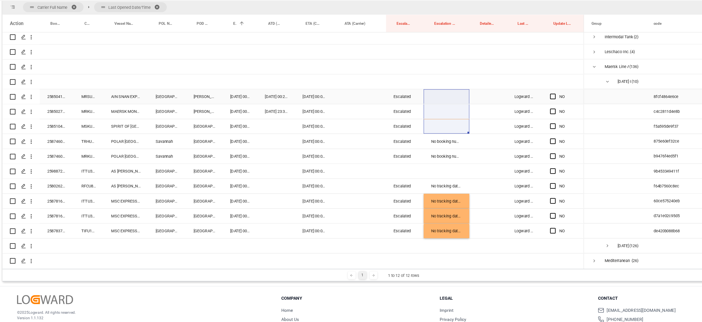
scroll to position [0, 0]
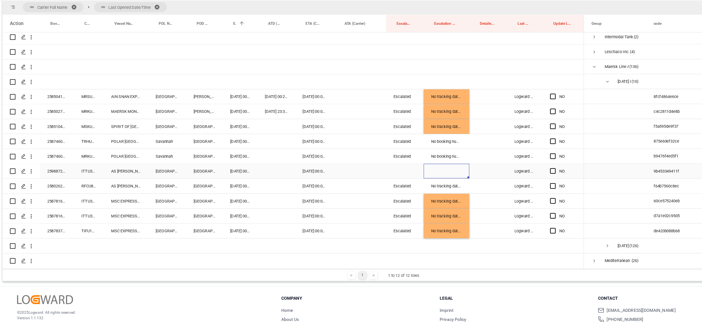
click at [416, 172] on div "Press SPACE to select this row." at bounding box center [416, 168] width 40 height 13
click at [508, 141] on div "NO" at bounding box center [520, 142] width 37 height 13
click at [512, 154] on span "Press SPACE to select this row." at bounding box center [510, 155] width 5 height 5
click at [513, 153] on input "Press SPACE to select this row." at bounding box center [513, 153] width 0 height 0
click at [511, 144] on span "Press SPACE to select this row." at bounding box center [510, 142] width 5 height 5
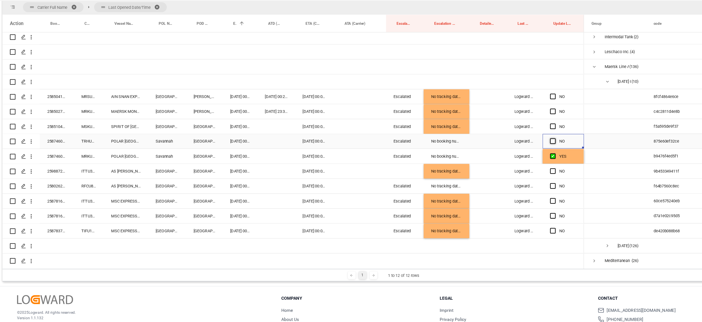
click at [513, 140] on input "Press SPACE to select this row." at bounding box center [513, 140] width 0 height 0
click at [426, 139] on div "No booking number can be assigned to the container" at bounding box center [416, 142] width 40 height 13
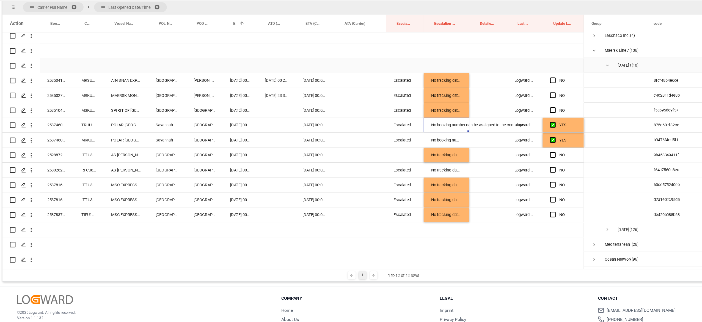
scroll to position [84, 0]
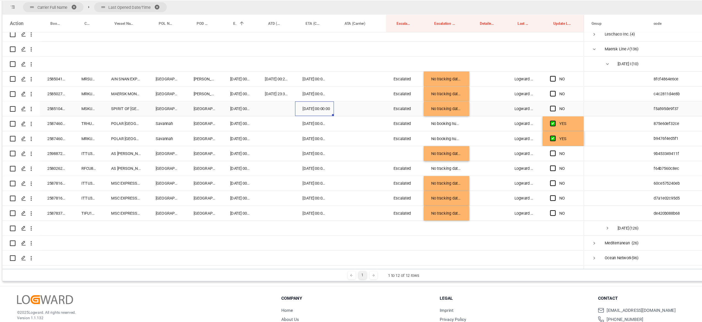
click at [313, 118] on div "21.11.2025 00:00:00" at bounding box center [300, 113] width 34 height 13
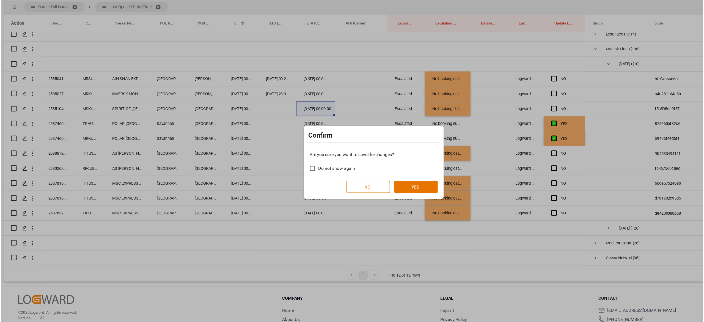
scroll to position [0, 0]
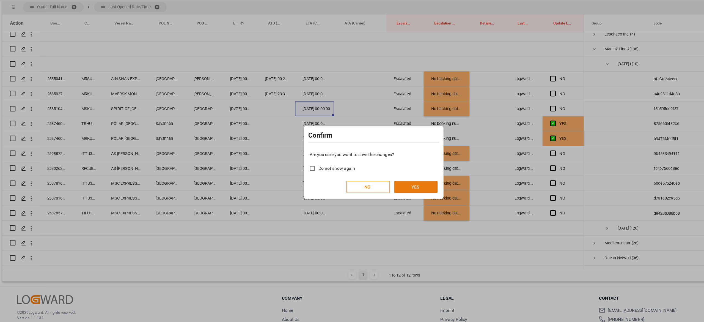
click at [382, 180] on button "YES" at bounding box center [389, 182] width 39 height 10
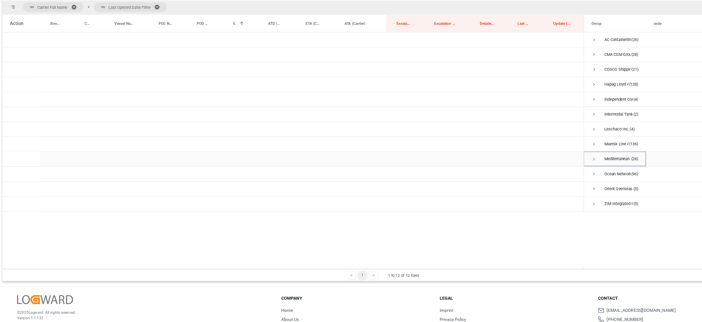
click at [541, 160] on div "Mediterranean Shipping Company (26)" at bounding box center [565, 158] width 55 height 13
click at [550, 160] on span "Press SPACE to select this row." at bounding box center [547, 158] width 5 height 5
click at [558, 169] on span "Press SPACE to select this row." at bounding box center [559, 171] width 5 height 5
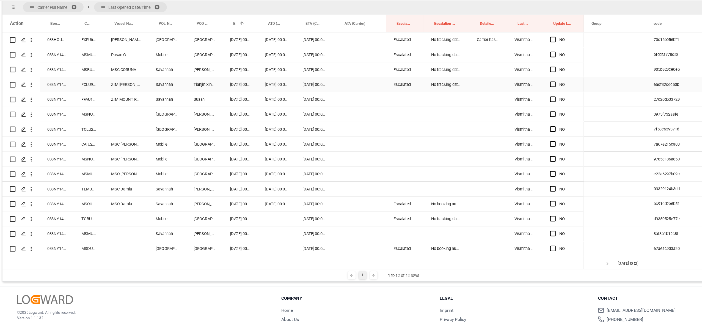
scroll to position [146, 0]
click at [73, 120] on div "038NY1429817" at bounding box center [71, 118] width 30 height 13
click at [80, 117] on div "038NY1429817" at bounding box center [71, 118] width 30 height 13
click at [127, 122] on div "Press SPACE to select this row." at bounding box center [132, 118] width 39 height 13
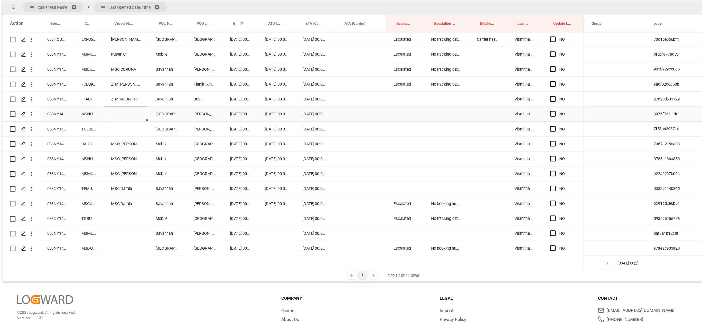
click at [127, 122] on div "Press SPACE to select this row." at bounding box center [132, 118] width 39 height 13
click at [131, 121] on input "Press SPACE to select this row." at bounding box center [132, 121] width 31 height 10
paste input "MSC BREMEN"
click at [135, 136] on div "MSC BREMEN - 9369734" at bounding box center [150, 136] width 65 height 19
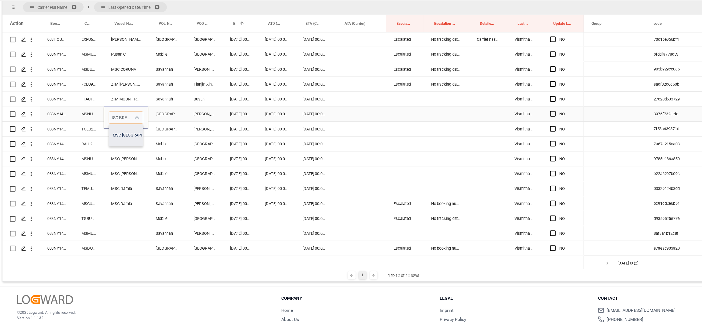
type input "MSC BREMEN - 9369734"
click at [128, 115] on div "MSC BREMEN" at bounding box center [132, 118] width 39 height 13
click at [128, 131] on div "Press SPACE to select this row." at bounding box center [132, 131] width 39 height 13
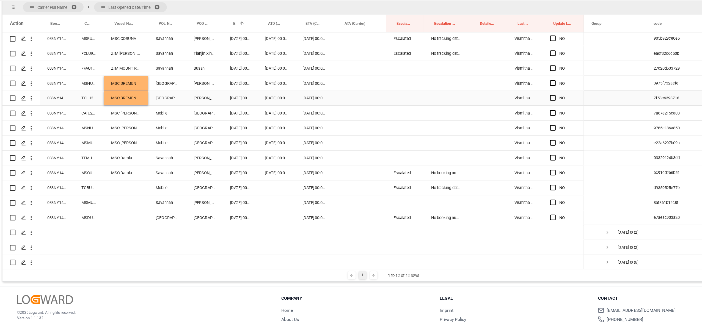
scroll to position [174, 0]
click at [66, 180] on div "038NY1427762" at bounding box center [71, 182] width 30 height 13
click at [128, 182] on div "Press SPACE to select this row." at bounding box center [132, 182] width 39 height 13
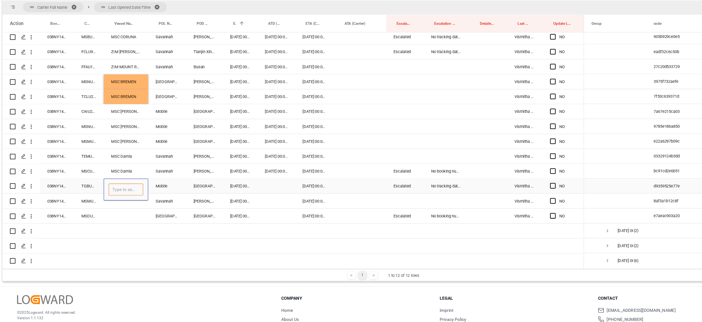
click at [128, 182] on input "Press SPACE to select this row." at bounding box center [132, 185] width 31 height 10
paste input "MSC ANSHIKA VI"
click at [136, 199] on div "MSC ANSHIKA VI - 9254848" at bounding box center [146, 200] width 57 height 19
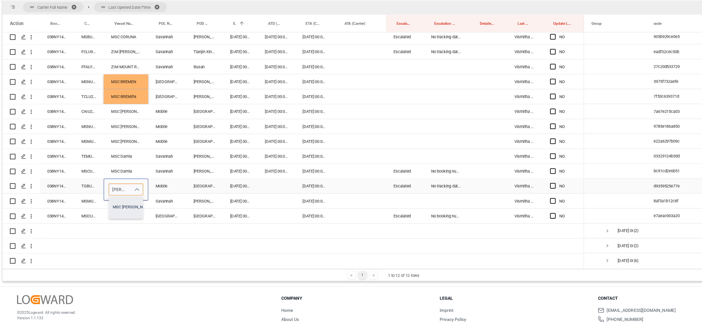
type input "MSC ANSHIKA VI - 9254848"
click at [131, 187] on input "MSC ANSHIKA VI - 9254848" at bounding box center [132, 185] width 31 height 10
click at [376, 173] on div "Escalated" at bounding box center [379, 168] width 33 height 13
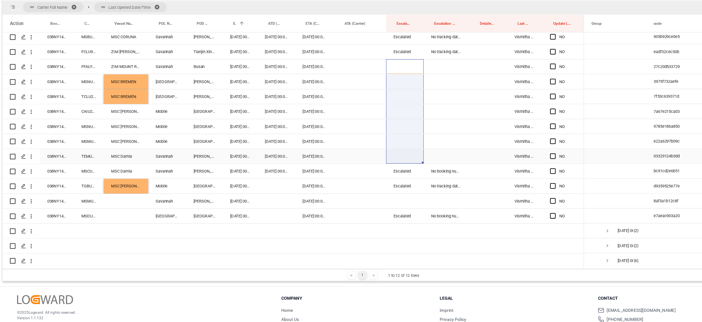
drag, startPoint x: 379, startPoint y: 73, endPoint x: 369, endPoint y: 156, distance: 83.3
click at [369, 156] on div "NO" at bounding box center [280, 83] width 515 height 423
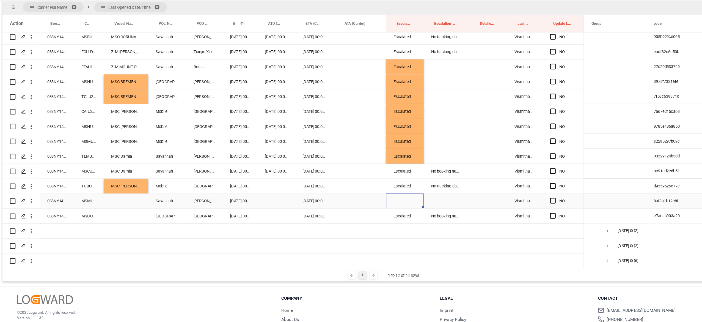
click at [372, 190] on div "Press SPACE to select this row." at bounding box center [379, 195] width 33 height 13
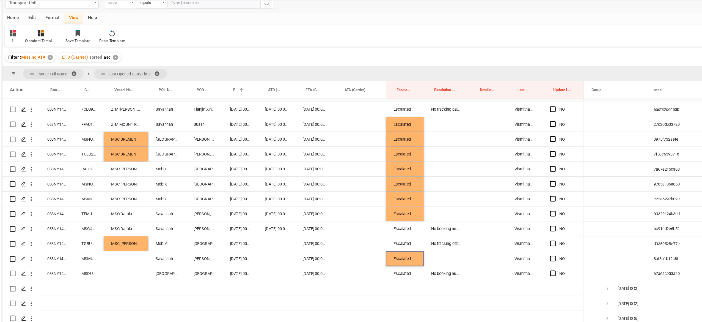
scroll to position [183, 0]
click at [414, 256] on div "No booking number can be assigned to the container" at bounding box center [416, 258] width 40 height 13
click at [414, 198] on div "Press SPACE to select this row." at bounding box center [416, 192] width 40 height 13
click at [413, 259] on div "No booking number can be assigned to the container" at bounding box center [416, 258] width 40 height 13
click at [415, 119] on div "No tracking data received from the carrier" at bounding box center [416, 113] width 40 height 13
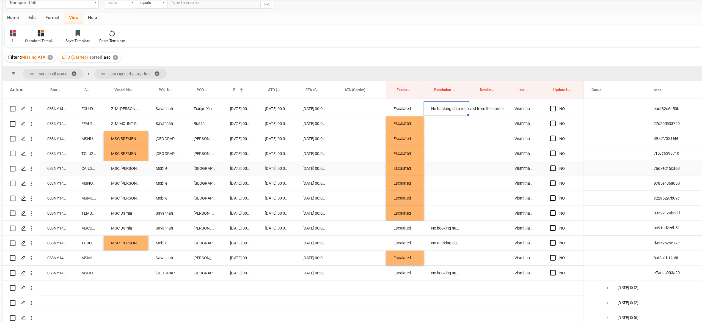
scroll to position [217, 0]
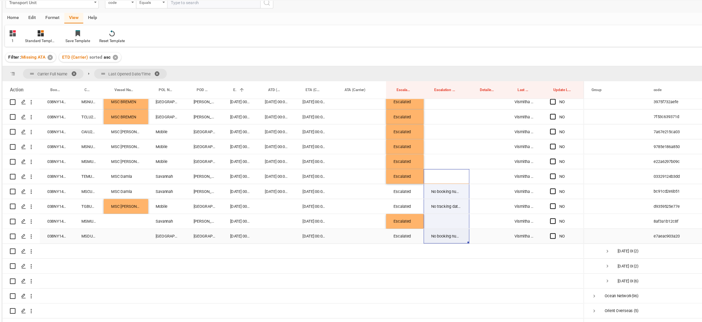
drag, startPoint x: 416, startPoint y: 172, endPoint x: 414, endPoint y: 223, distance: 50.7
click at [414, 223] on div "NO" at bounding box center [280, 101] width 515 height 423
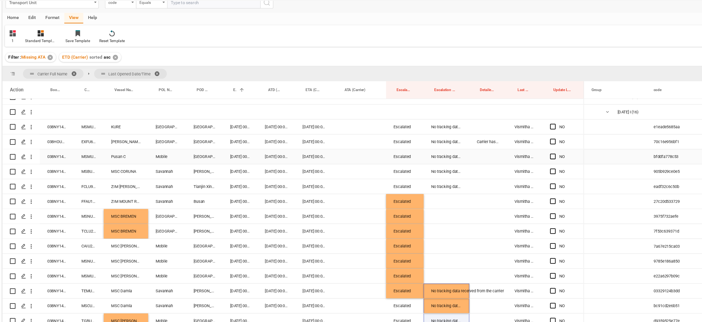
scroll to position [114, 0]
click at [510, 131] on span "Press SPACE to select this row." at bounding box center [510, 128] width 5 height 5
click at [513, 126] on input "Press SPACE to select this row." at bounding box center [513, 126] width 0 height 0
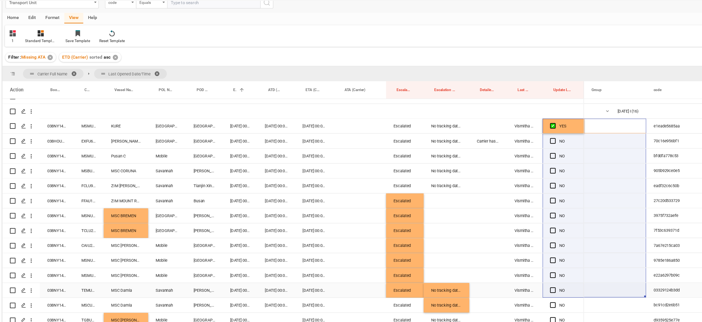
drag, startPoint x: 538, startPoint y: 134, endPoint x: 508, endPoint y: 271, distance: 140.2
click at [508, 271] on div "YES" at bounding box center [360, 208] width 674 height 207
click at [512, 143] on span "Press SPACE to select this row." at bounding box center [510, 141] width 5 height 5
click at [513, 139] on input "Press SPACE to select this row." at bounding box center [513, 139] width 0 height 0
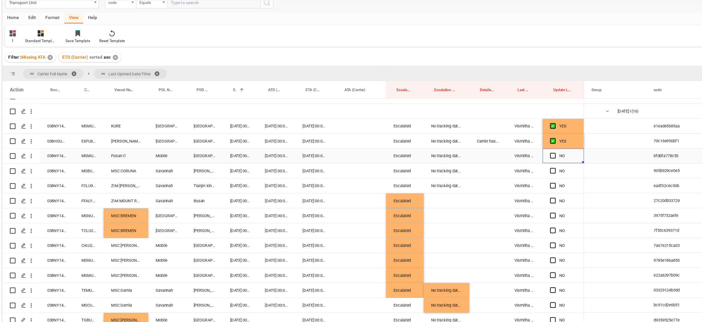
click at [510, 159] on div "Press SPACE to select this row." at bounding box center [512, 155] width 8 height 13
click at [513, 171] on div "Press SPACE to select this row." at bounding box center [512, 168] width 8 height 13
click at [513, 153] on div "Press SPACE to select this row." at bounding box center [512, 155] width 8 height 13
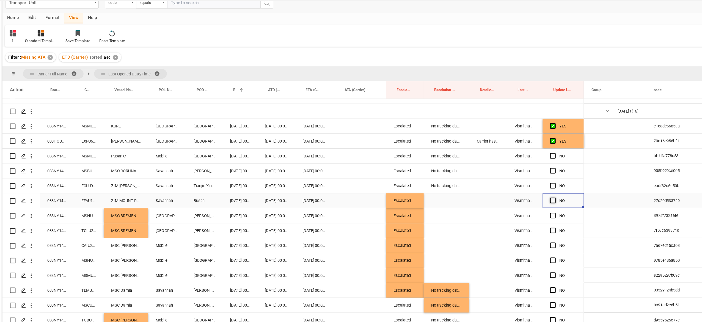
click at [510, 194] on span "Press SPACE to select this row." at bounding box center [510, 194] width 5 height 5
click at [513, 192] on input "Press SPACE to select this row." at bounding box center [513, 192] width 0 height 0
click at [513, 171] on div "Press SPACE to select this row." at bounding box center [512, 168] width 8 height 13
click at [511, 161] on div "Press SPACE to select this row." at bounding box center [512, 155] width 8 height 13
click at [511, 156] on span "Press SPACE to select this row." at bounding box center [510, 155] width 5 height 5
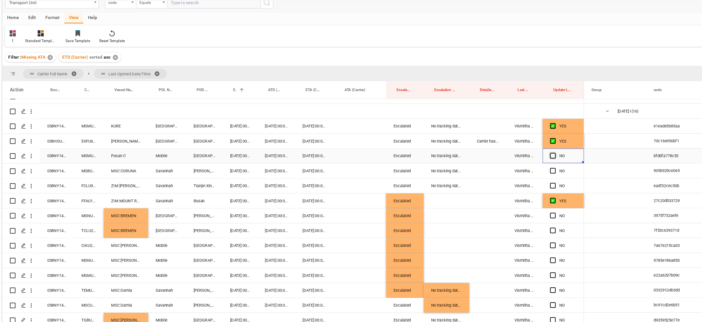
click at [513, 153] on input "Press SPACE to select this row." at bounding box center [513, 153] width 0 height 0
click at [511, 168] on span "Press SPACE to select this row." at bounding box center [510, 168] width 5 height 5
click at [513, 166] on input "Press SPACE to select this row." at bounding box center [513, 166] width 0 height 0
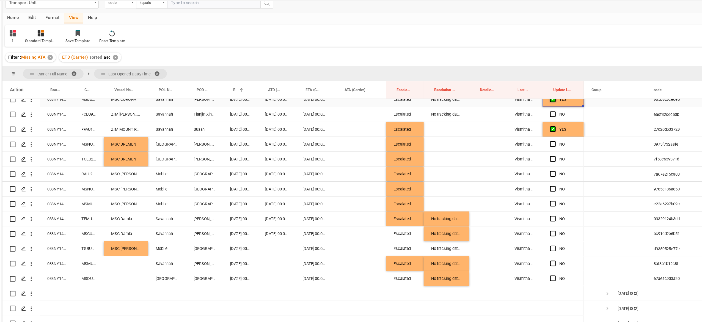
scroll to position [175, 0]
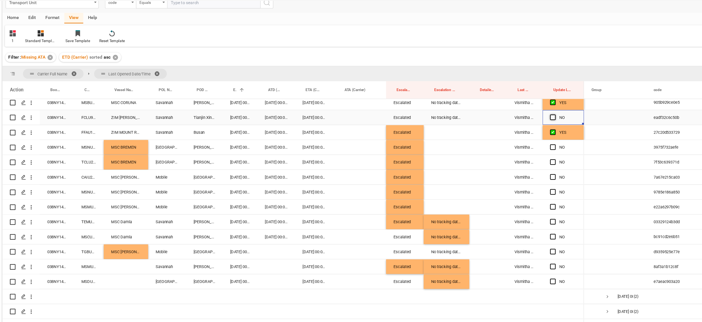
click at [512, 122] on span "Press SPACE to select this row." at bounding box center [510, 121] width 5 height 5
click at [513, 119] on input "Press SPACE to select this row." at bounding box center [513, 119] width 0 height 0
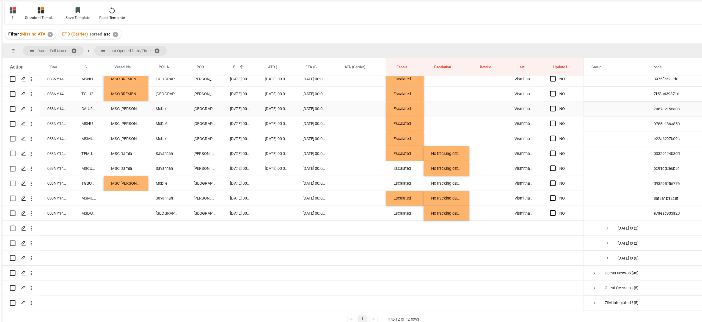
scroll to position [32, 0]
click at [511, 177] on span "Press SPACE to select this row." at bounding box center [510, 178] width 5 height 5
click at [513, 176] on input "Press SPACE to select this row." at bounding box center [513, 176] width 0 height 0
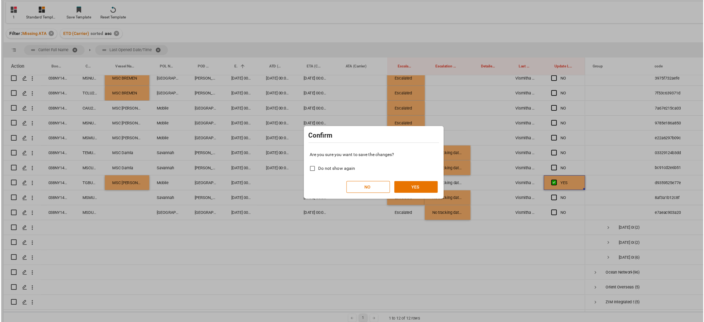
scroll to position [0, 0]
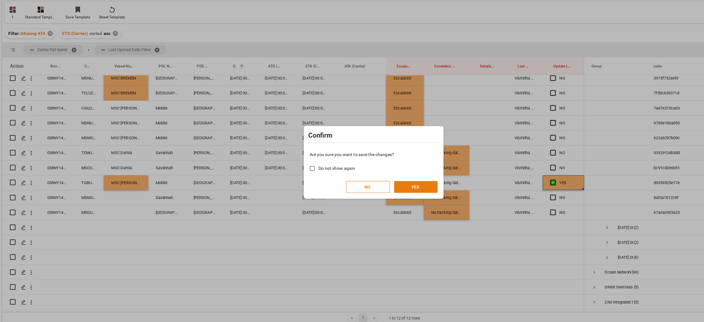
click at [385, 180] on button "YES" at bounding box center [389, 182] width 39 height 10
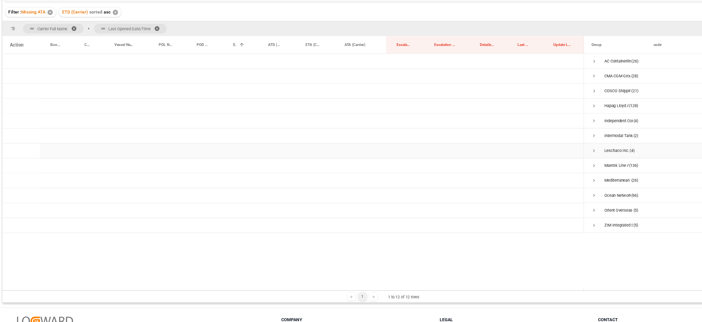
scroll to position [52, 0]
click at [547, 188] on span "Press SPACE to select this row." at bounding box center [547, 189] width 5 height 5
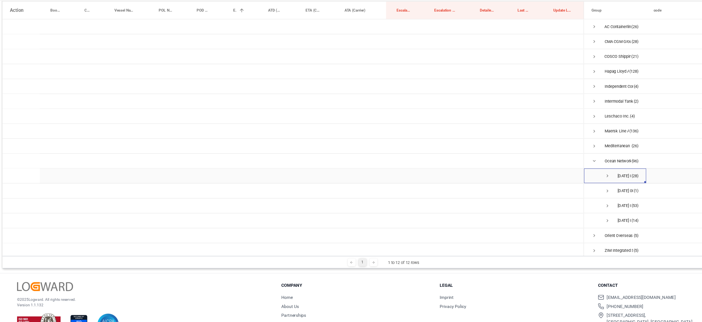
click at [558, 171] on span "Press SPACE to select this row." at bounding box center [559, 173] width 5 height 5
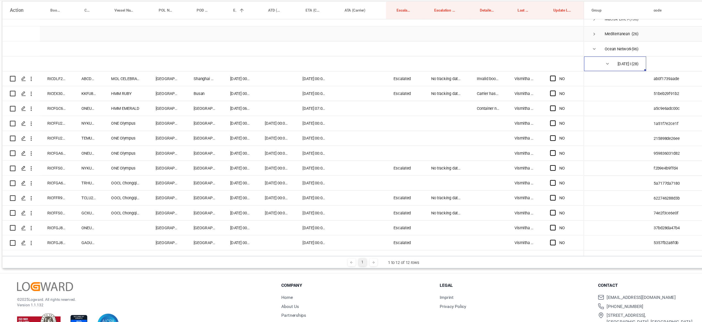
scroll to position [100, 0]
click at [381, 100] on div "Escalated" at bounding box center [379, 98] width 33 height 13
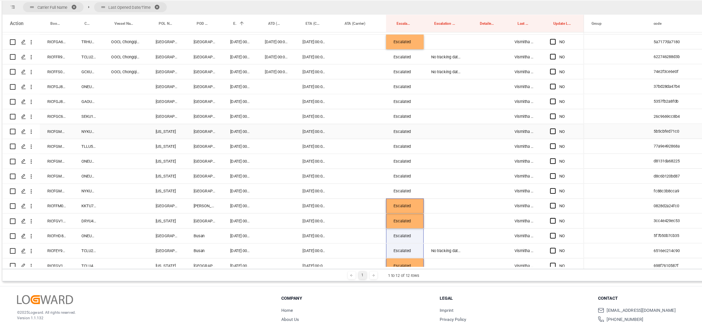
scroll to position [236, 0]
click at [435, 115] on div "Press SPACE to select this row." at bounding box center [416, 120] width 40 height 13
click at [432, 141] on div "Press SPACE to select this row." at bounding box center [416, 146] width 40 height 13
click at [416, 116] on div "Press SPACE to select this row." at bounding box center [416, 120] width 40 height 13
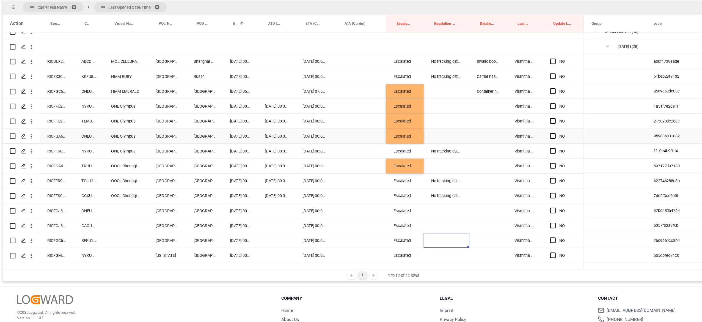
scroll to position [109, 0]
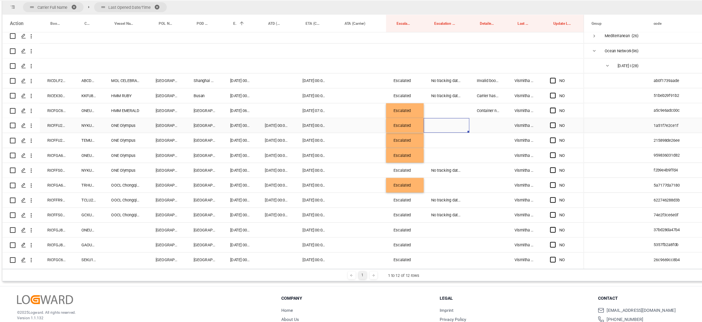
click at [434, 134] on div "Press SPACE to select this row." at bounding box center [416, 128] width 40 height 13
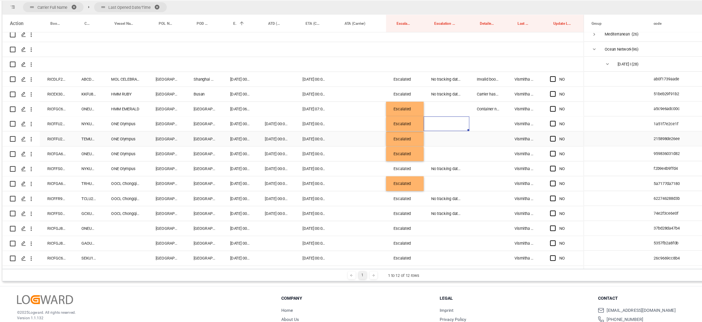
scroll to position [113, 0]
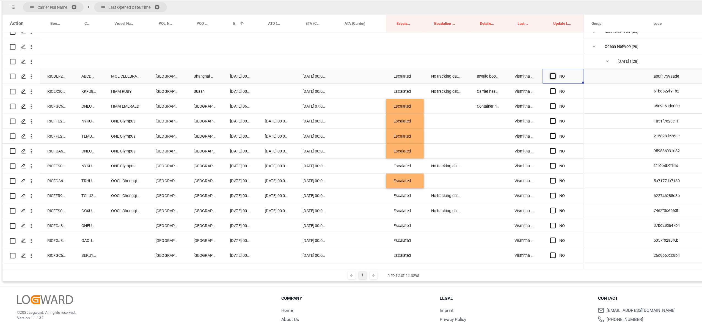
click at [510, 83] on span "Press SPACE to select this row." at bounding box center [510, 84] width 5 height 5
click at [513, 82] on input "Press SPACE to select this row." at bounding box center [513, 82] width 0 height 0
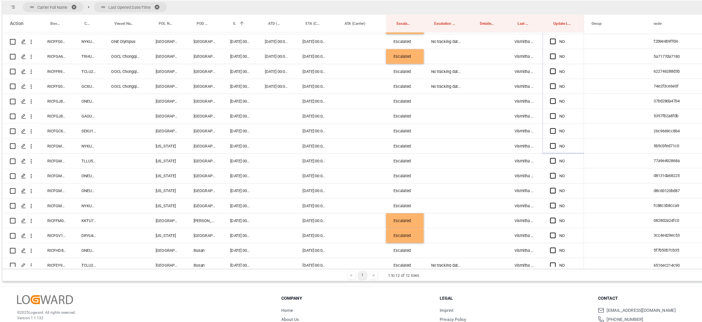
scroll to position [245, 0]
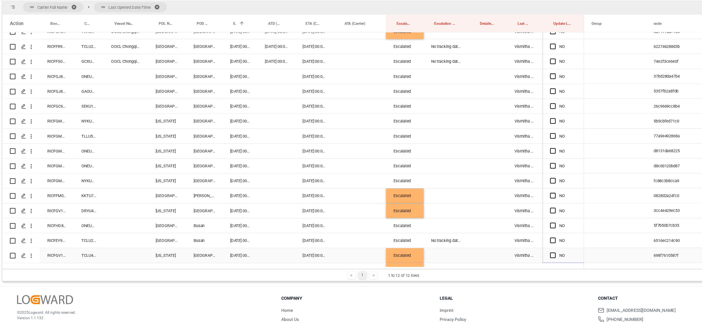
drag, startPoint x: 538, startPoint y: 90, endPoint x: 520, endPoint y: 248, distance: 158.7
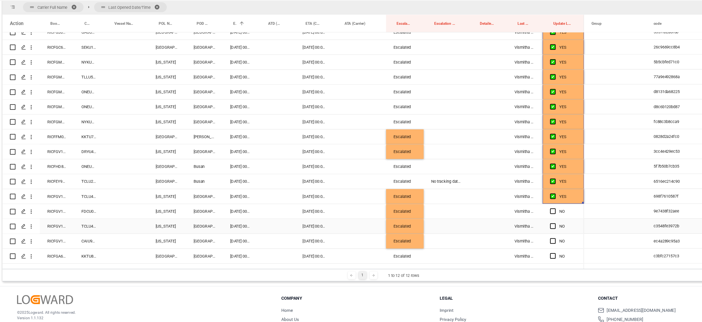
scroll to position [375, 0]
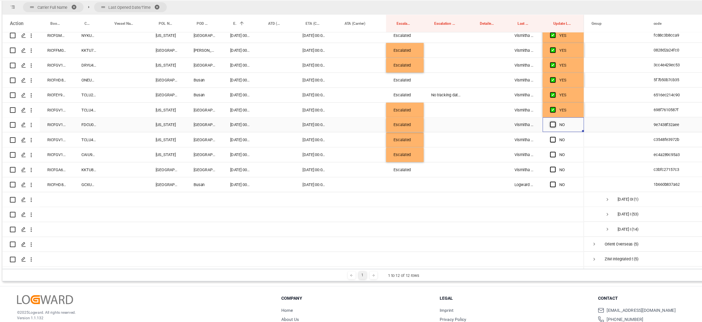
click at [510, 128] on span "Press SPACE to select this row." at bounding box center [510, 127] width 5 height 5
click at [513, 125] on input "Press SPACE to select this row." at bounding box center [513, 125] width 0 height 0
click at [510, 138] on span "Press SPACE to select this row." at bounding box center [510, 140] width 5 height 5
click at [513, 138] on input "Press SPACE to select this row." at bounding box center [513, 138] width 0 height 0
click at [512, 153] on span "Press SPACE to select this row." at bounding box center [510, 154] width 5 height 5
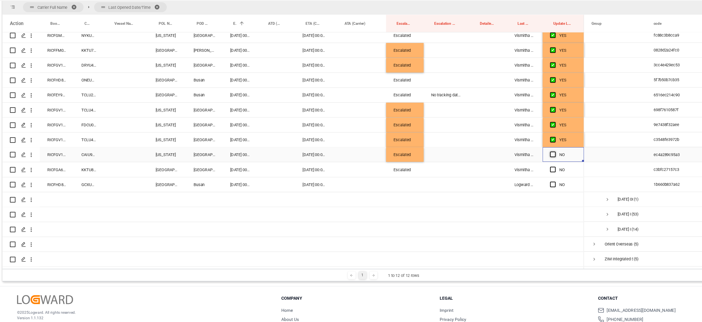
click at [513, 152] on input "Press SPACE to select this row." at bounding box center [513, 152] width 0 height 0
click at [512, 165] on span "Press SPACE to select this row." at bounding box center [510, 167] width 5 height 5
click at [513, 165] on input "Press SPACE to select this row." at bounding box center [513, 165] width 0 height 0
click at [510, 180] on span "Press SPACE to select this row." at bounding box center [510, 180] width 5 height 5
click at [513, 178] on input "Press SPACE to select this row." at bounding box center [513, 178] width 0 height 0
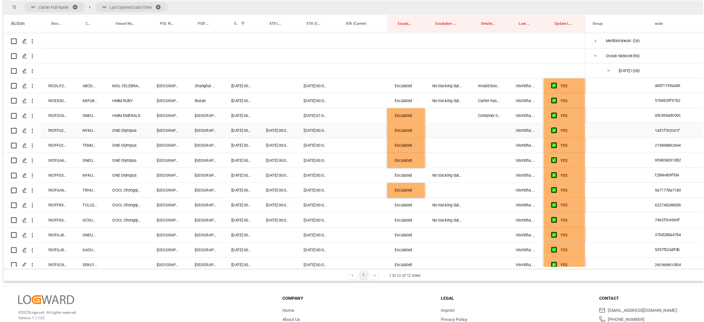
scroll to position [0, 0]
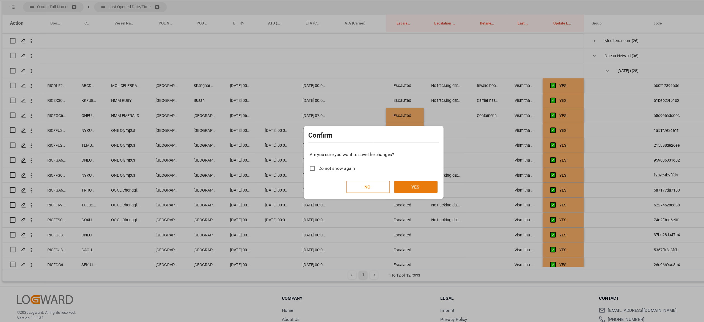
click at [394, 182] on button "YES" at bounding box center [389, 182] width 39 height 10
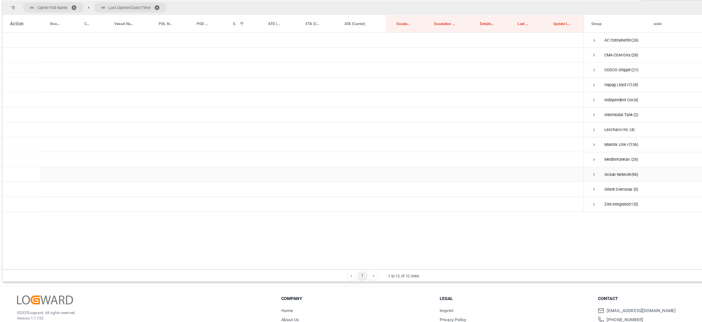
click at [547, 171] on span "Press SPACE to select this row." at bounding box center [547, 171] width 5 height 5
click at [558, 187] on span "Press SPACE to select this row." at bounding box center [559, 184] width 5 height 5
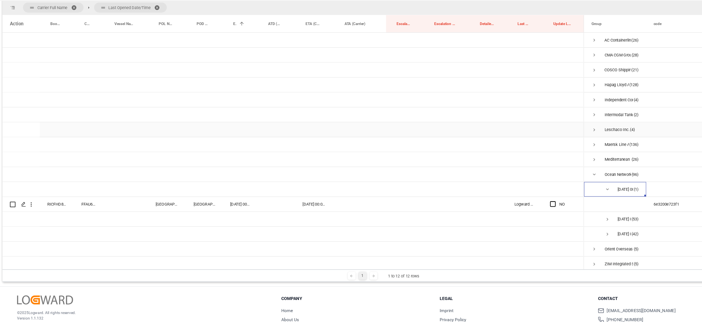
scroll to position [6, 0]
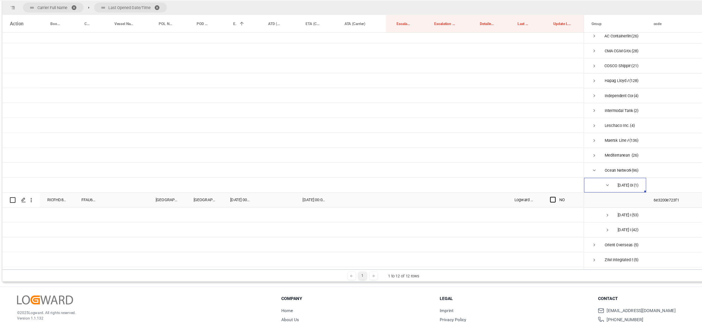
click at [389, 191] on div "Press SPACE to select this row." at bounding box center [379, 194] width 33 height 13
click at [385, 193] on button "Select" at bounding box center [380, 197] width 24 height 10
click at [383, 207] on div "Escalated" at bounding box center [380, 211] width 24 height 17
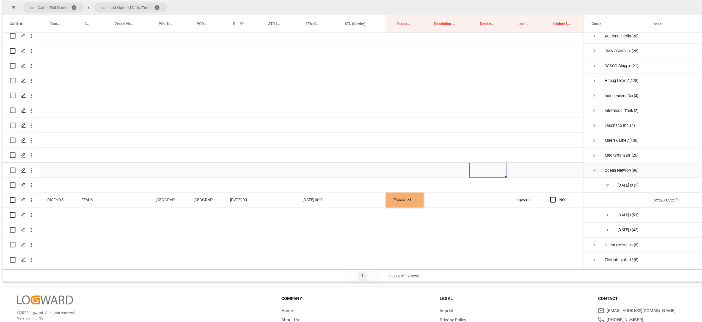
click at [445, 170] on div "Press SPACE to select this row." at bounding box center [453, 167] width 33 height 13
click at [413, 188] on div "Press SPACE to select this row." at bounding box center [416, 194] width 40 height 13
click at [402, 139] on div "Press SPACE to select this row." at bounding box center [416, 141] width 40 height 13
click at [247, 137] on div "Press SPACE to select this row." at bounding box center [233, 141] width 31 height 13
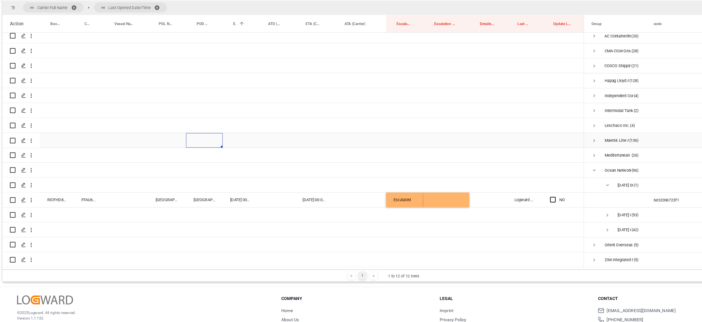
click at [195, 143] on div "Press SPACE to select this row." at bounding box center [202, 141] width 32 height 13
click at [232, 152] on div "Press SPACE to select this row." at bounding box center [233, 154] width 31 height 13
click at [248, 140] on div "Press SPACE to select this row." at bounding box center [233, 141] width 31 height 13
click at [275, 135] on div "Press SPACE to select this row." at bounding box center [265, 141] width 33 height 13
click at [310, 131] on div "Press SPACE to select this row." at bounding box center [300, 128] width 34 height 13
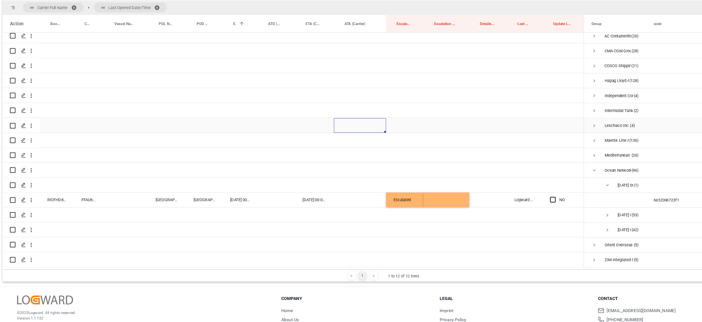
click at [347, 124] on div "Press SPACE to select this row." at bounding box center [340, 128] width 46 height 13
click at [296, 122] on div "Press SPACE to select this row." at bounding box center [300, 128] width 34 height 13
click at [254, 122] on div "Press SPACE to select this row." at bounding box center [265, 128] width 33 height 13
click at [336, 125] on div "Press SPACE to select this row." at bounding box center [340, 128] width 46 height 13
click at [299, 117] on div "Press SPACE to select this row." at bounding box center [300, 114] width 34 height 13
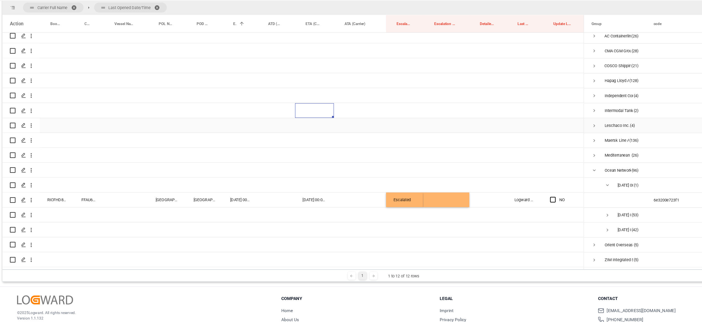
click at [301, 130] on div "Press SPACE to select this row." at bounding box center [300, 128] width 34 height 13
click at [245, 130] on div "Press SPACE to select this row." at bounding box center [233, 128] width 31 height 13
click at [324, 135] on div "Press SPACE to select this row." at bounding box center [340, 141] width 46 height 13
click at [417, 135] on div "Press SPACE to select this row." at bounding box center [416, 141] width 40 height 13
click at [385, 127] on div "Press SPACE to select this row." at bounding box center [379, 128] width 33 height 13
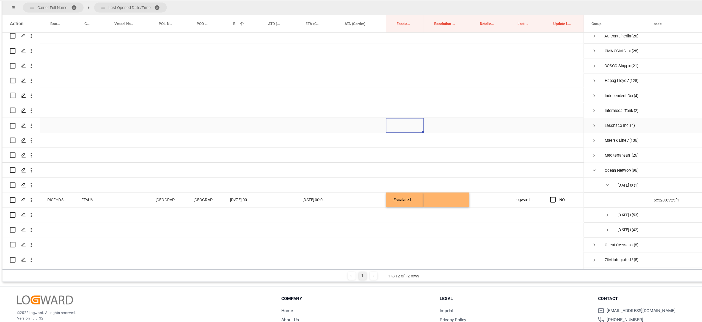
click at [365, 122] on div "Press SPACE to select this row." at bounding box center [379, 128] width 33 height 13
click at [315, 145] on div "Press SPACE to select this row." at bounding box center [300, 141] width 34 height 13
click at [324, 153] on div "Press SPACE to select this row." at bounding box center [340, 154] width 46 height 13
click at [369, 164] on div "Press SPACE to select this row." at bounding box center [379, 167] width 33 height 13
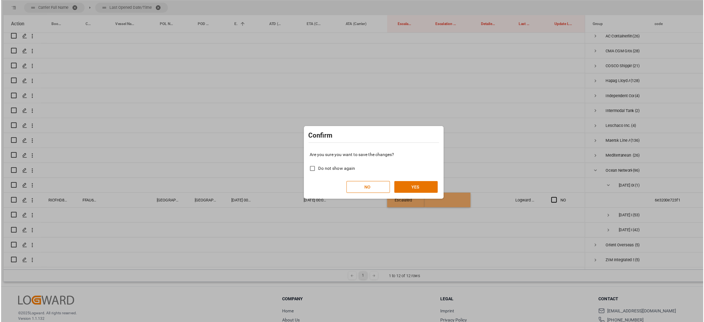
scroll to position [0, 0]
click at [382, 180] on button "YES" at bounding box center [389, 182] width 39 height 10
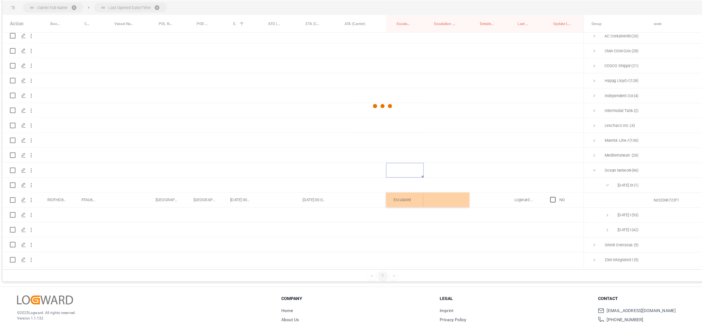
scroll to position [81, 0]
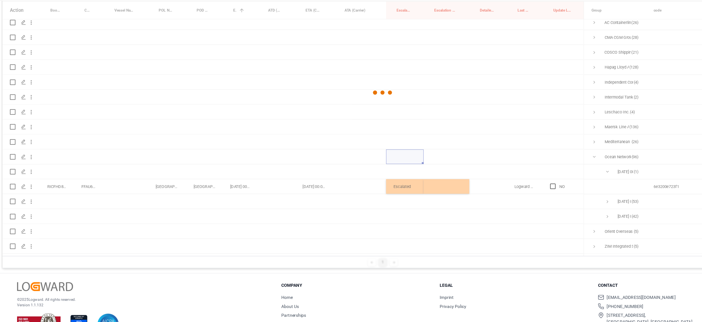
click at [558, 196] on div at bounding box center [360, 99] width 674 height 319
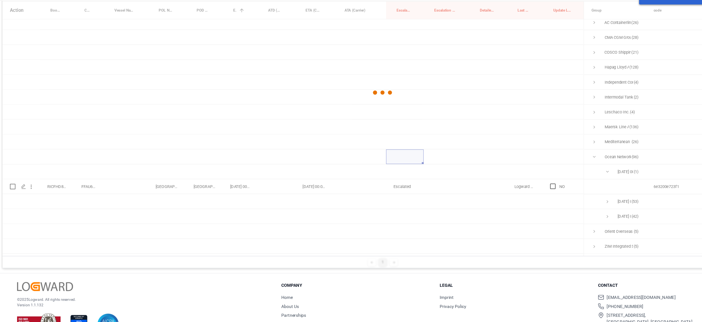
click at [558, 193] on div at bounding box center [360, 99] width 674 height 319
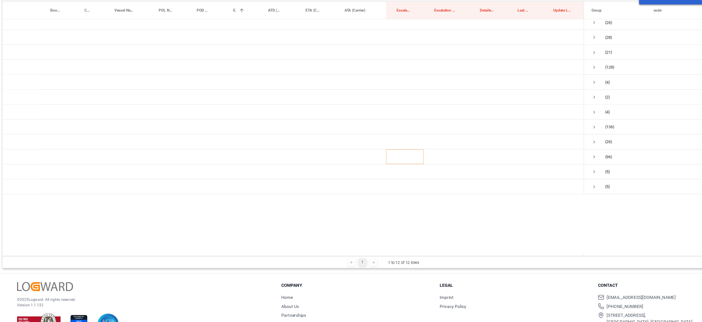
click at [558, 193] on span "Press SPACE to select this row." at bounding box center [559, 195] width 5 height 5
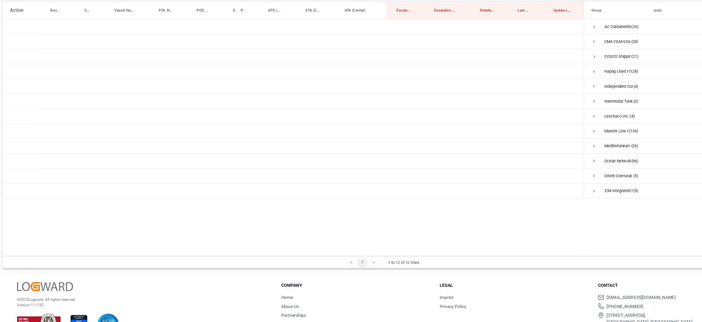
scroll to position [0, 0]
click at [546, 154] on span "Press SPACE to select this row." at bounding box center [547, 160] width 5 height 13
click at [554, 169] on span "[DATE] 00:00:00 (46)" at bounding box center [566, 173] width 42 height 12
click at [559, 173] on span "Press SPACE to select this row." at bounding box center [559, 173] width 5 height 5
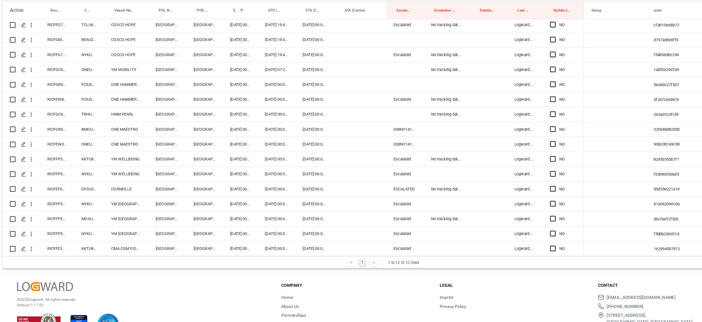
scroll to position [308, 0]
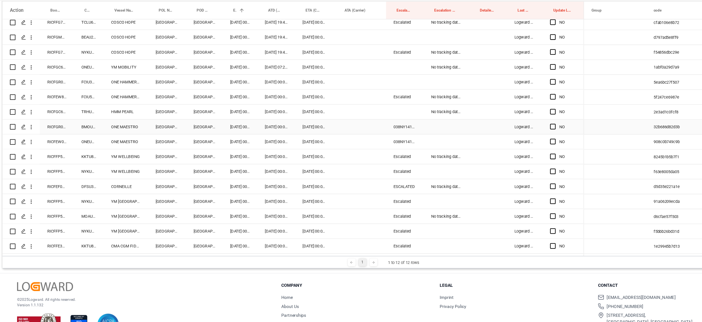
click at [383, 133] on div "038NY1410521" at bounding box center [379, 129] width 33 height 13
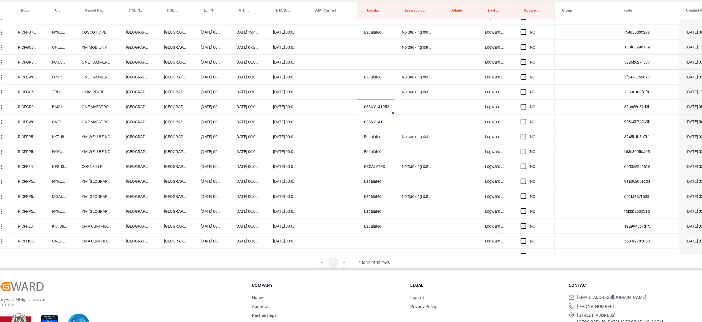
scroll to position [270, 0]
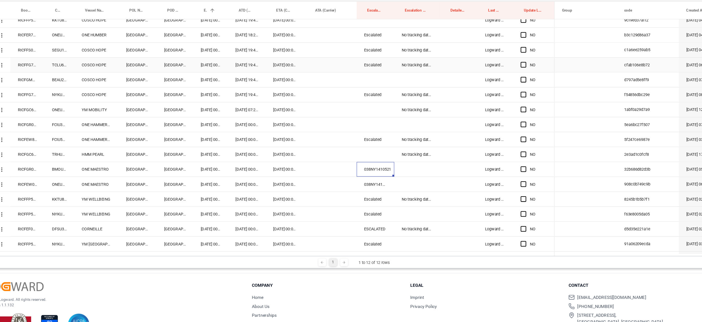
click at [385, 79] on div "Escalated" at bounding box center [379, 74] width 33 height 13
drag, startPoint x: 380, startPoint y: 88, endPoint x: 377, endPoint y: 151, distance: 63.6
click at [377, 151] on div "NO" at bounding box center [280, 161] width 515 height 792
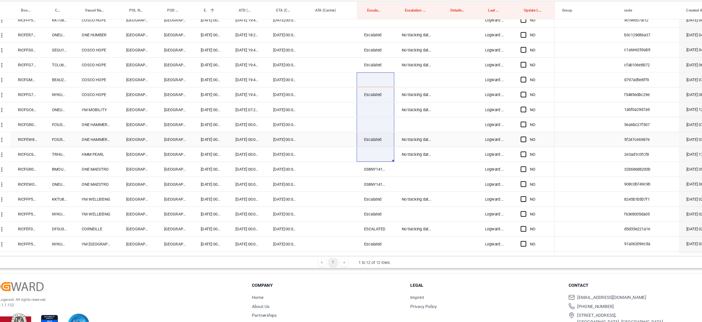
scroll to position [70, 0]
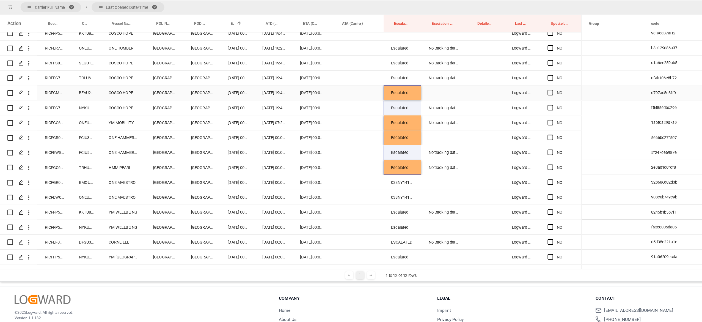
click at [409, 93] on div "Press SPACE to select this row." at bounding box center [416, 99] width 40 height 13
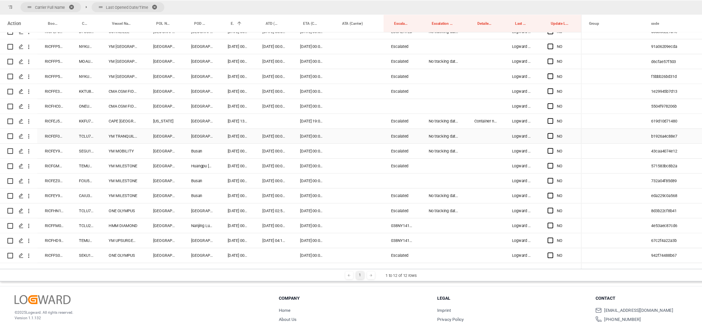
scroll to position [457, 0]
click at [380, 99] on div "Escalated" at bounding box center [379, 97] width 33 height 13
click at [373, 108] on div "Press SPACE to select this row." at bounding box center [379, 110] width 33 height 13
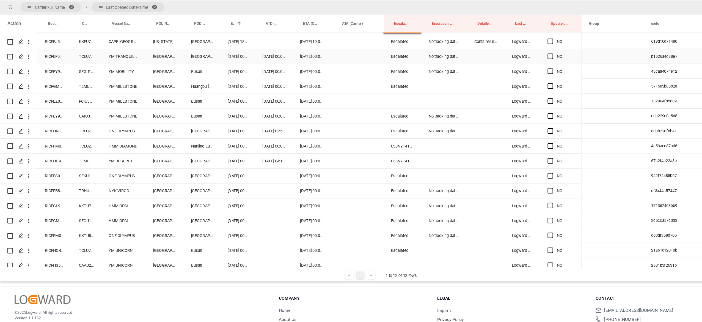
scroll to position [527, 0]
click at [372, 106] on div "Press SPACE to select this row." at bounding box center [379, 106] width 33 height 13
drag, startPoint x: 372, startPoint y: 105, endPoint x: 406, endPoint y: 90, distance: 36.9
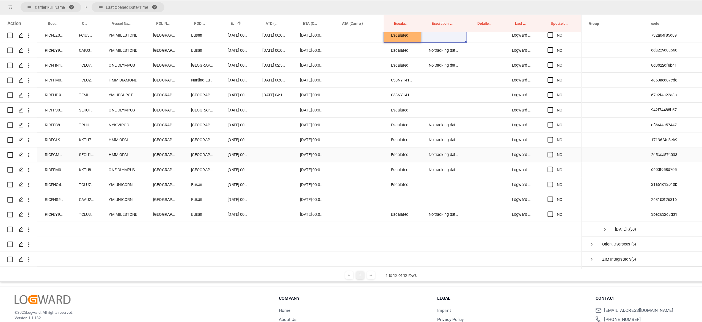
scroll to position [71, 0]
drag, startPoint x: 378, startPoint y: 81, endPoint x: 375, endPoint y: 99, distance: 18.4
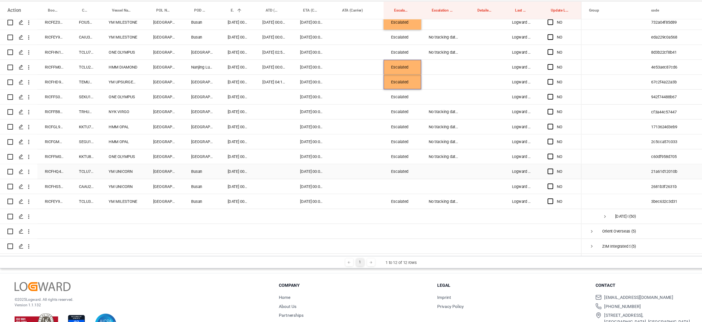
click at [376, 168] on div "Escalated" at bounding box center [379, 169] width 33 height 13
click at [377, 177] on div "Press SPACE to select this row." at bounding box center [379, 182] width 33 height 13
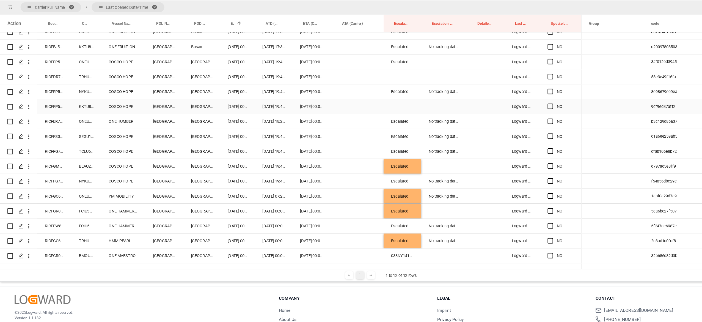
scroll to position [180, 0]
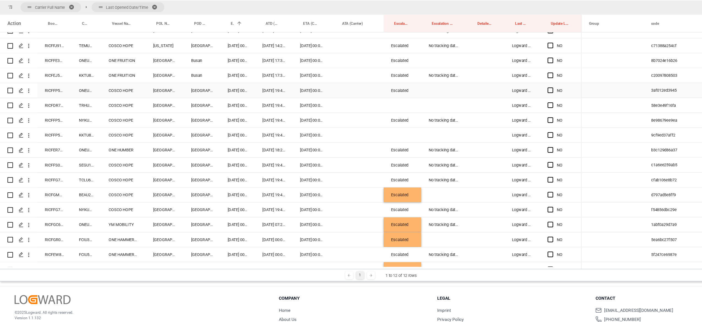
click at [382, 101] on div "Escalated" at bounding box center [379, 97] width 33 height 13
drag, startPoint x: 377, startPoint y: 104, endPoint x: 373, endPoint y: 166, distance: 62.0
click at [373, 166] on div "NO" at bounding box center [280, 262] width 515 height 792
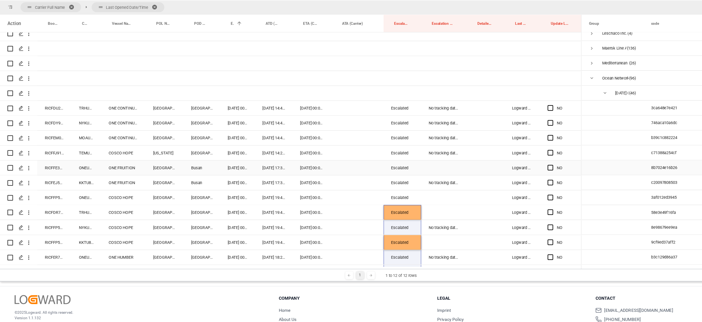
scroll to position [87, 0]
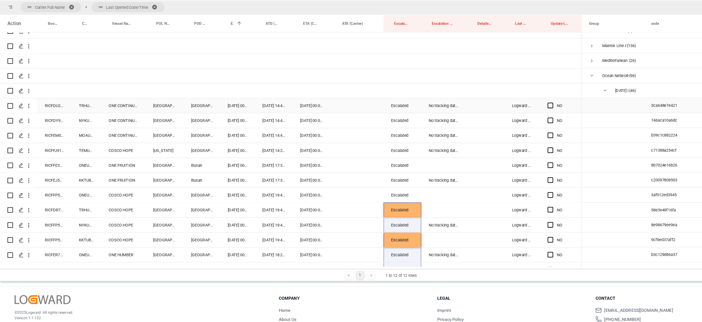
click at [78, 108] on div "RICFDU277600" at bounding box center [71, 110] width 30 height 13
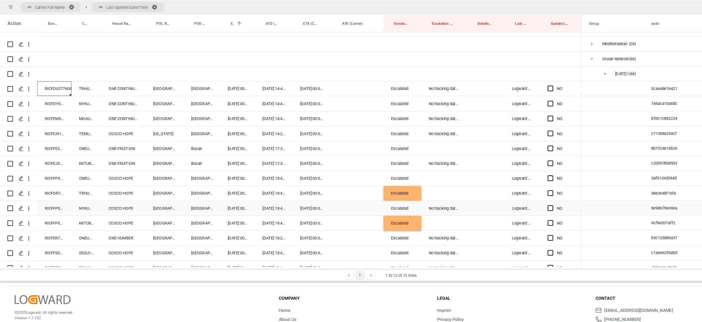
scroll to position [97, 0]
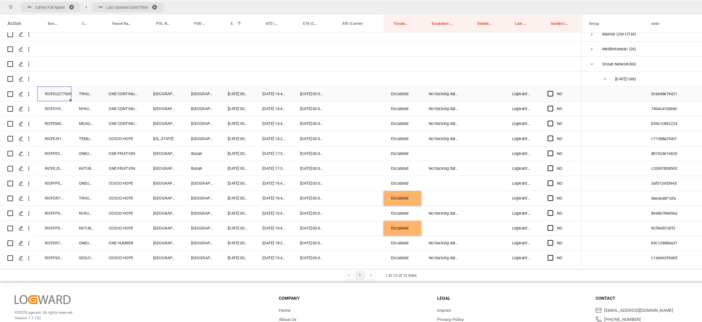
click at [136, 104] on div "ONE CONTINUITY" at bounding box center [132, 100] width 39 height 13
click at [51, 99] on icon "open menu" at bounding box center [49, 101] width 6 height 6
click at [96, 112] on span "Open in new tab" at bounding box center [85, 112] width 50 height 6
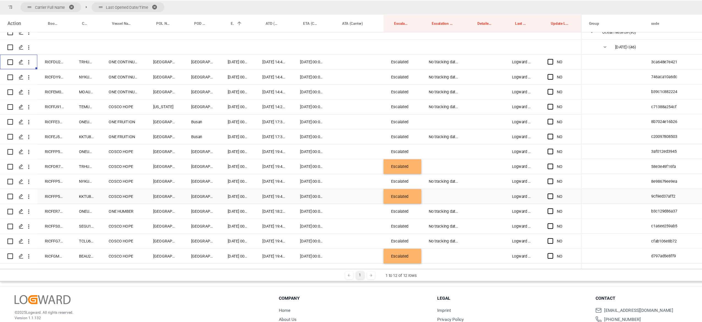
scroll to position [126, 0]
click at [72, 109] on div "RICFFJ910700" at bounding box center [71, 111] width 30 height 13
click at [326, 111] on div "Press SPACE to select this row." at bounding box center [340, 111] width 46 height 13
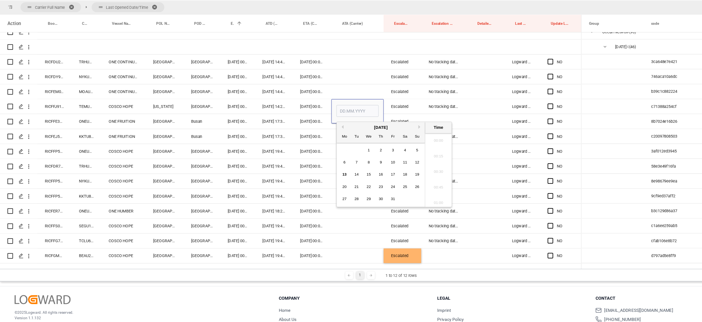
scroll to position [593, 0]
click at [373, 153] on div "3" at bounding box center [371, 150] width 7 height 7
type input "[DATE] 00:00"
click at [267, 126] on div "[DATE] 17:37:00" at bounding box center [265, 124] width 33 height 13
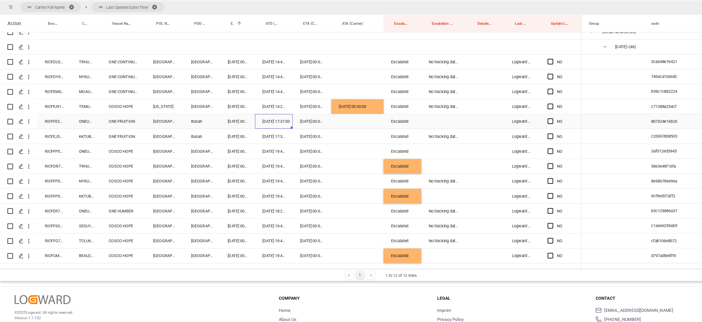
click at [78, 125] on div "RICFFE370400" at bounding box center [71, 124] width 30 height 13
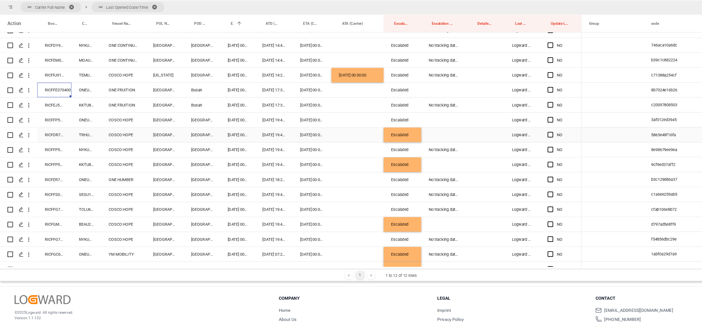
scroll to position [154, 0]
click at [81, 123] on div "RICFFP522500" at bounding box center [71, 122] width 30 height 13
click at [437, 143] on div "Press SPACE to select this row." at bounding box center [453, 149] width 33 height 13
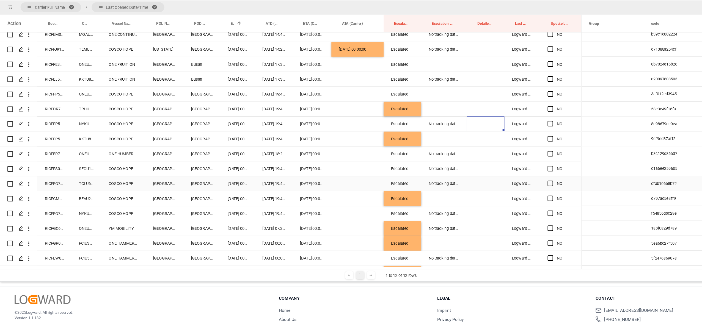
scroll to position [197, 0]
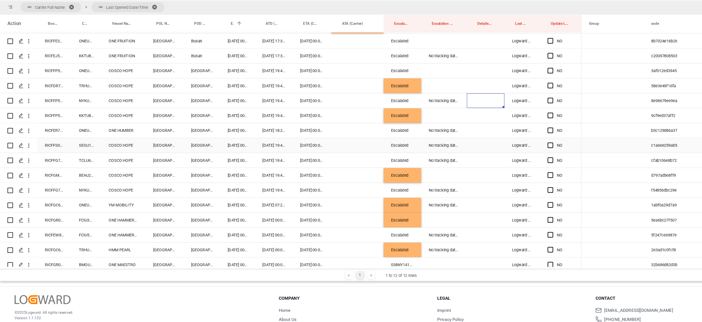
click at [64, 148] on div "RICFFS007600" at bounding box center [71, 145] width 30 height 13
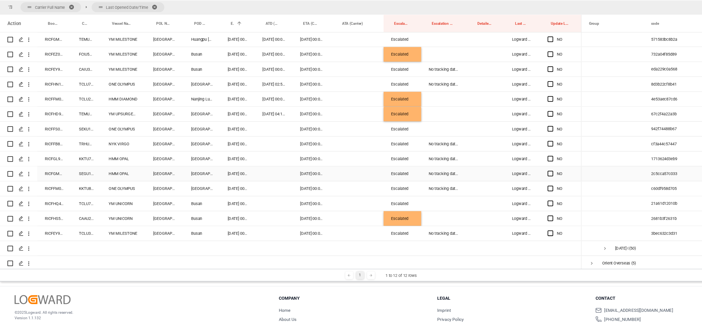
scroll to position [587, 0]
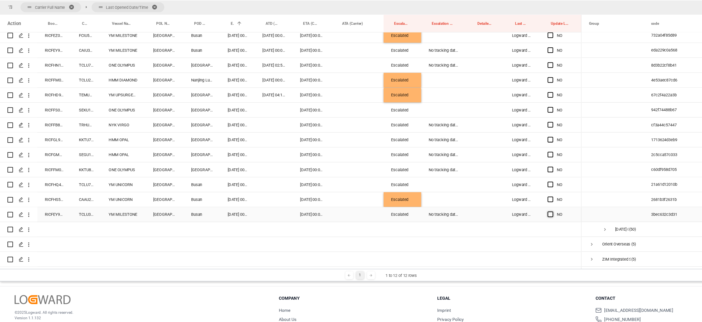
click at [510, 205] on span "Press SPACE to select this row." at bounding box center [510, 206] width 5 height 5
click at [513, 204] on input "Press SPACE to select this row." at bounding box center [513, 204] width 0 height 0
click at [538, 210] on div "YES" at bounding box center [520, 207] width 37 height 13
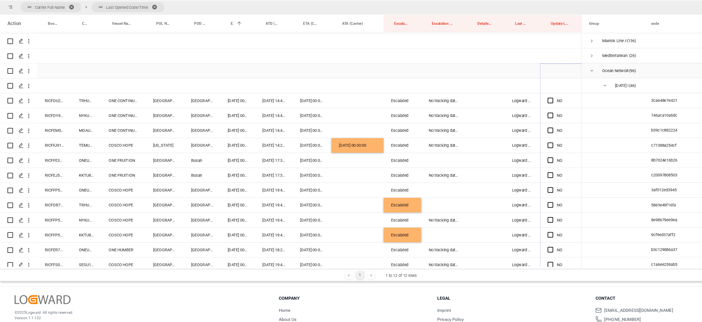
scroll to position [69, 0]
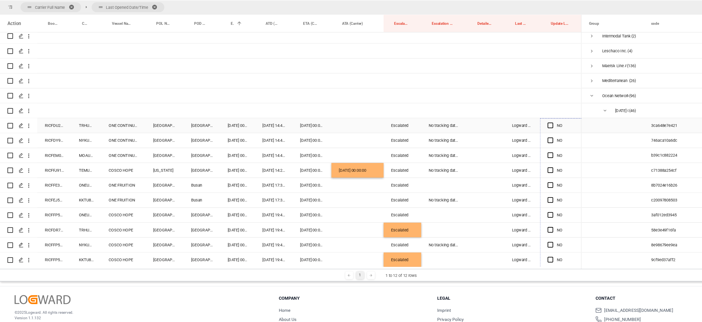
drag, startPoint x: 538, startPoint y: 113, endPoint x: 503, endPoint y: 127, distance: 37.1
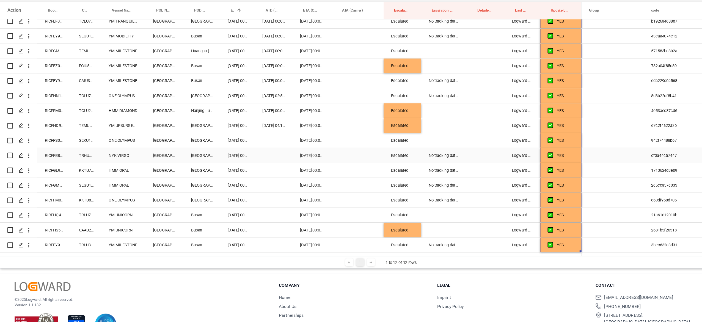
scroll to position [546, 0]
click at [75, 142] on div "RICFFS010700" at bounding box center [71, 141] width 30 height 13
click at [254, 145] on div "Press SPACE to select this row." at bounding box center [265, 141] width 33 height 13
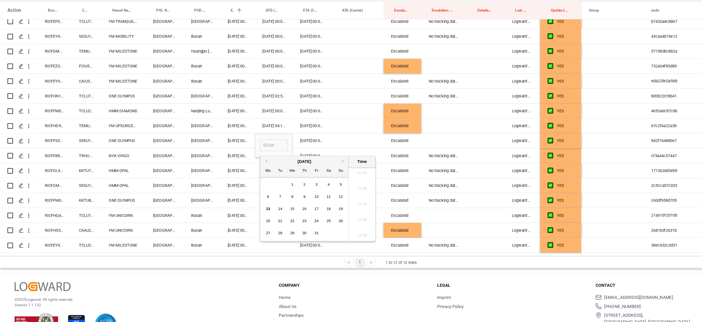
click at [316, 190] on span "11" at bounding box center [315, 191] width 4 height 4
type input "[DATE] 00:00"
click at [308, 147] on div "[DATE] 00:00:00" at bounding box center [300, 141] width 34 height 13
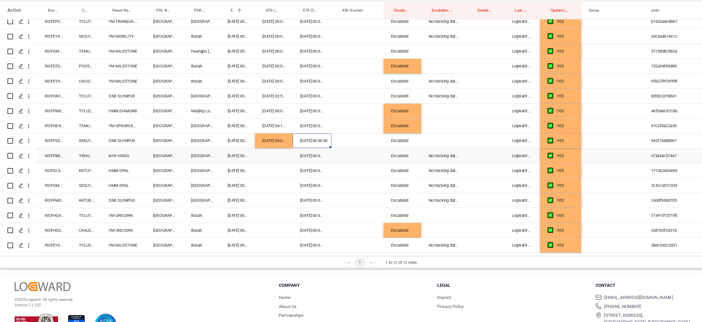
click at [73, 151] on div "RICFFB803900" at bounding box center [71, 155] width 30 height 13
click at [259, 144] on div "[DATE] 00:00:00" at bounding box center [265, 141] width 33 height 13
click at [261, 157] on div "Press SPACE to select this row." at bounding box center [265, 155] width 33 height 13
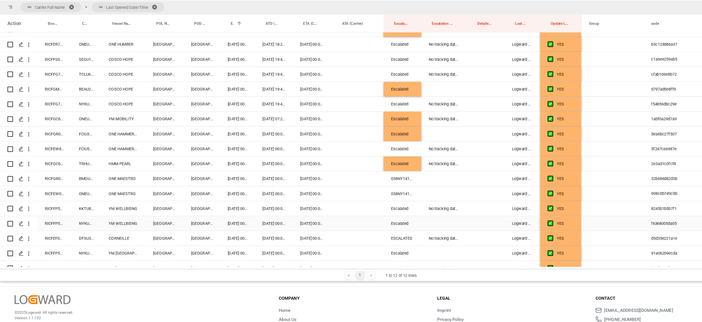
scroll to position [268, 0]
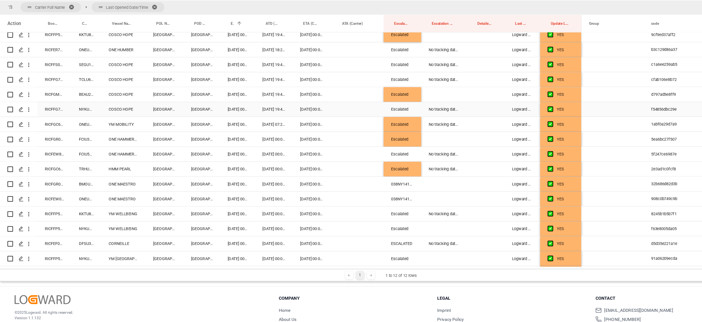
click at [81, 112] on div "RICFFG799700" at bounding box center [71, 114] width 30 height 13
click at [384, 164] on div "Escalated" at bounding box center [379, 166] width 33 height 13
drag, startPoint x: 375, startPoint y: 174, endPoint x: 373, endPoint y: 193, distance: 18.6
click at [373, 193] on div "YES" at bounding box center [280, 173] width 515 height 792
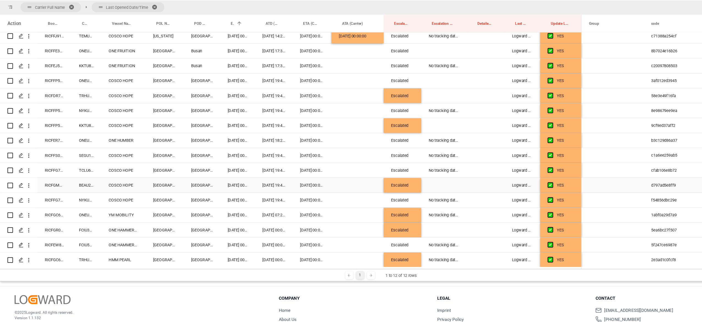
scroll to position [188, 0]
click at [70, 195] on div "RICFFG799700" at bounding box center [71, 194] width 30 height 13
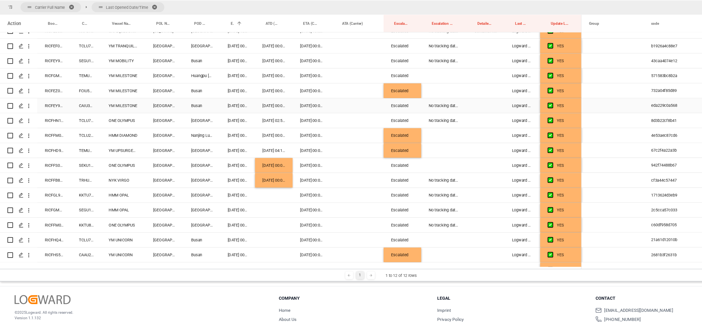
scroll to position [536, 0]
click at [418, 207] on div "No tracking data received from the carrier" at bounding box center [416, 202] width 40 height 13
click at [412, 168] on div "Press SPACE to select this row." at bounding box center [416, 163] width 40 height 13
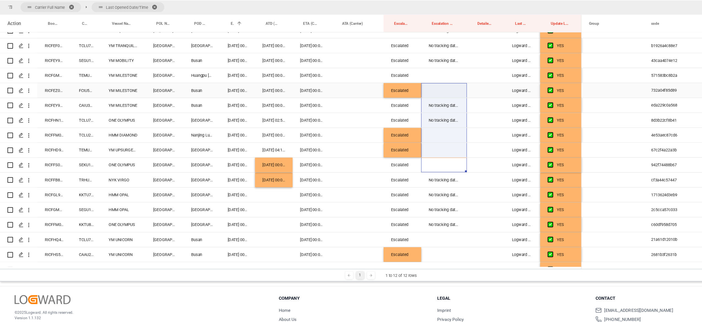
drag, startPoint x: 412, startPoint y: 168, endPoint x: 409, endPoint y: 94, distance: 74.6
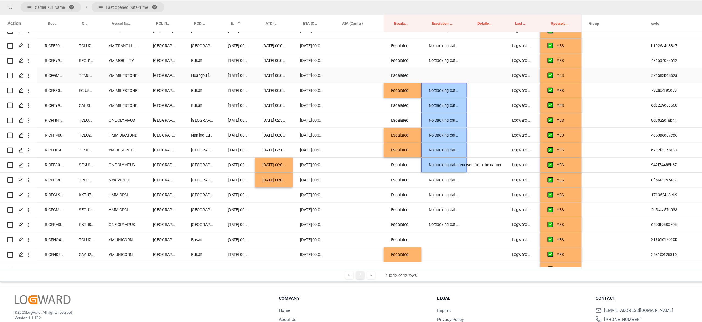
click at [413, 78] on div "Press SPACE to select this row." at bounding box center [416, 84] width 40 height 13
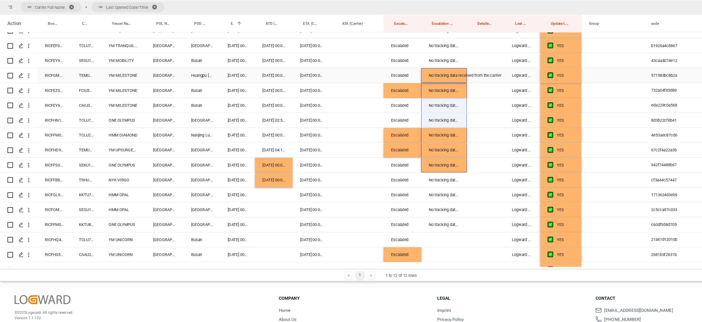
scroll to position [587, 0]
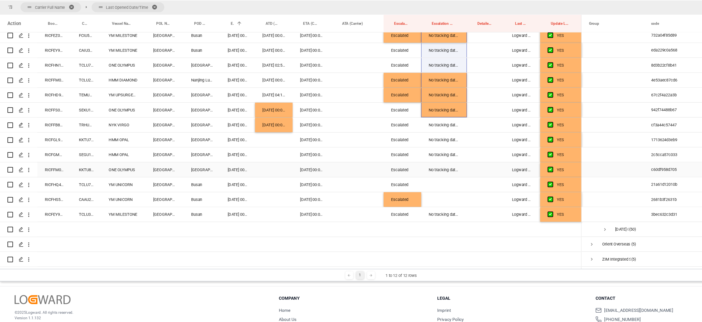
click at [418, 170] on div "No tracking data received from the carrier" at bounding box center [416, 167] width 40 height 13
drag, startPoint x: 415, startPoint y: 176, endPoint x: 414, endPoint y: 191, distance: 15.1
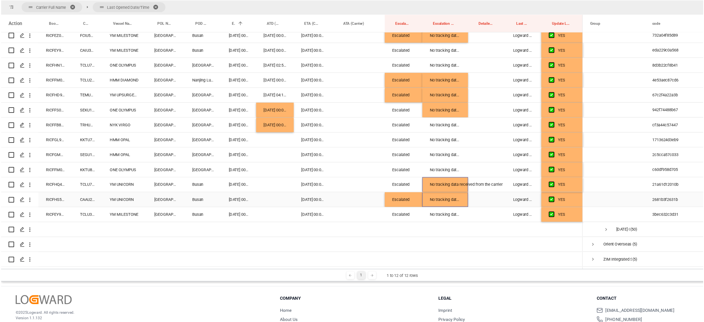
scroll to position [0, 0]
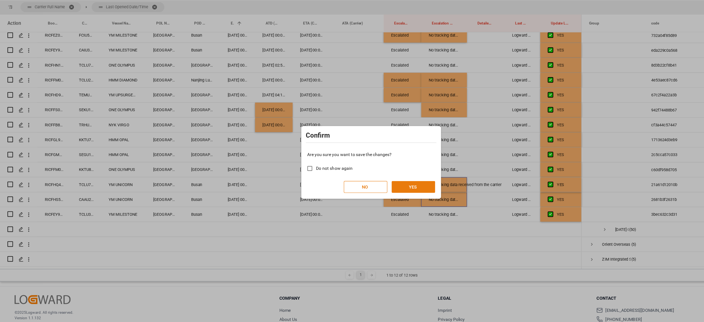
click at [399, 187] on button "YES" at bounding box center [389, 182] width 39 height 10
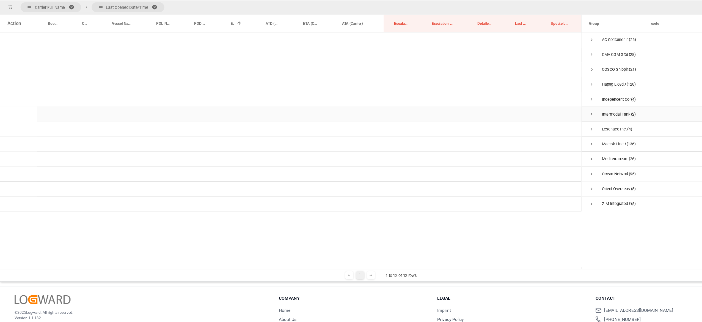
scroll to position [81, 0]
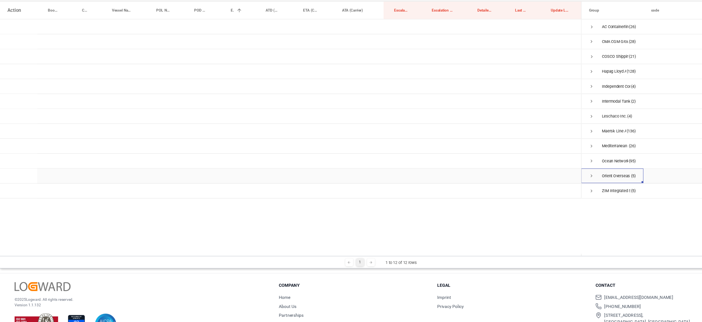
click at [547, 172] on span "Press SPACE to select this row." at bounding box center [547, 173] width 5 height 5
click at [557, 184] on span "Press SPACE to select this row." at bounding box center [559, 186] width 5 height 5
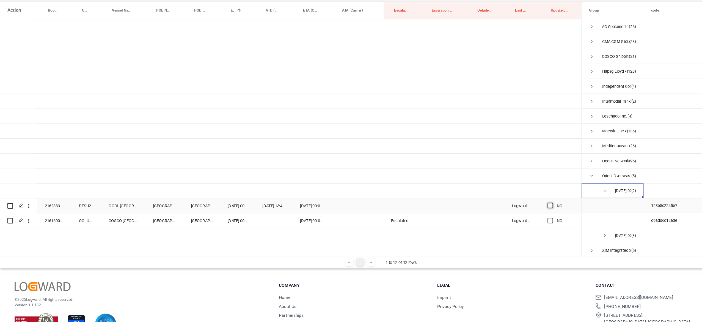
click at [512, 198] on span "Press SPACE to select this row." at bounding box center [510, 199] width 5 height 5
click at [513, 197] on input "Press SPACE to select this row." at bounding box center [513, 197] width 0 height 0
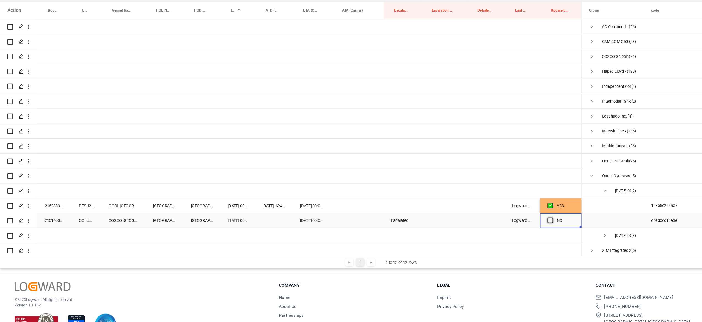
click at [512, 212] on span "Press SPACE to select this row." at bounding box center [510, 212] width 5 height 5
click at [513, 210] on input "Press SPACE to select this row." at bounding box center [513, 210] width 0 height 0
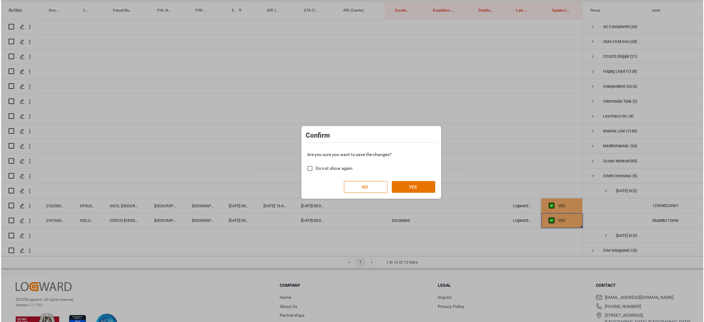
scroll to position [0, 0]
click at [390, 177] on button "YES" at bounding box center [389, 182] width 39 height 10
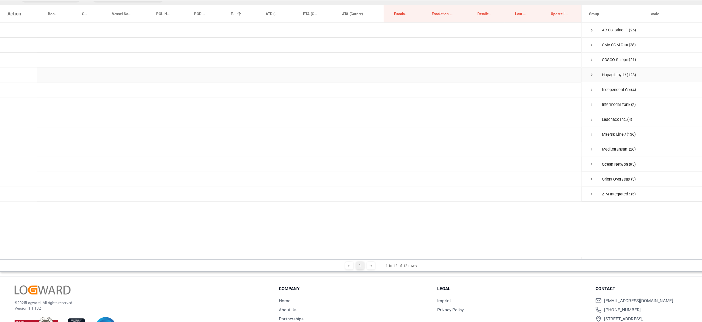
scroll to position [0, 0]
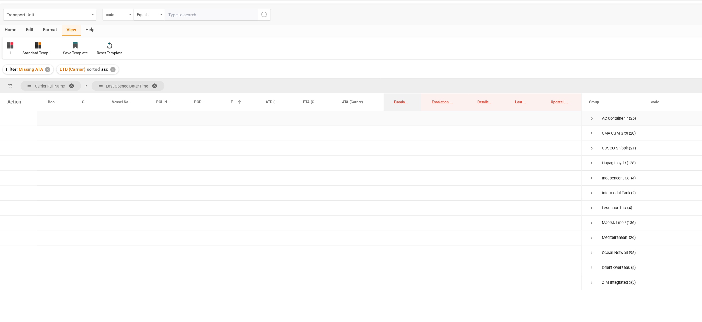
drag, startPoint x: 386, startPoint y: 110, endPoint x: 382, endPoint y: 116, distance: 7.9
click at [382, 116] on div "Action Booking Number Container Number Vessel Name" at bounding box center [360, 212] width 674 height 225
drag, startPoint x: 478, startPoint y: 110, endPoint x: 475, endPoint y: 97, distance: 13.1
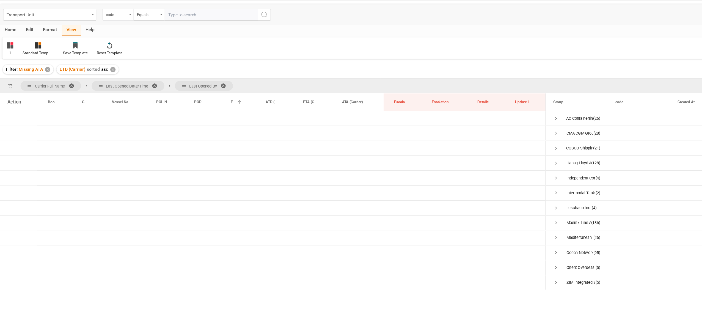
click at [88, 93] on span at bounding box center [88, 93] width 9 height 5
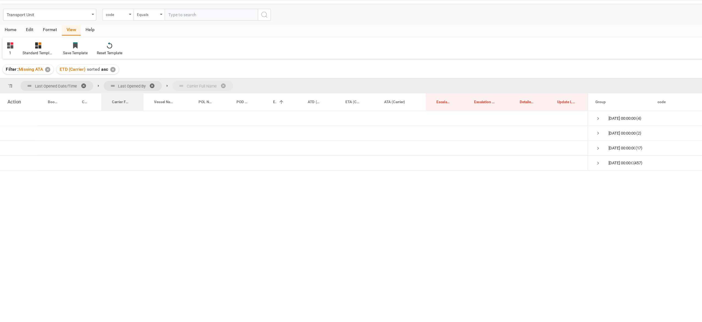
drag, startPoint x: 137, startPoint y: 107, endPoint x: 153, endPoint y: 97, distance: 19.4
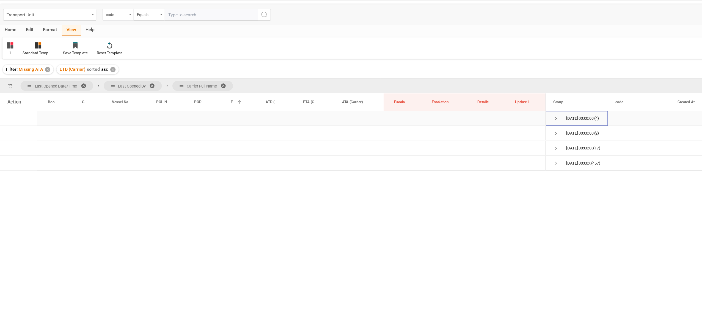
click at [515, 122] on span "Press SPACE to select this row." at bounding box center [515, 122] width 5 height 5
click at [525, 135] on span "Press SPACE to select this row." at bounding box center [527, 135] width 5 height 5
click at [539, 149] on span "Press SPACE to select this row." at bounding box center [538, 148] width 5 height 5
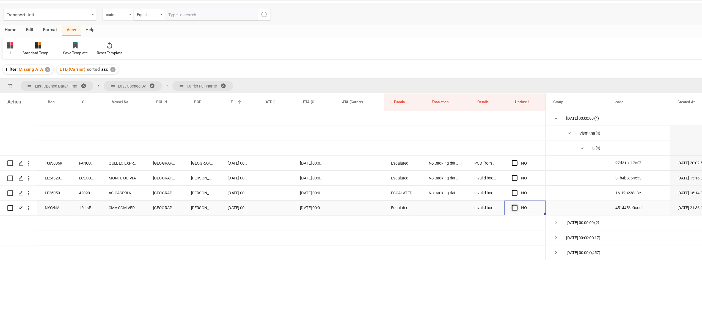
click at [477, 201] on div "NO" at bounding box center [488, 201] width 37 height 13
click at [477, 201] on span "Press SPACE to select this row." at bounding box center [479, 201] width 5 height 5
click at [481, 199] on input "Press SPACE to select this row." at bounding box center [481, 199] width 0 height 0
click at [478, 189] on span "Press SPACE to select this row." at bounding box center [479, 187] width 5 height 5
click at [481, 185] on input "Press SPACE to select this row." at bounding box center [481, 185] width 0 height 0
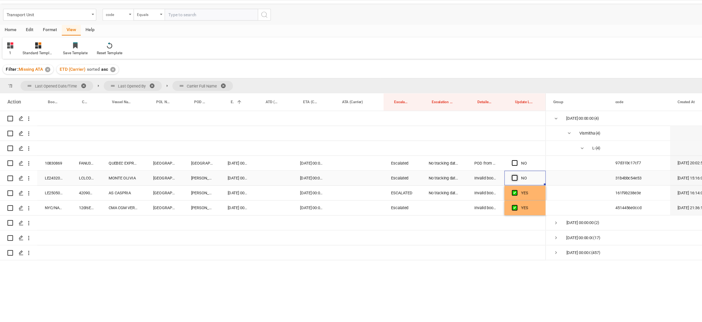
click at [479, 175] on span "Press SPACE to select this row." at bounding box center [479, 174] width 5 height 5
click at [481, 172] on input "Press SPACE to select this row." at bounding box center [481, 172] width 0 height 0
click at [479, 162] on span "Press SPACE to select this row." at bounding box center [479, 161] width 5 height 5
click at [481, 159] on input "Press SPACE to select this row." at bounding box center [481, 159] width 0 height 0
click at [479, 162] on span "Press SPACE to select this row." at bounding box center [479, 161] width 5 height 5
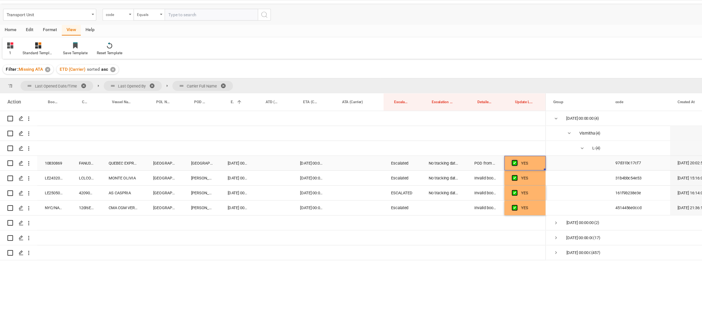
click at [481, 159] on input "Press SPACE to select this row." at bounding box center [481, 159] width 0 height 0
click at [479, 162] on span "Press SPACE to select this row." at bounding box center [479, 161] width 5 height 5
click at [481, 159] on input "Press SPACE to select this row." at bounding box center [481, 159] width 0 height 0
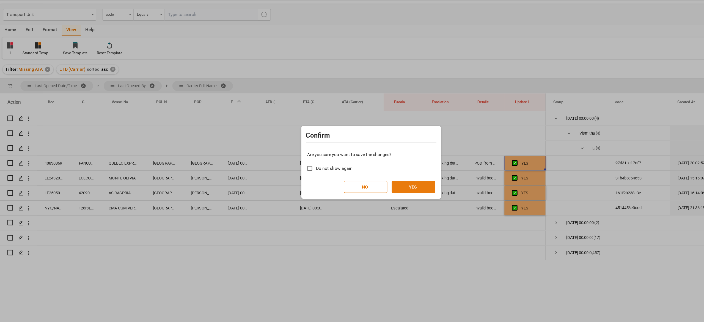
click at [393, 178] on button "YES" at bounding box center [389, 182] width 39 height 10
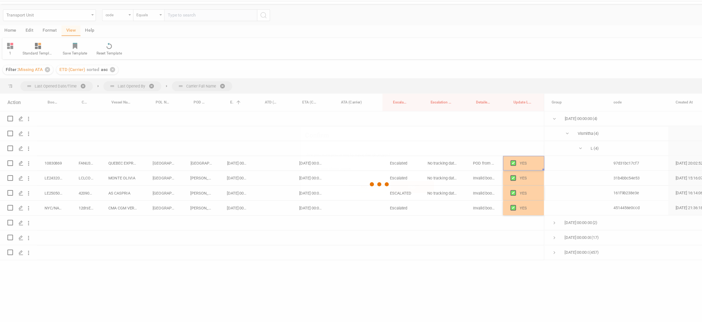
scroll to position [0, 0]
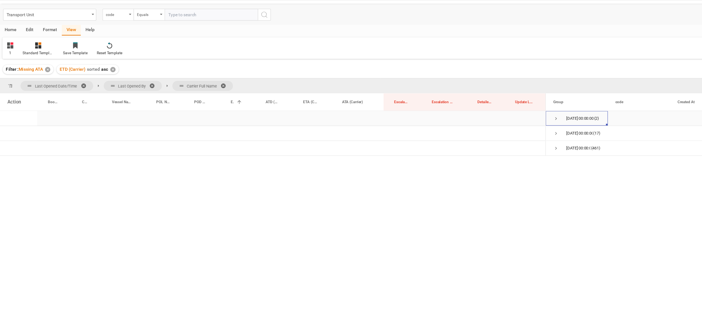
click at [516, 117] on span "Press SPACE to select this row." at bounding box center [515, 122] width 5 height 13
click at [528, 133] on span "Press SPACE to select this row." at bounding box center [527, 135] width 5 height 5
click at [539, 148] on span "Press SPACE to select this row." at bounding box center [538, 148] width 5 height 5
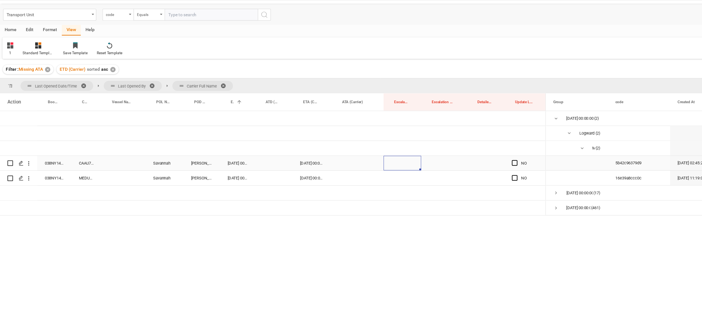
click at [378, 168] on div "Press SPACE to select this row." at bounding box center [379, 161] width 33 height 13
click at [382, 160] on button "Select" at bounding box center [380, 165] width 24 height 10
click at [380, 179] on div "Escalated" at bounding box center [380, 179] width 18 height 6
click at [409, 174] on div "Press SPACE to select this row." at bounding box center [416, 174] width 40 height 13
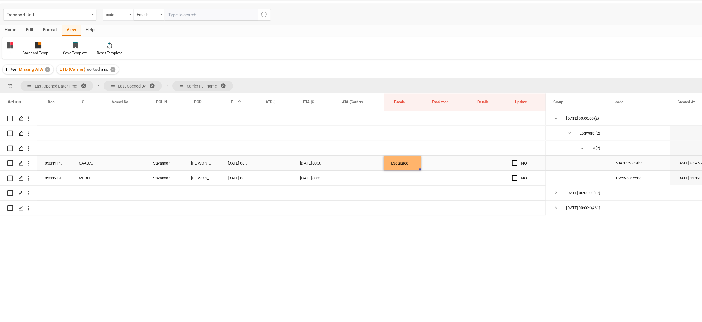
click at [378, 158] on div "Escalated" at bounding box center [379, 161] width 33 height 13
click at [375, 180] on div "Press SPACE to select this row." at bounding box center [379, 174] width 33 height 13
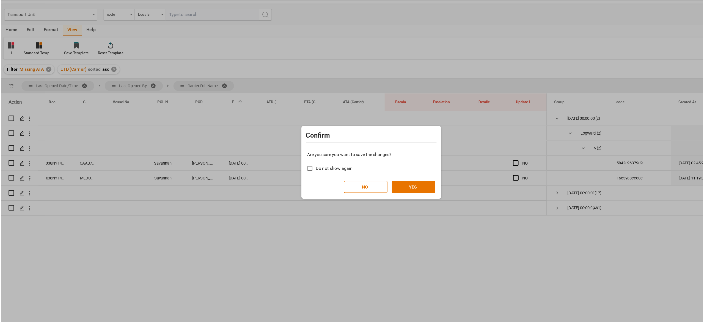
scroll to position [0, 0]
click at [349, 182] on button "NO" at bounding box center [347, 182] width 39 height 10
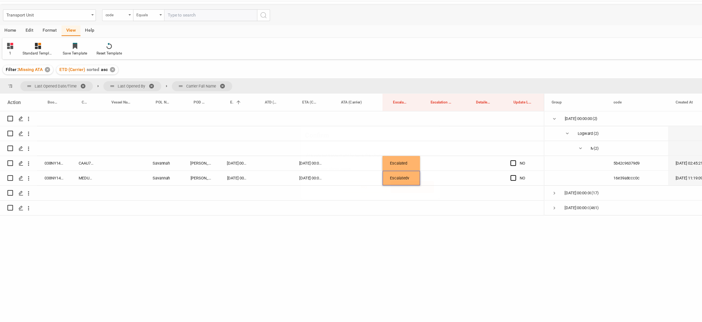
scroll to position [0, 0]
click at [378, 173] on div "Escalatedv" at bounding box center [379, 174] width 33 height 13
click at [378, 173] on div "Escalatedv" at bounding box center [379, 177] width 33 height 19
click at [378, 181] on button "Escalatedv" at bounding box center [380, 178] width 24 height 10
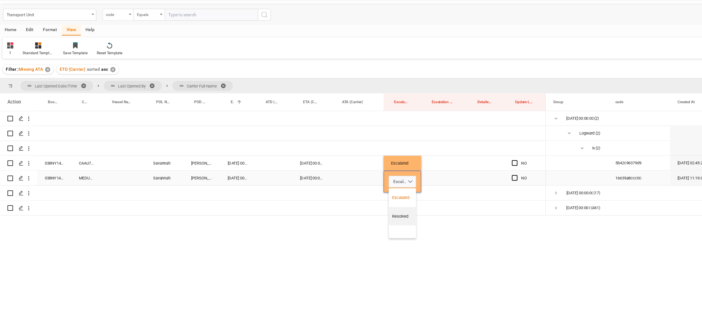
click at [378, 192] on div "Escalated" at bounding box center [380, 193] width 18 height 6
click at [416, 186] on div "Press SPACE to select this row." at bounding box center [416, 188] width 40 height 13
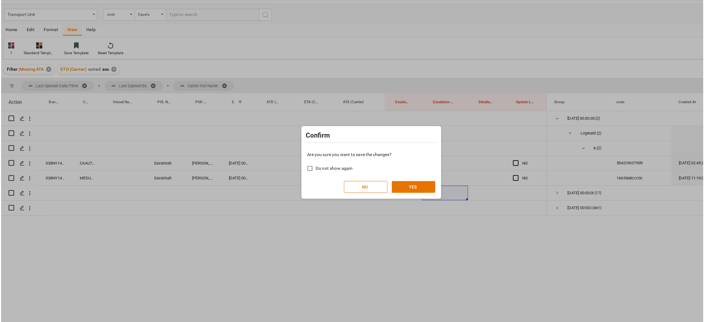
scroll to position [0, 0]
click at [380, 182] on button "YES" at bounding box center [389, 182] width 39 height 10
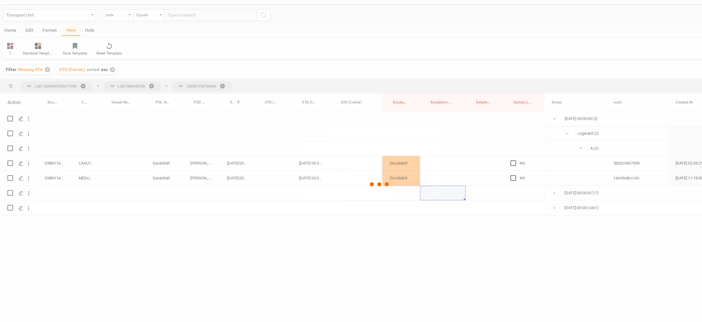
scroll to position [0, 0]
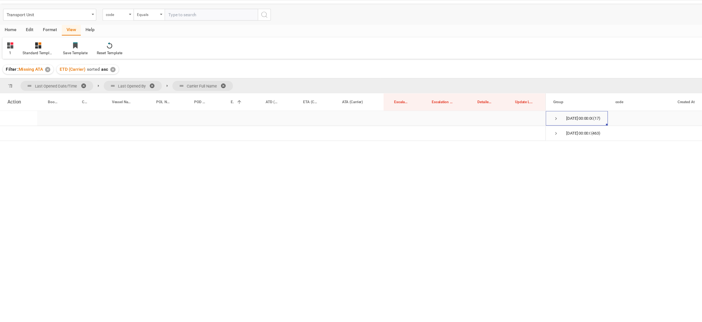
click at [516, 124] on span "Press SPACE to select this row." at bounding box center [515, 122] width 5 height 5
click at [528, 138] on span "Press SPACE to select this row." at bounding box center [527, 135] width 5 height 13
click at [535, 149] on span "Hapag Lloyd Aktiengesellschaft (14)" at bounding box center [534, 148] width 42 height 12
click at [541, 149] on span "Press SPACE to select this row." at bounding box center [538, 148] width 5 height 5
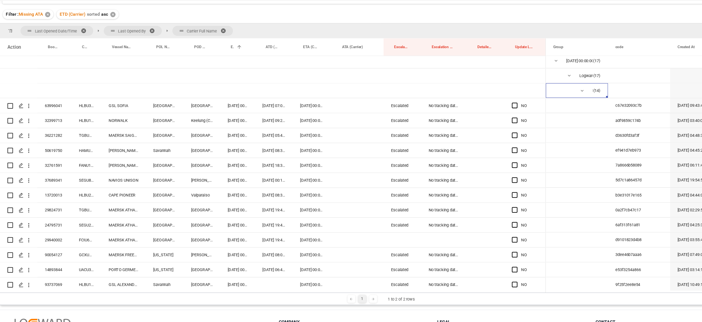
scroll to position [0, 0]
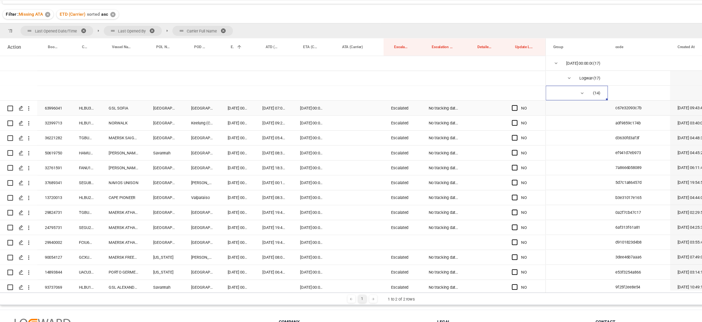
click at [482, 110] on div "Press SPACE to select this row." at bounding box center [481, 113] width 8 height 13
click at [481, 111] on span "Press SPACE to select this row." at bounding box center [479, 112] width 5 height 5
click at [481, 110] on input "Press SPACE to select this row." at bounding box center [481, 110] width 0 height 0
drag, startPoint x: 506, startPoint y: 119, endPoint x: 494, endPoint y: 302, distance: 183.0
click at [494, 302] on div "Transport Unit code Equals Save Ctrl/CMD + S Home Edit Format View Help 1 Stand…" at bounding box center [360, 161] width 682 height 386
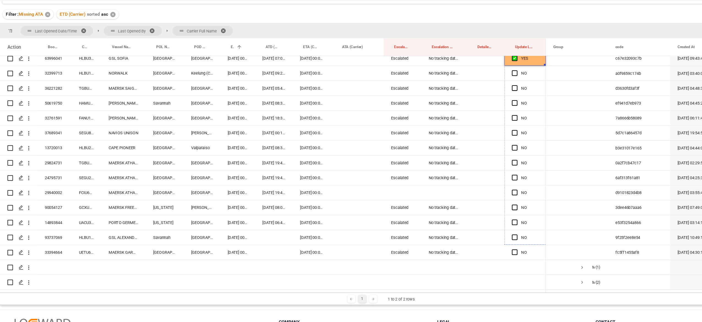
scroll to position [58, 0]
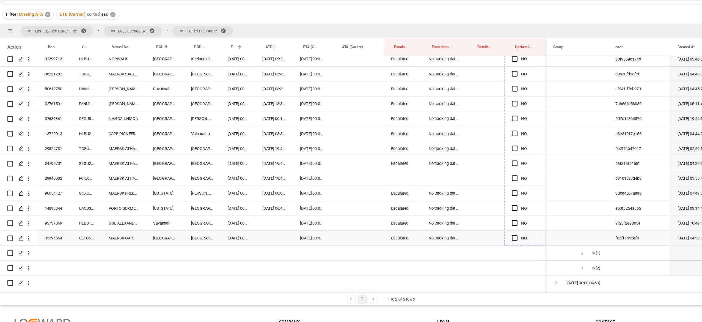
drag, startPoint x: 506, startPoint y: 117, endPoint x: 492, endPoint y: 228, distance: 111.2
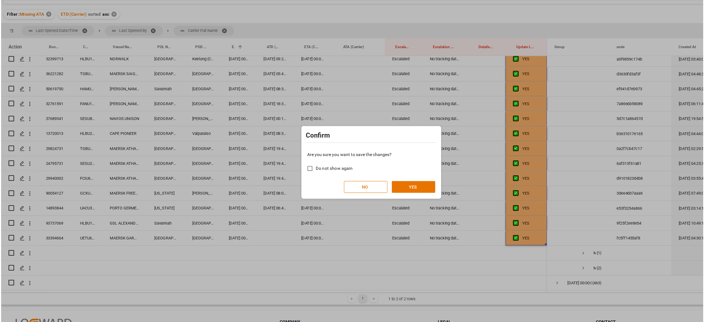
scroll to position [0, 0]
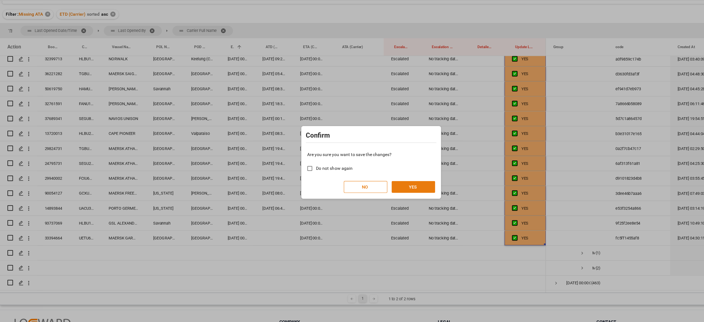
click at [390, 185] on button "YES" at bounding box center [389, 182] width 39 height 10
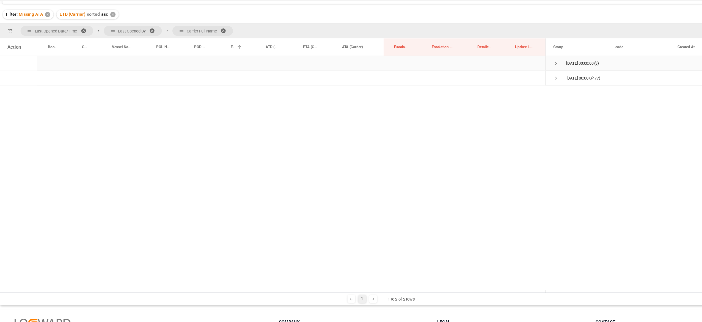
click at [517, 73] on span "Press SPACE to select this row." at bounding box center [515, 73] width 5 height 5
click at [531, 84] on span "Logward System (3)" at bounding box center [534, 86] width 42 height 12
click at [527, 84] on span "Press SPACE to select this row." at bounding box center [527, 86] width 5 height 5
click at [542, 99] on span "Maersk Line AS (1)" at bounding box center [534, 100] width 42 height 12
click at [538, 101] on span "Press SPACE to select this row." at bounding box center [538, 99] width 5 height 5
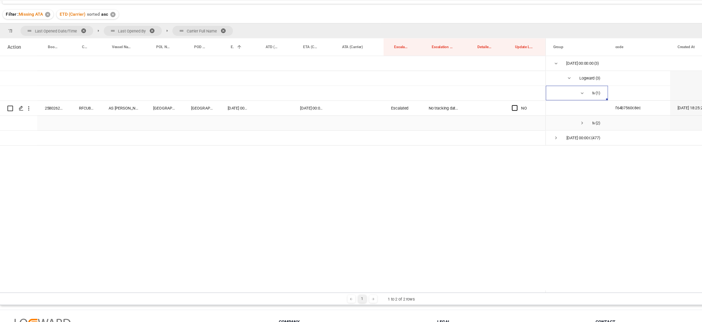
click at [539, 127] on span "Press SPACE to select this row." at bounding box center [538, 126] width 5 height 5
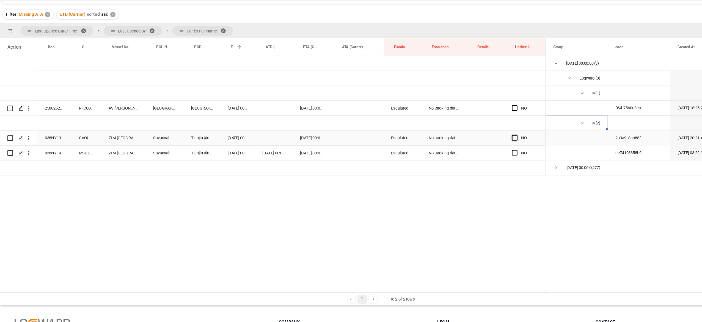
click at [478, 138] on span "Press SPACE to select this row." at bounding box center [479, 139] width 5 height 5
click at [481, 137] on input "Press SPACE to select this row." at bounding box center [481, 137] width 0 height 0
click at [482, 153] on div "Press SPACE to select this row." at bounding box center [481, 152] width 8 height 13
click at [73, 157] on div "038NY1418263" at bounding box center [71, 152] width 30 height 13
click at [74, 157] on div "038NY1418263" at bounding box center [71, 152] width 30 height 13
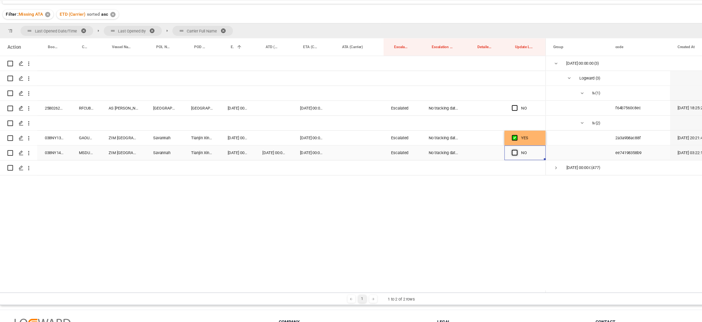
click at [479, 152] on span "Press SPACE to select this row." at bounding box center [479, 152] width 5 height 5
click at [481, 150] on input "Press SPACE to select this row." at bounding box center [481, 150] width 0 height 0
click at [476, 116] on div "NO" at bounding box center [488, 112] width 37 height 13
click at [477, 115] on div "Press SPACE to select this row." at bounding box center [481, 113] width 8 height 13
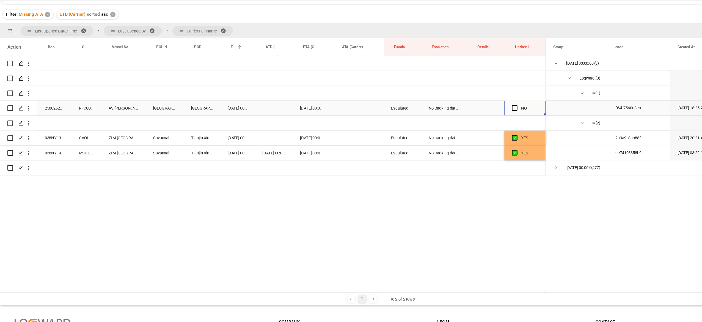
click at [479, 115] on div "Press SPACE to select this row." at bounding box center [481, 113] width 8 height 13
click at [479, 113] on span "Press SPACE to select this row." at bounding box center [479, 112] width 5 height 5
click at [481, 110] on input "Press SPACE to select this row." at bounding box center [481, 110] width 0 height 0
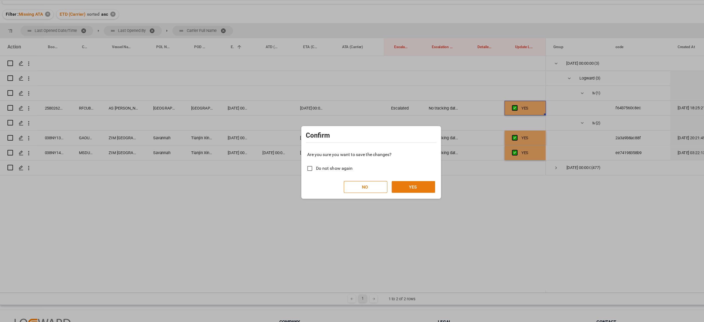
click at [385, 185] on button "YES" at bounding box center [389, 182] width 39 height 10
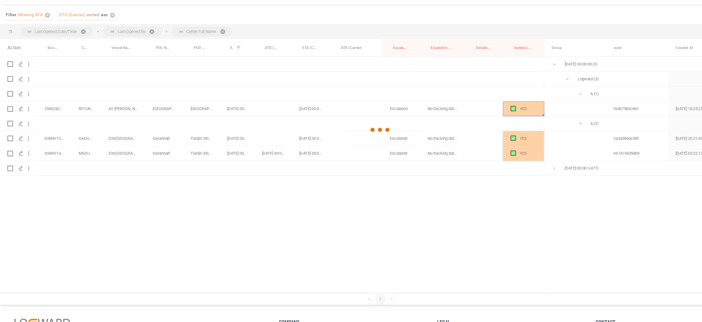
scroll to position [0, 0]
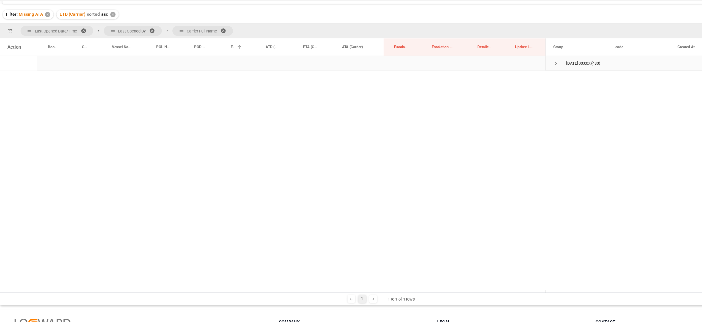
click at [517, 73] on span "Press SPACE to select this row." at bounding box center [515, 73] width 5 height 5
click at [526, 90] on span "Press SPACE to select this row." at bounding box center [527, 86] width 5 height 13
click at [536, 97] on span "Press SPACE to select this row." at bounding box center [538, 99] width 5 height 5
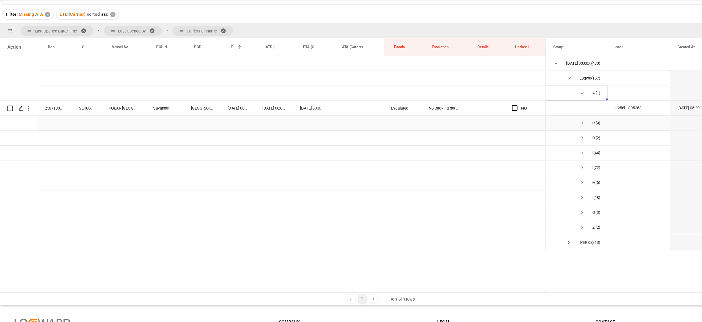
click at [535, 126] on span "CMA CGM Group (9)" at bounding box center [534, 126] width 42 height 12
click at [536, 125] on span "Press SPACE to select this row." at bounding box center [538, 126] width 5 height 5
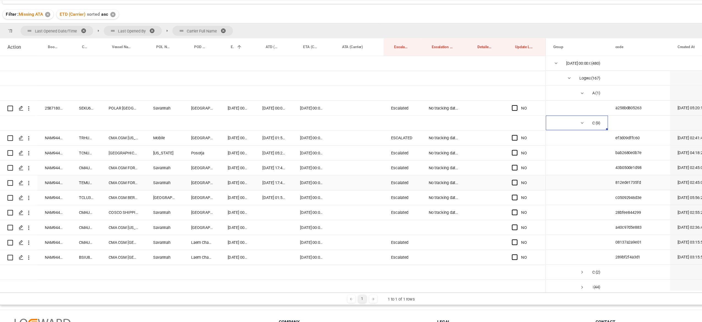
scroll to position [49, 0]
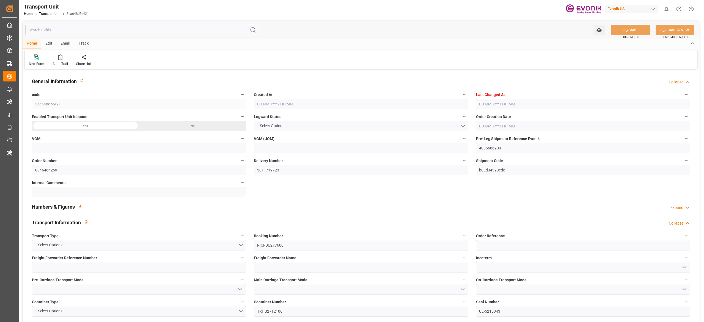
type input "3ca648e7e421"
type input "4006686904"
type input "0046464259"
type input "3011719723"
type input "b83d34393cdc"
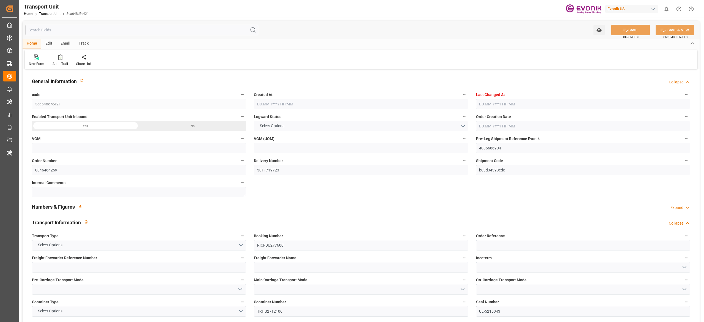
type input "RICFDU277600"
type input "TRHU2712106"
type input "UL-5216043"
type input "ONEY"
type textarea "77009"
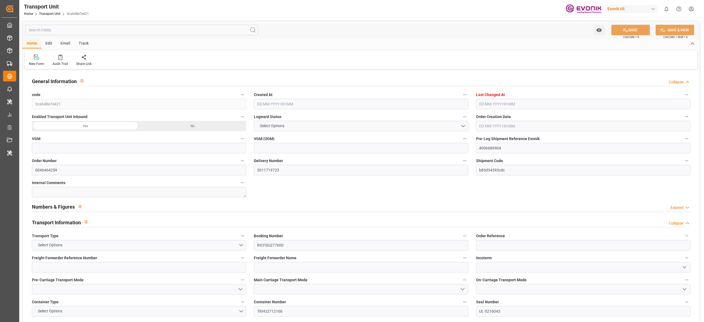
type input "[GEOGRAPHIC_DATA]"
type textarea "201507"
type input "[GEOGRAPHIC_DATA]"
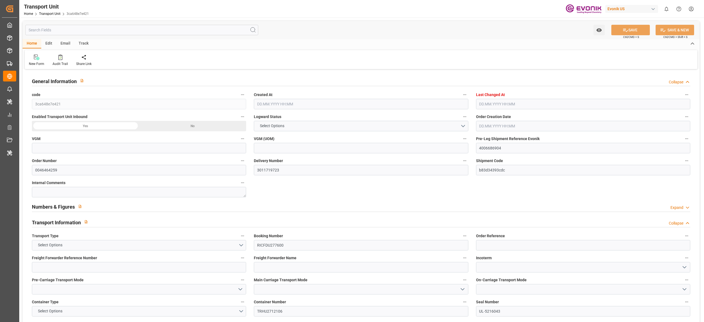
type input "ONE CONTINUITY"
type input "073W"
type input "4006686895"
type input "P2P"
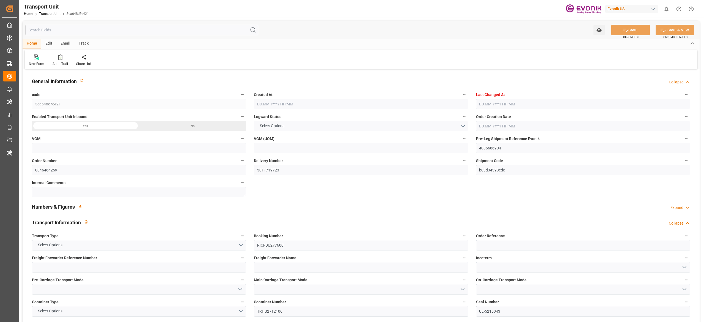
type input "45"
type input "8510"
type input "RDW Logistics LLC"
type input "0090311130"
type textarea "SP OU Comfort&Insul."
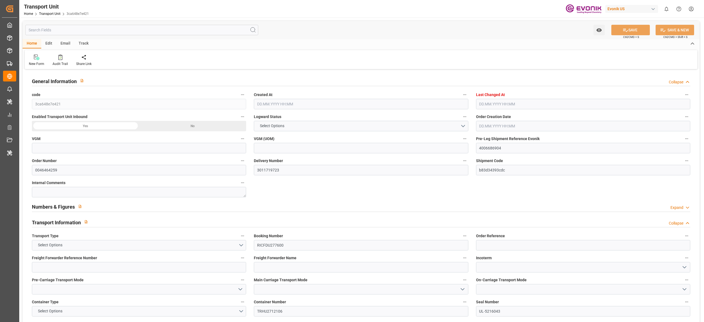
type input "HOUSTON"
type input "SHANGHAI PT"
type input "HOUSTON"
type input "US"
type input "TRUCK"
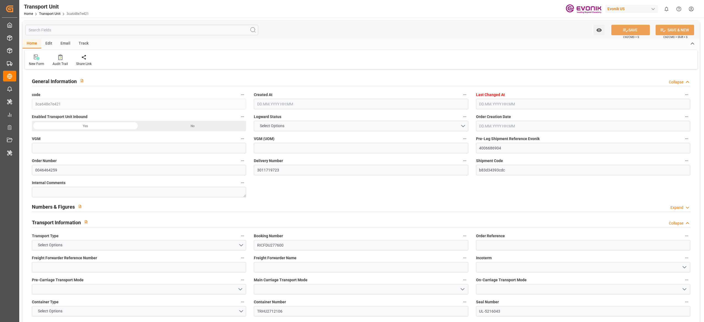
type input "VESSEL"
type input "ONE CONTINUITY"
type input "TRUCK"
type input "CN"
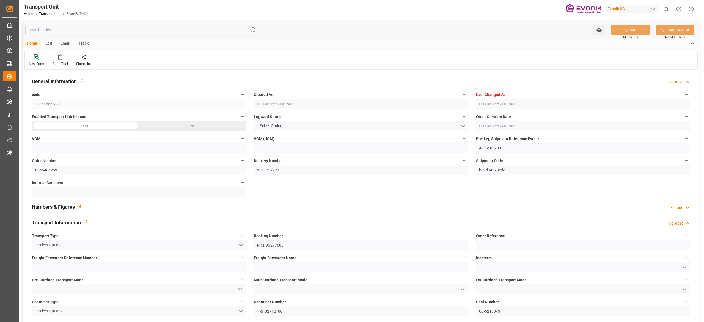
type input "SHANGHAI PT"
type input "kg"
type input "11756050"
type input "ONE"
type input "Ocean Network Express"
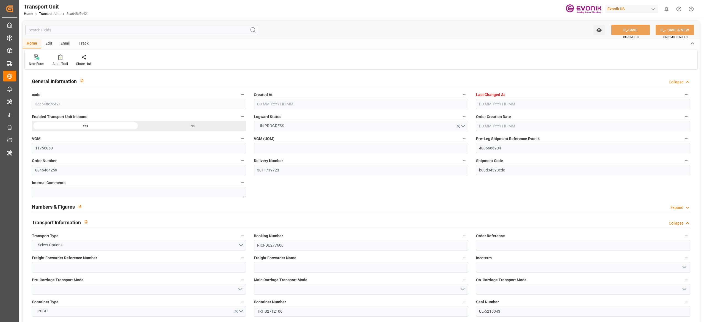
type input "USHOU"
type input "CNSHA"
type input "9388352"
type input "USHOU"
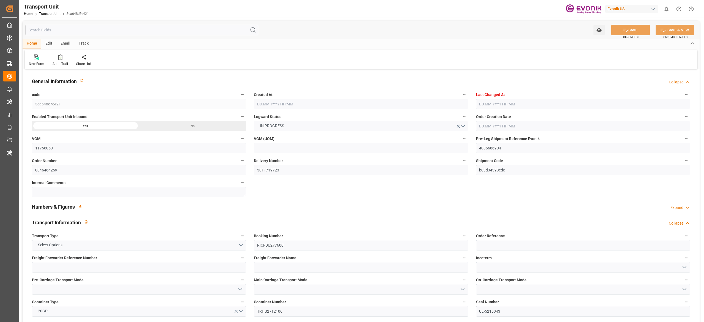
type input "CNSHG"
type input "9388352"
type input "11668.2"
type input "18.07.2025 08:27"
type input "12.10.2025 12:14"
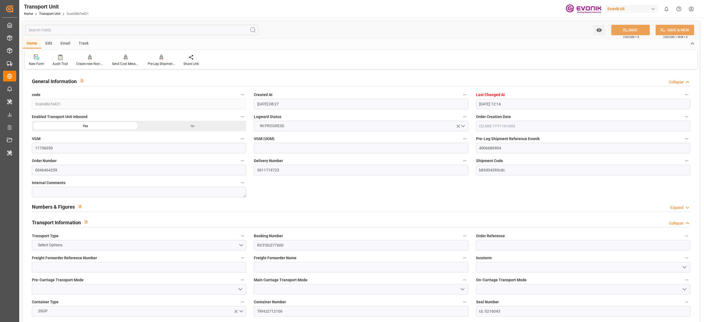
type input "06.10.2025"
type input "11.08.2025 06:57"
type input "12.08.2025 06:57"
type input "12.08.2025 16:08"
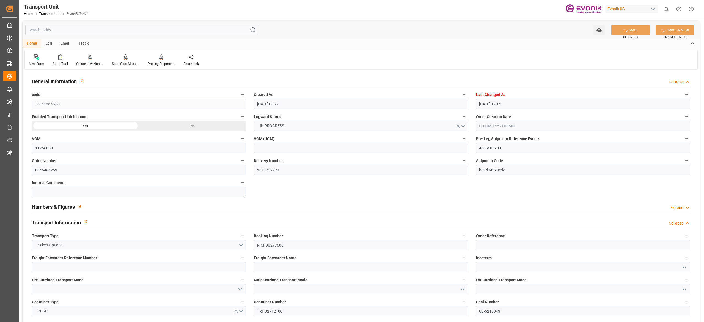
type input "18.08.2025 00:00"
type input "19.08.2025 00:00"
type input "18.08.2025 00:00"
type input "20.08.2025 14:40"
type input "09.10.2025 00:00"
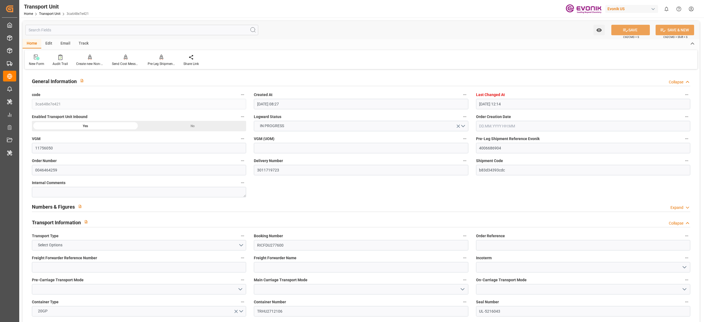
type input "09.10.2025 00:00"
type input "02.10.2025 00:00"
type input "03.10.2025 12:00"
type input "03.10.2025 02:00"
type input "03.10.2025 10:00"
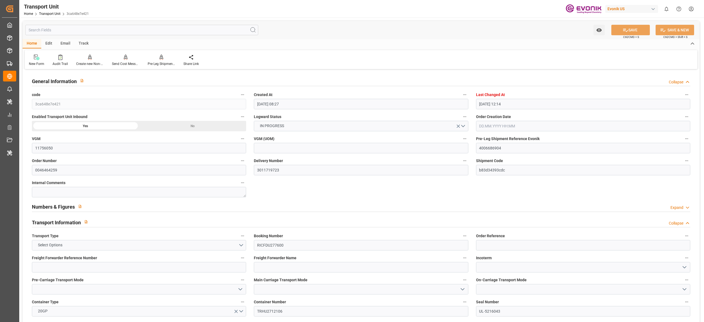
type input "03.10.2025 00:00"
type input "12.08.2025 16:00"
type input "20.08.2025"
type input "20.08.2025 15:33"
type input "18.08.2025 15:30"
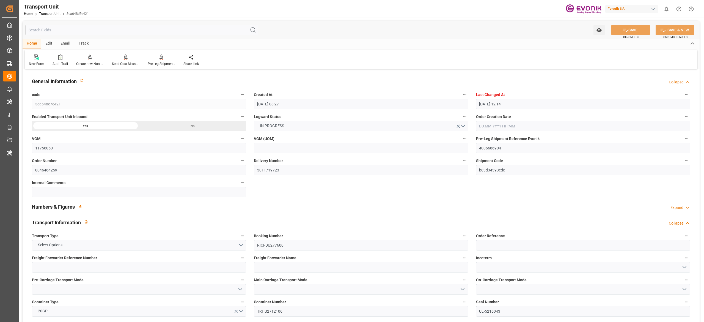
type input "18.08.2025 22:58"
type input "20.08.2025 18:00"
type input "20.08.2025 14:50"
type input "26.09.2025 20:00"
type input "27.09.2025 08:45"
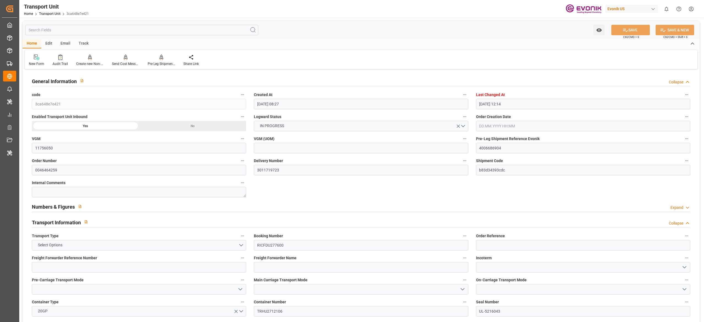
type input "27.09.2025 08:45"
type input "27.09.2025 09:33"
type input "28.09.2025 20:27"
type input "28.09.2025 23:00"
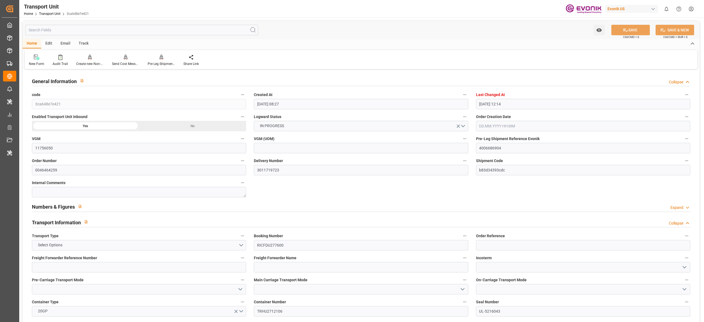
type input "03.10.2025 06:00"
type input "03.10.2025 15:08"
type input "03.10.2025 07:30"
type input "02.10.2025 21:30"
type input "07.10.2025 15:08"
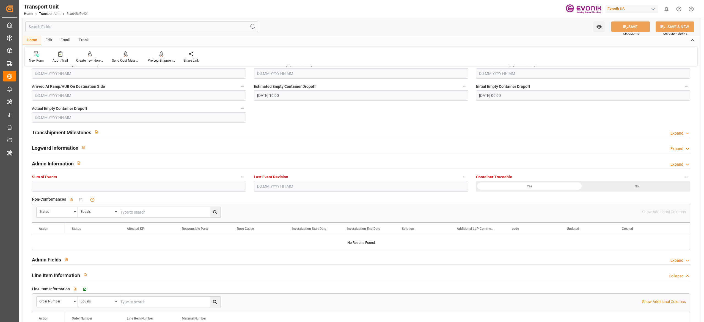
scroll to position [692, 0]
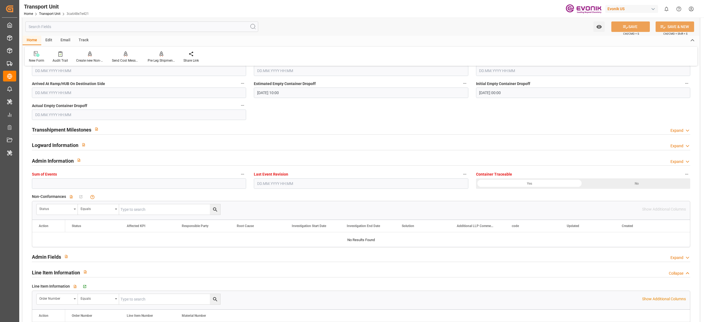
click at [158, 131] on div "Transshipment Milestones Expand" at bounding box center [361, 129] width 659 height 10
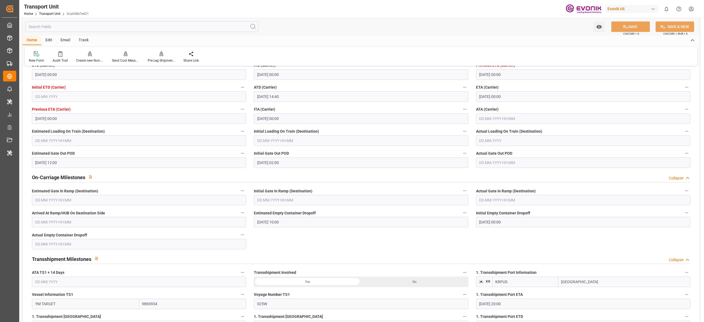
scroll to position [562, 0]
click at [504, 121] on input "text" at bounding box center [583, 119] width 214 height 10
click at [525, 155] on div "3" at bounding box center [526, 153] width 7 height 7
type input "03.10.2025 00:00"
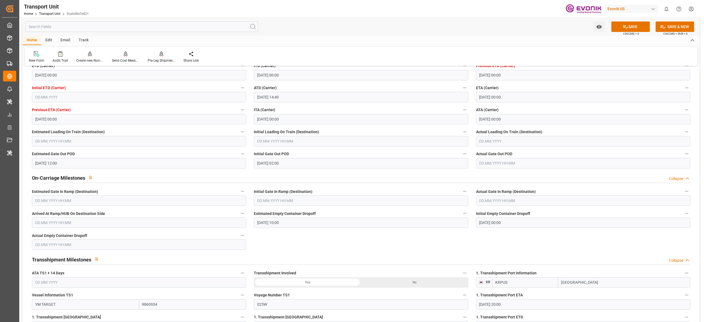
click at [316, 176] on div "On-Carriage Milestones Collapse" at bounding box center [361, 177] width 659 height 10
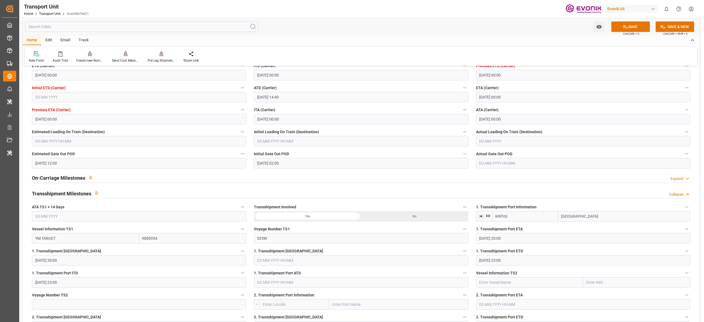
click at [483, 158] on input "text" at bounding box center [583, 163] width 214 height 10
click at [486, 210] on div "6" at bounding box center [483, 208] width 7 height 7
type input "06.10.2025 00:00"
click at [390, 34] on div "Watch Option SAVE Ctrl/CMD + S SAVE & NEW Ctrl/CMD + Shift + S" at bounding box center [361, 27] width 677 height 18
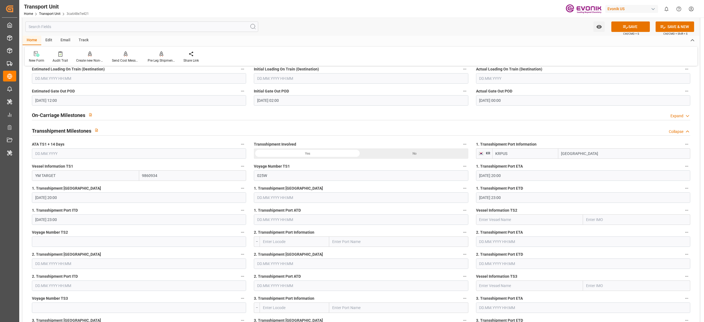
scroll to position [622, 0]
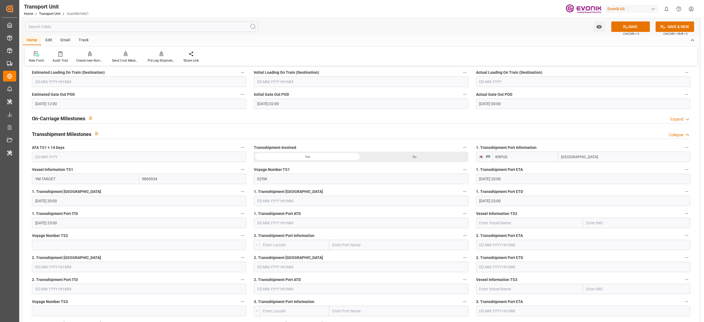
click at [325, 121] on div "On-Carriage Milestones Expand" at bounding box center [361, 118] width 659 height 10
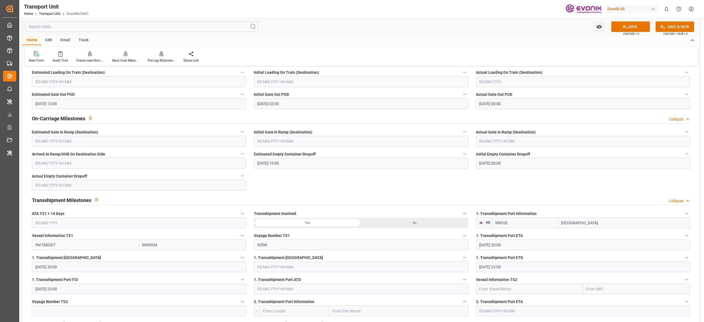
click at [95, 182] on input "text" at bounding box center [139, 185] width 214 height 10
click at [95, 232] on div "11" at bounding box center [92, 230] width 7 height 7
type input "11.10.2025 00:00"
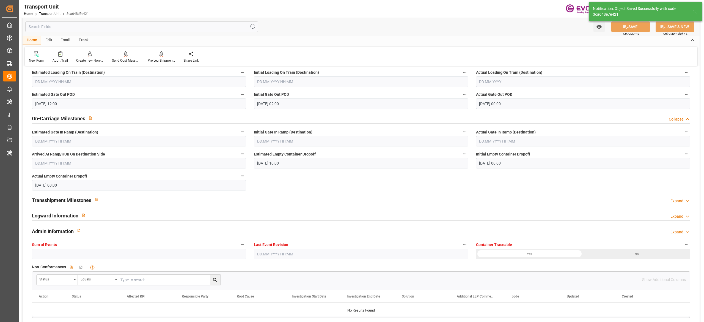
type input "13.10.2025 05:50"
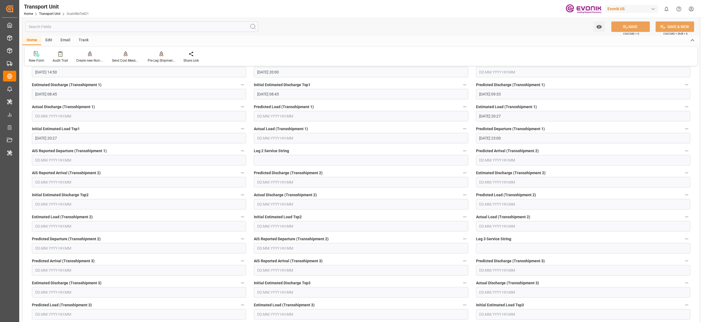
scroll to position [1153, 0]
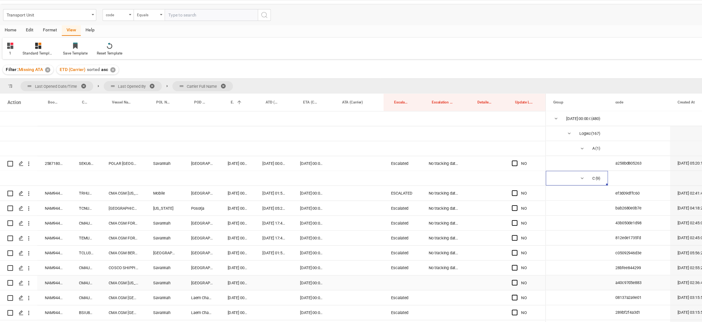
scroll to position [49, 0]
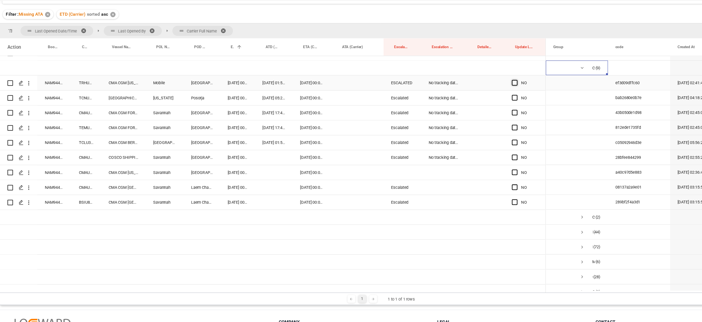
click at [477, 90] on span "Press SPACE to select this row." at bounding box center [479, 90] width 5 height 5
click at [481, 88] on input "Press SPACE to select this row." at bounding box center [481, 88] width 0 height 0
click at [479, 104] on span "Press SPACE to select this row." at bounding box center [479, 103] width 5 height 5
click at [481, 101] on input "Press SPACE to select this row." at bounding box center [481, 101] width 0 height 0
click at [479, 117] on span "Press SPACE to select this row." at bounding box center [479, 116] width 5 height 5
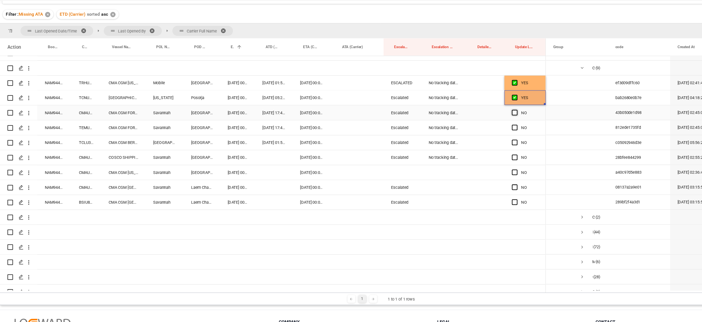
click at [481, 114] on input "Press SPACE to select this row." at bounding box center [481, 114] width 0 height 0
click at [479, 129] on span "Press SPACE to select this row." at bounding box center [479, 130] width 5 height 5
click at [481, 128] on input "Press SPACE to select this row." at bounding box center [481, 128] width 0 height 0
click at [481, 142] on span "Press SPACE to select this row." at bounding box center [479, 143] width 5 height 5
click at [481, 141] on input "Press SPACE to select this row." at bounding box center [481, 141] width 0 height 0
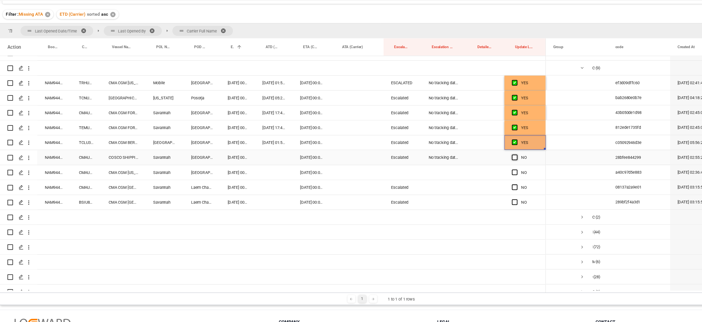
click at [479, 157] on span "Press SPACE to select this row." at bounding box center [479, 156] width 5 height 5
click at [481, 154] on input "Press SPACE to select this row." at bounding box center [481, 154] width 0 height 0
click at [479, 171] on span "Press SPACE to select this row." at bounding box center [479, 169] width 5 height 5
click at [481, 167] on input "Press SPACE to select this row." at bounding box center [481, 167] width 0 height 0
click at [479, 183] on span "Press SPACE to select this row." at bounding box center [479, 182] width 5 height 5
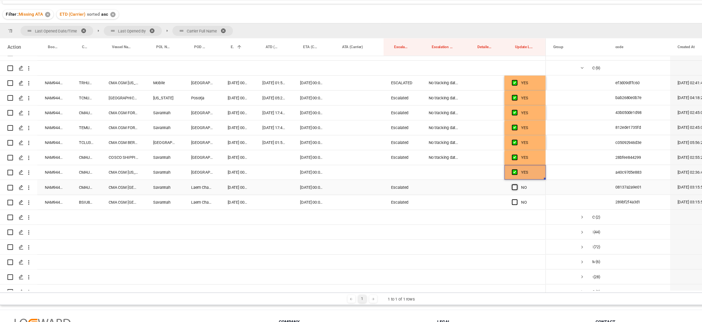
click at [481, 180] on input "Press SPACE to select this row." at bounding box center [481, 180] width 0 height 0
click at [479, 195] on span "Press SPACE to select this row." at bounding box center [479, 196] width 5 height 5
click at [481, 194] on input "Press SPACE to select this row." at bounding box center [481, 194] width 0 height 0
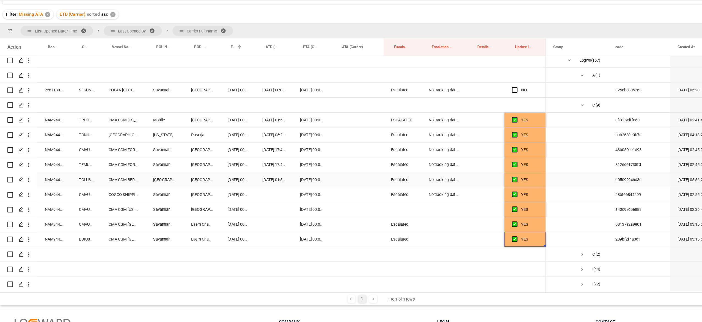
scroll to position [0, 0]
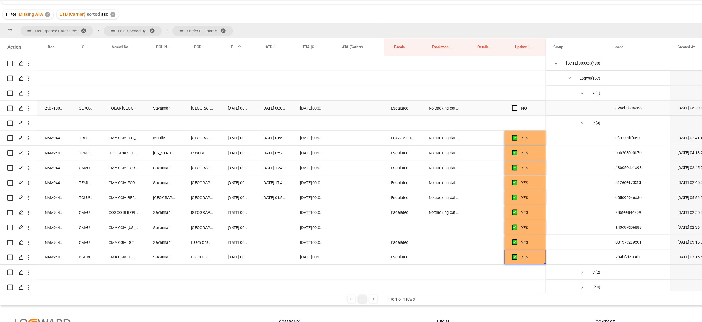
click at [482, 113] on div "Press SPACE to select this row." at bounding box center [481, 113] width 8 height 13
click at [481, 113] on span "Press SPACE to select this row." at bounding box center [479, 112] width 5 height 5
click at [481, 110] on input "Press SPACE to select this row." at bounding box center [481, 110] width 0 height 0
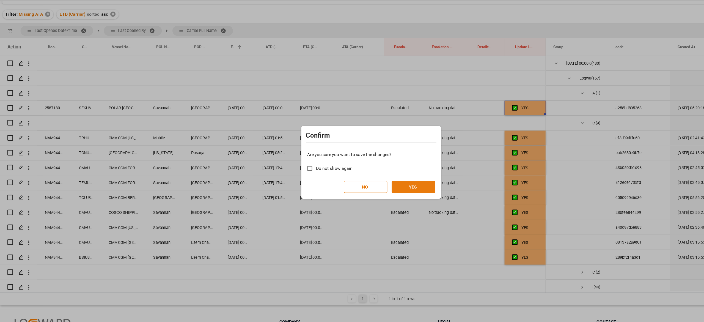
click at [383, 181] on button "YES" at bounding box center [389, 182] width 39 height 10
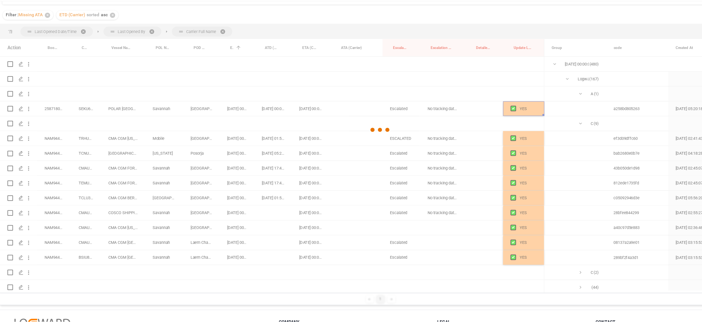
scroll to position [0, 0]
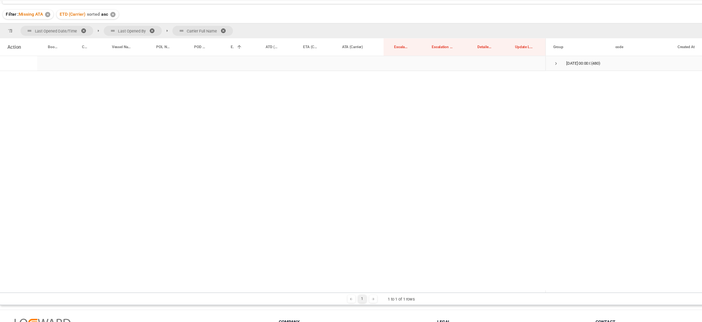
click at [516, 73] on span "Press SPACE to select this row." at bounding box center [515, 73] width 5 height 5
click at [528, 84] on span "Press SPACE to select this row." at bounding box center [527, 86] width 5 height 5
click at [543, 98] on span "COSCO Shipping Co. Ltd. (2)" at bounding box center [534, 100] width 42 height 12
click at [539, 100] on span "Press SPACE to select this row." at bounding box center [538, 99] width 5 height 5
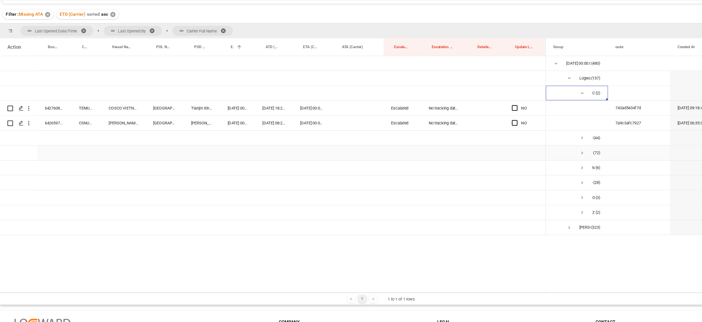
click at [536, 138] on span "Press SPACE to select this row." at bounding box center [538, 139] width 5 height 5
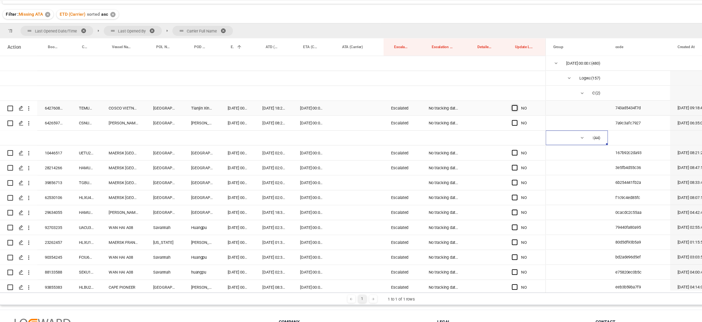
click at [478, 115] on span "Press SPACE to select this row." at bounding box center [479, 112] width 5 height 5
click at [481, 110] on input "Press SPACE to select this row." at bounding box center [481, 110] width 0 height 0
drag, startPoint x: 478, startPoint y: 126, endPoint x: 478, endPoint y: 129, distance: 3.0
click at [478, 127] on span "Press SPACE to select this row." at bounding box center [479, 126] width 5 height 5
click at [481, 124] on input "Press SPACE to select this row." at bounding box center [481, 124] width 0 height 0
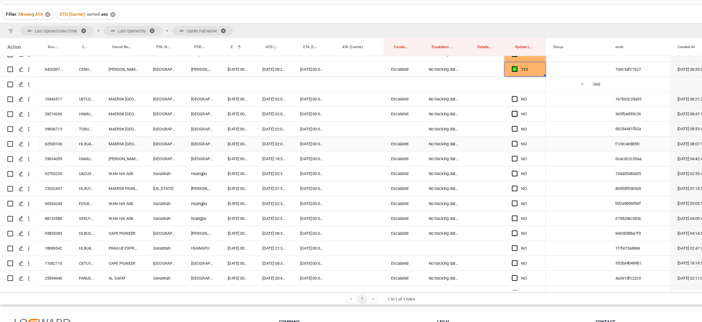
scroll to position [49, 0]
click at [479, 105] on span "Press SPACE to select this row." at bounding box center [479, 103] width 5 height 5
click at [481, 101] on input "Press SPACE to select this row." at bounding box center [481, 101] width 0 height 0
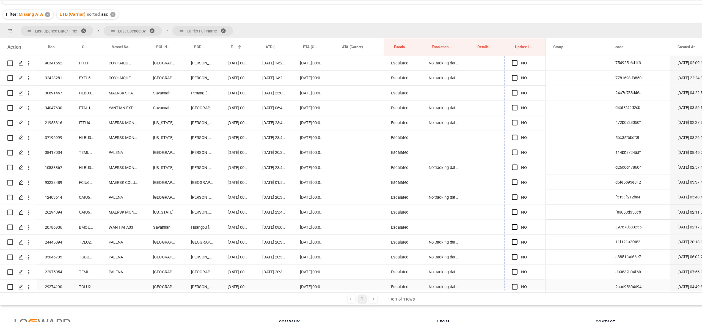
scroll to position [313, 0]
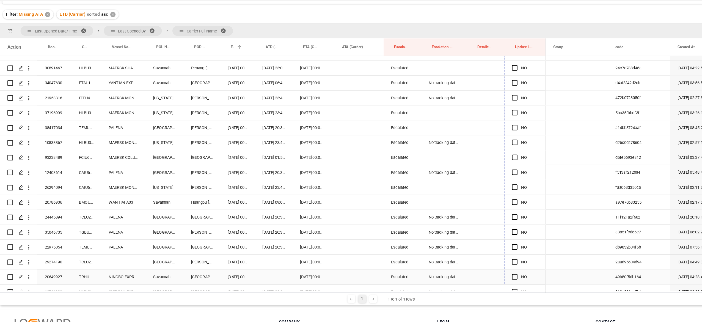
drag, startPoint x: 505, startPoint y: 109, endPoint x: 486, endPoint y: 261, distance: 152.9
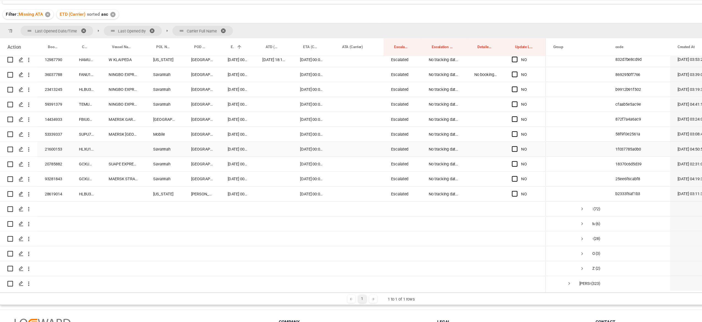
scroll to position [534, 0]
click at [479, 189] on div "Press SPACE to select this row." at bounding box center [481, 188] width 8 height 13
click at [478, 187] on span "Press SPACE to select this row." at bounding box center [479, 188] width 5 height 5
click at [481, 186] on input "Press SPACE to select this row." at bounding box center [481, 186] width 0 height 0
drag, startPoint x: 505, startPoint y: 193, endPoint x: 497, endPoint y: 90, distance: 103.4
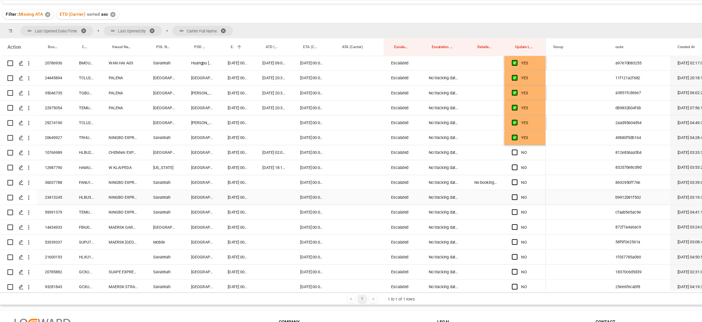
click at [457, 194] on div "Press SPACE to select this row." at bounding box center [453, 191] width 33 height 13
click at [450, 180] on div "No booking number got provided by customer/forwarder" at bounding box center [453, 178] width 33 height 13
click at [478, 153] on span "Press SPACE to select this row." at bounding box center [479, 152] width 5 height 5
click at [481, 150] on input "Press SPACE to select this row." at bounding box center [481, 150] width 0 height 0
drag, startPoint x: 506, startPoint y: 158, endPoint x: 504, endPoint y: 268, distance: 109.5
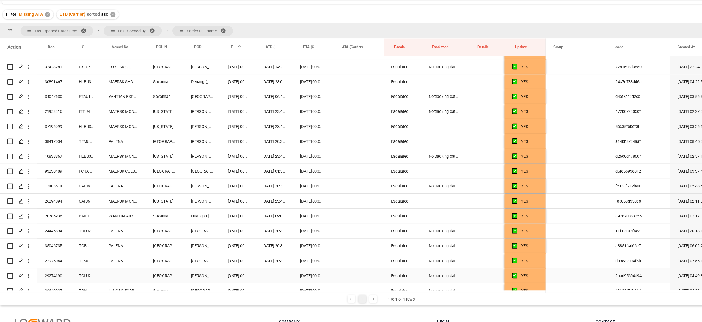
scroll to position [290, 0]
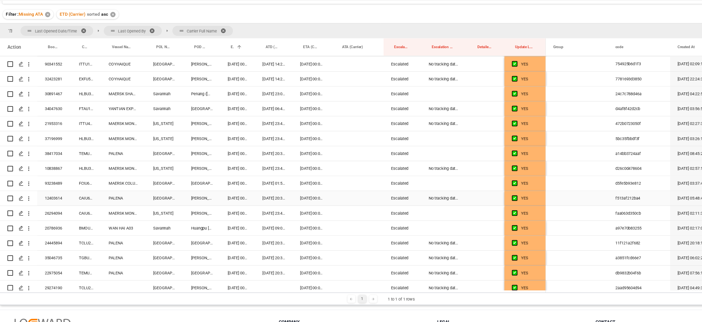
click at [415, 188] on div "No tracking data received from the carrier" at bounding box center [416, 192] width 40 height 13
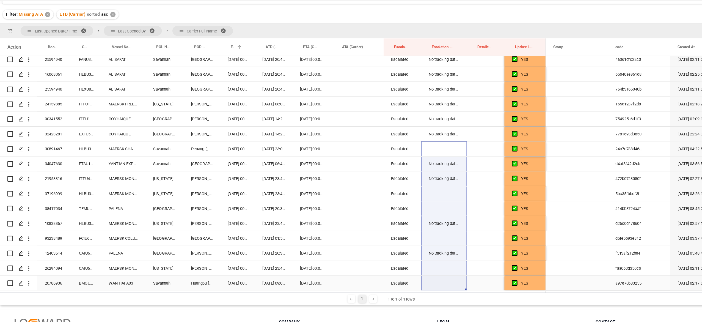
drag, startPoint x: 415, startPoint y: 149, endPoint x: 416, endPoint y: 262, distance: 113.9
click at [416, 262] on div "YES" at bounding box center [264, 195] width 483 height 739
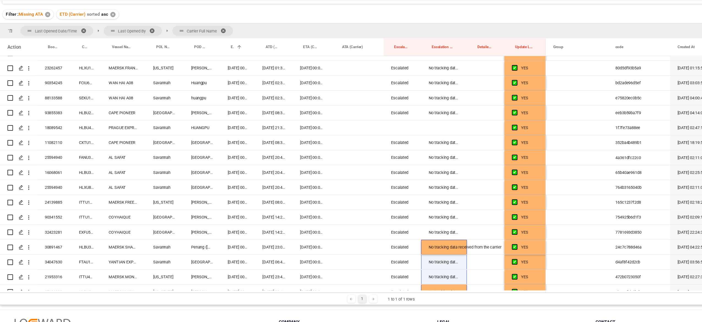
scroll to position [144, 0]
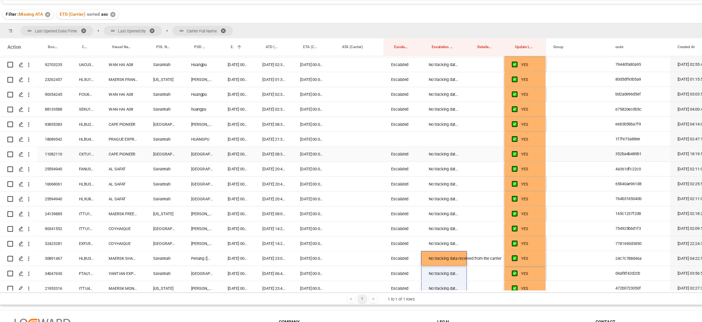
click at [410, 145] on div "Press SPACE to select this row." at bounding box center [416, 140] width 40 height 13
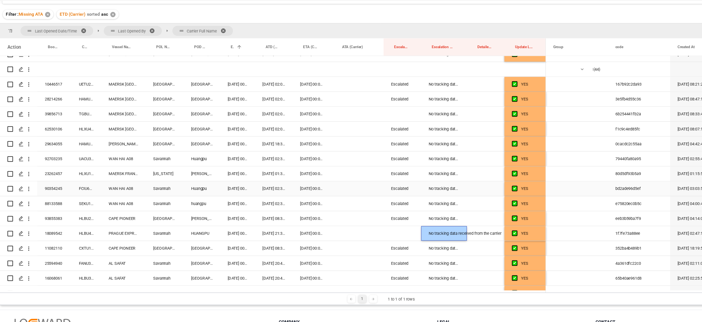
scroll to position [0, 0]
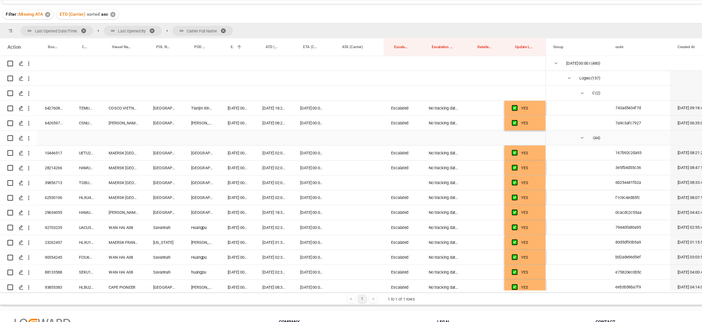
click at [413, 139] on div "Press SPACE to select this row." at bounding box center [416, 139] width 40 height 13
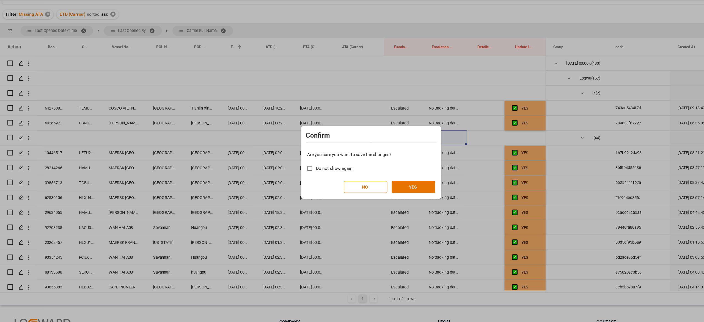
click at [409, 182] on div "Are you sure you want to save the changes? Do not show again NO YES" at bounding box center [352, 169] width 121 height 44
click at [405, 183] on button "YES" at bounding box center [389, 182] width 39 height 10
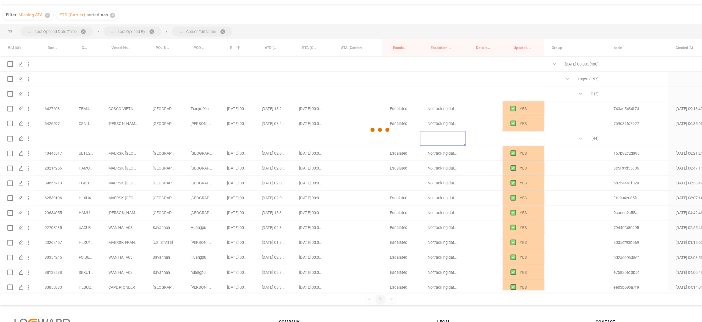
scroll to position [0, 0]
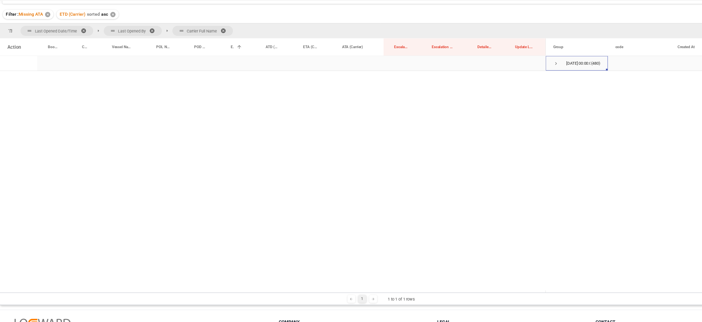
click at [517, 73] on span "Press SPACE to select this row." at bounding box center [515, 73] width 5 height 5
click at [527, 86] on span "Press SPACE to select this row." at bounding box center [527, 86] width 5 height 5
click at [538, 98] on span "Press SPACE to select this row." at bounding box center [538, 99] width 5 height 5
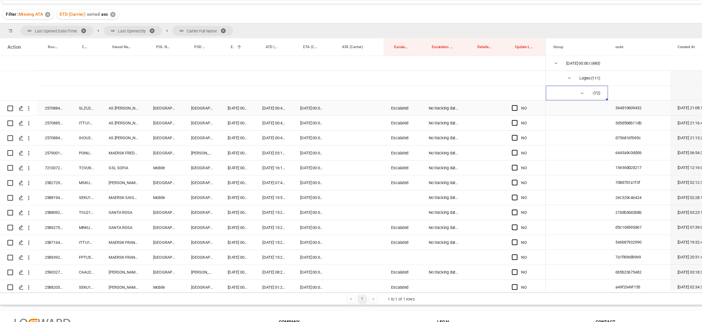
click at [481, 111] on span "Press SPACE to select this row." at bounding box center [479, 112] width 5 height 5
click at [481, 110] on input "Press SPACE to select this row." at bounding box center [481, 110] width 0 height 0
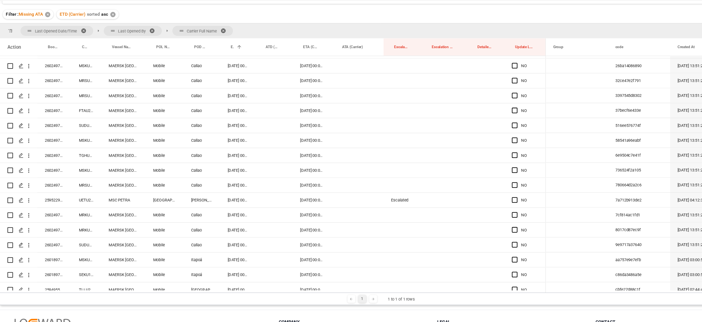
scroll to position [770, 0]
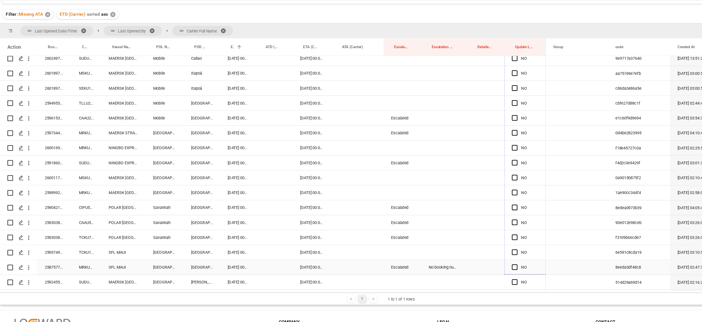
drag, startPoint x: 505, startPoint y: 119, endPoint x: 487, endPoint y: 254, distance: 136.8
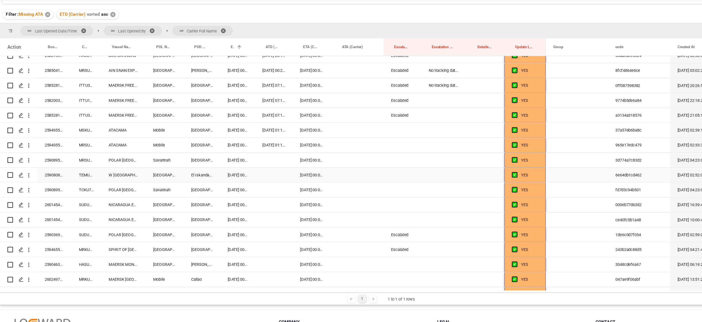
scroll to position [332, 0]
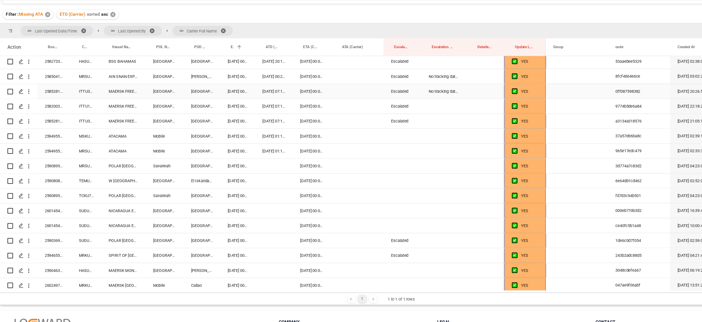
click at [412, 97] on div "No tracking data received from the carrier" at bounding box center [416, 98] width 40 height 13
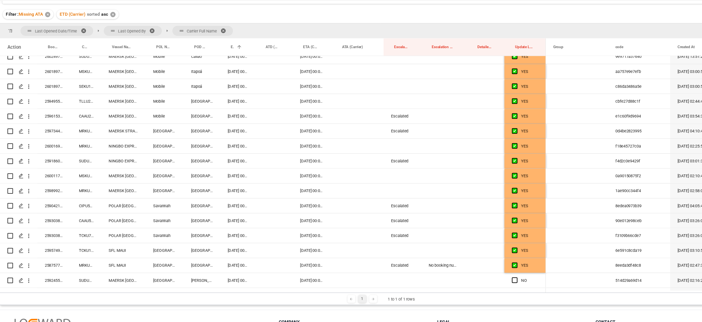
scroll to position [851, 0]
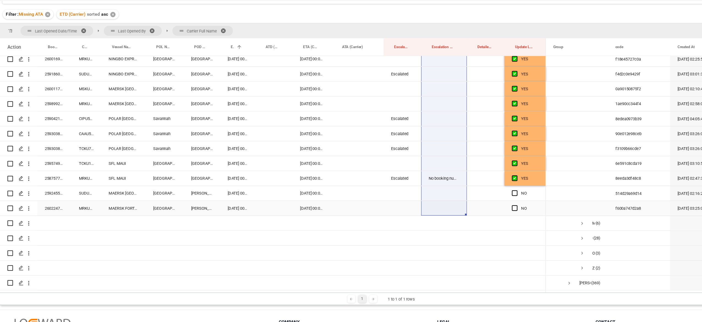
drag, startPoint x: 413, startPoint y: 128, endPoint x: 410, endPoint y: 194, distance: 66.1
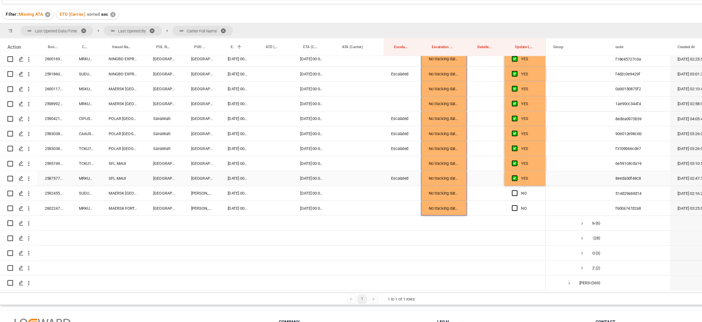
click at [371, 174] on div "Escalated" at bounding box center [379, 175] width 33 height 13
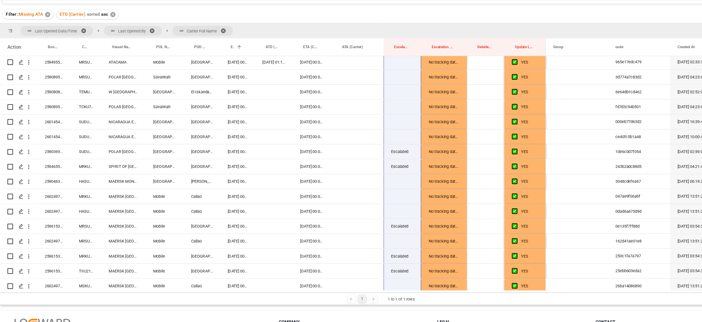
scroll to position [355, 0]
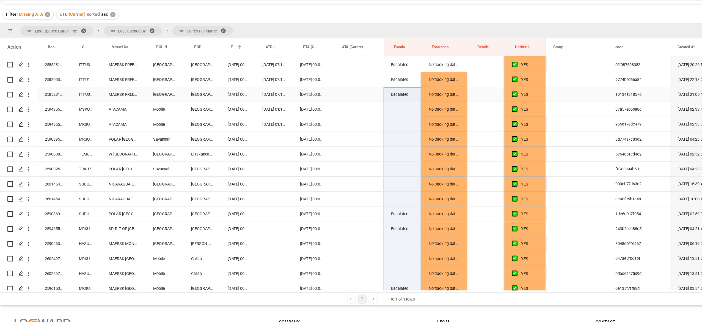
drag, startPoint x: 377, startPoint y: 120, endPoint x: 384, endPoint y: 105, distance: 16.5
click at [384, 105] on div "YES" at bounding box center [264, 239] width 483 height 1056
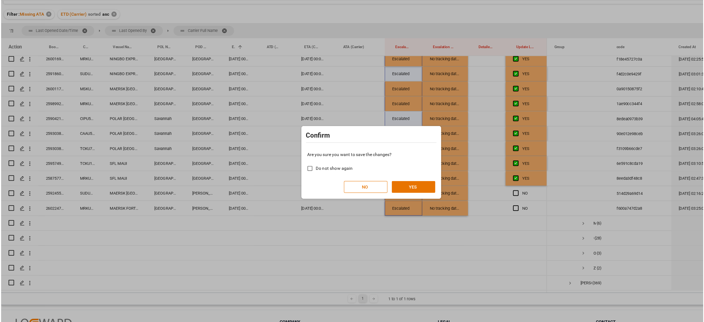
scroll to position [0, 0]
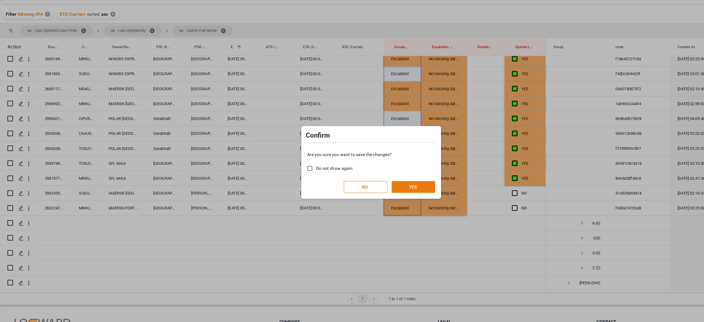
click at [407, 183] on button "YES" at bounding box center [389, 182] width 39 height 10
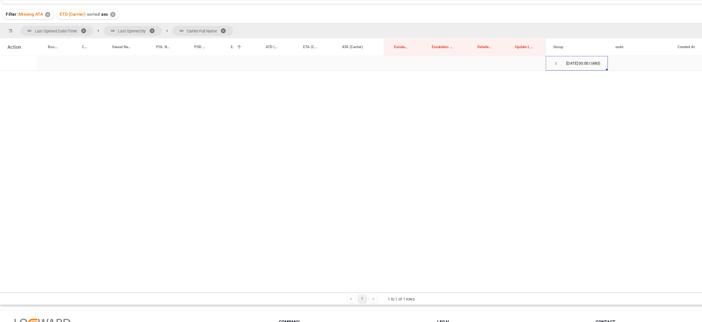
click at [516, 72] on span "Press SPACE to select this row." at bounding box center [515, 73] width 5 height 5
click at [525, 86] on span "Press SPACE to select this row." at bounding box center [527, 86] width 5 height 5
click at [538, 99] on span "Press SPACE to select this row." at bounding box center [538, 99] width 5 height 5
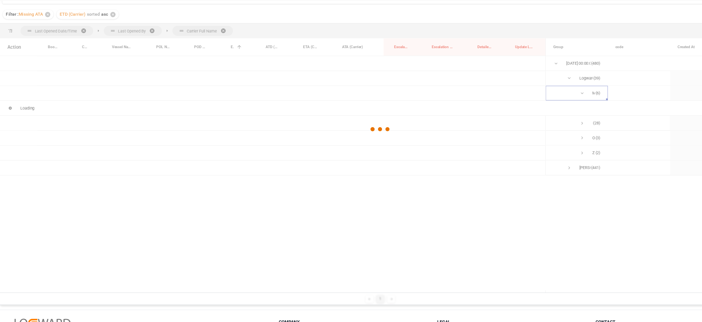
click at [540, 129] on div at bounding box center [360, 131] width 674 height 319
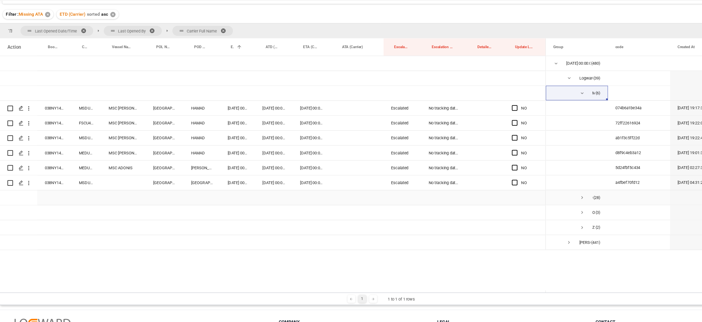
click at [535, 191] on span "Ocean Network Express (28)" at bounding box center [534, 192] width 42 height 12
click at [535, 190] on span "Ocean Network Express (28)" at bounding box center [534, 192] width 42 height 12
click at [541, 192] on span "Ocean Network Express (28)" at bounding box center [534, 192] width 42 height 12
click at [541, 194] on span "Press SPACE to select this row." at bounding box center [538, 192] width 5 height 5
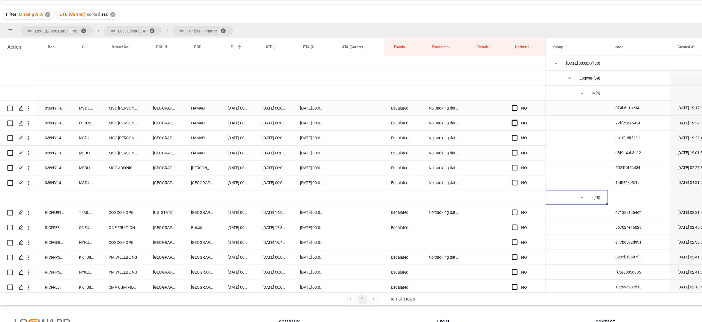
click at [480, 114] on span "Press SPACE to select this row." at bounding box center [479, 112] width 5 height 5
click at [481, 110] on input "Press SPACE to select this row." at bounding box center [481, 110] width 0 height 0
click at [477, 127] on span "Press SPACE to select this row." at bounding box center [479, 126] width 5 height 5
click at [481, 124] on input "Press SPACE to select this row." at bounding box center [481, 124] width 0 height 0
click at [478, 139] on span "Press SPACE to select this row." at bounding box center [479, 139] width 5 height 5
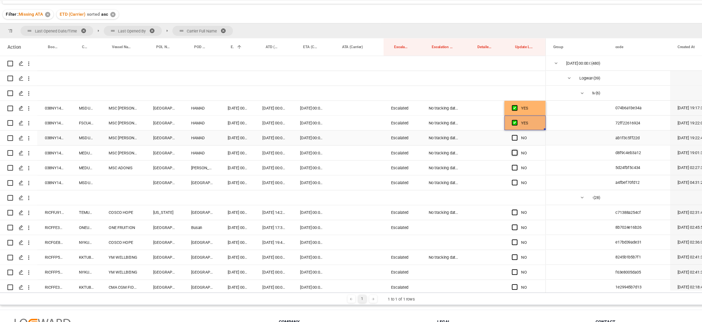
click at [481, 137] on input "Press SPACE to select this row." at bounding box center [481, 137] width 0 height 0
click at [480, 156] on div "Press SPACE to select this row." at bounding box center [481, 152] width 8 height 13
click at [480, 165] on span "Press SPACE to select this row." at bounding box center [479, 165] width 5 height 5
click at [481, 163] on input "Press SPACE to select this row." at bounding box center [481, 163] width 0 height 0
click at [481, 180] on span "Press SPACE to select this row." at bounding box center [479, 178] width 5 height 5
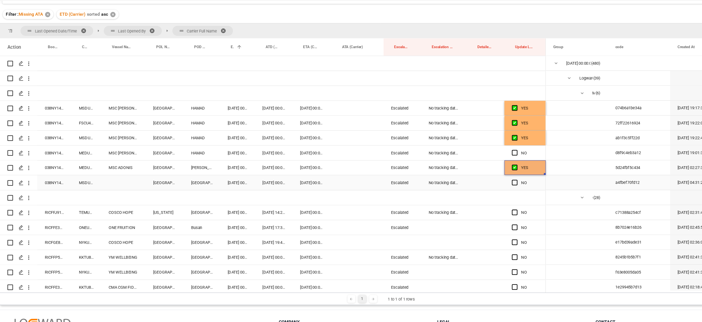
click at [481, 176] on input "Press SPACE to select this row." at bounding box center [481, 176] width 0 height 0
click at [482, 154] on div "Press SPACE to select this row." at bounding box center [481, 152] width 8 height 13
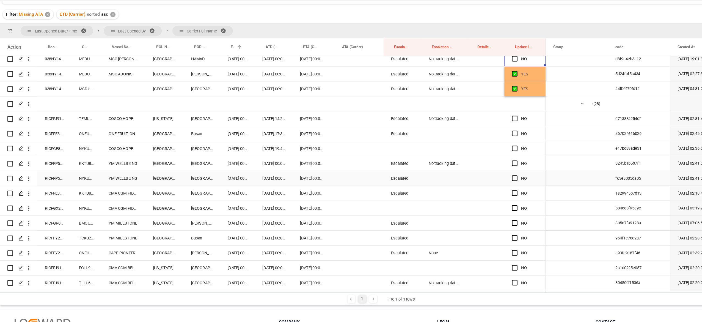
scroll to position [97, 0]
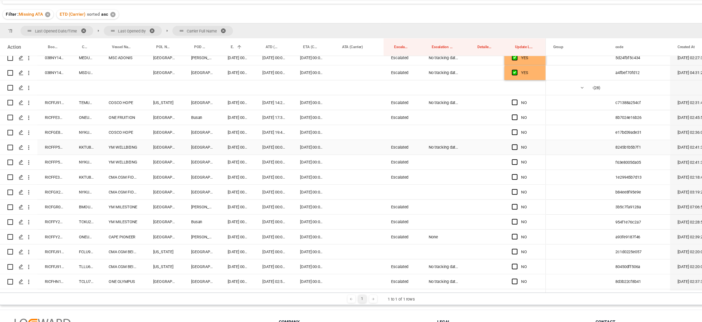
click at [423, 146] on div "No tracking data received from the carrier" at bounding box center [416, 147] width 40 height 13
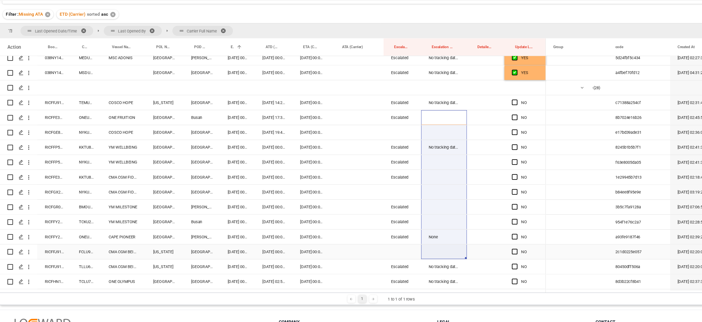
drag, startPoint x: 414, startPoint y: 217, endPoint x: 413, endPoint y: 240, distance: 23.4
click at [413, 240] on div "YES" at bounding box center [264, 239] width 483 height 541
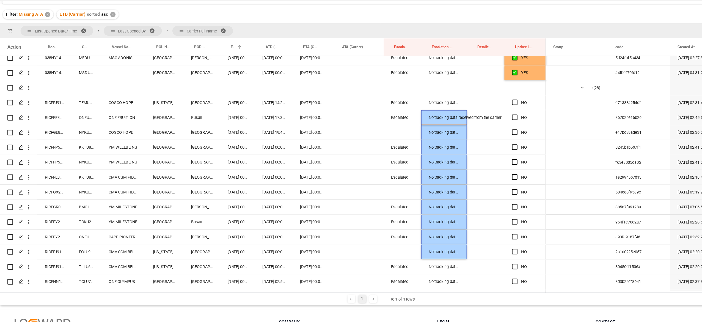
scroll to position [195, 0]
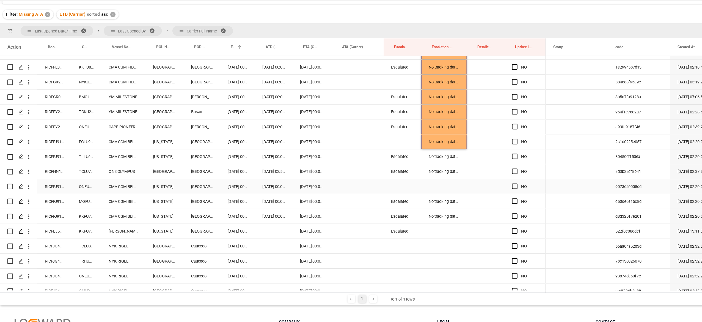
click at [413, 182] on div "Press SPACE to select this row." at bounding box center [416, 182] width 40 height 13
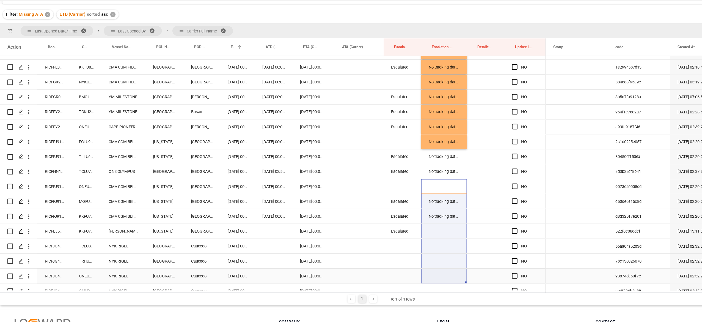
drag, startPoint x: 413, startPoint y: 182, endPoint x: 413, endPoint y: 264, distance: 82.0
click at [413, 264] on div "YES" at bounding box center [264, 142] width 483 height 541
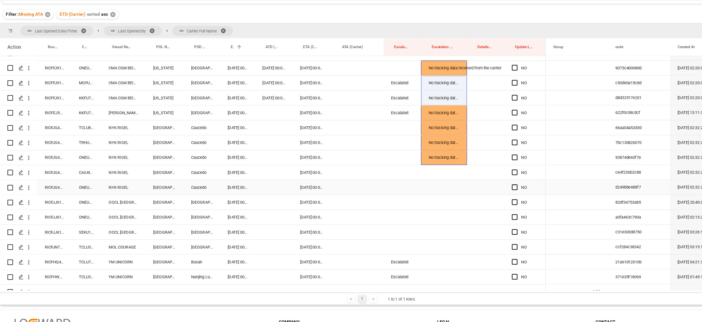
scroll to position [336, 0]
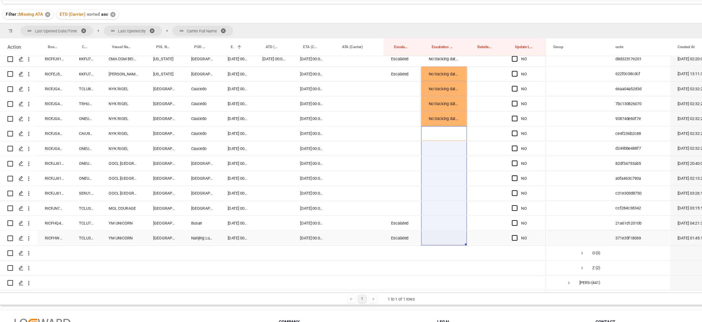
drag, startPoint x: 407, startPoint y: 133, endPoint x: 405, endPoint y: 228, distance: 95.5
click at [405, 230] on div "YES" at bounding box center [264, 3] width 483 height 541
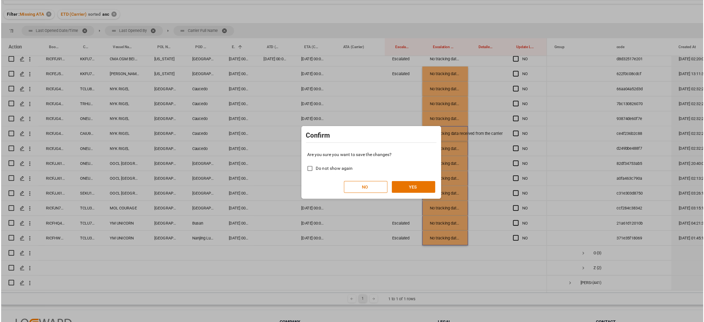
scroll to position [0, 0]
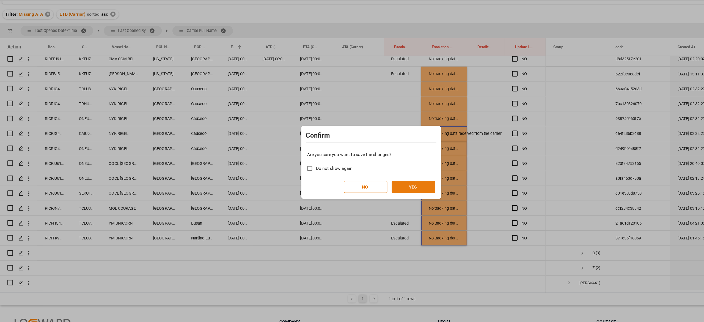
click at [401, 183] on button "YES" at bounding box center [389, 182] width 39 height 10
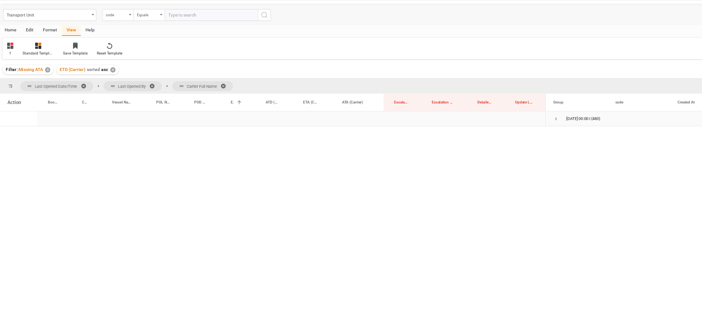
click at [516, 122] on span "Press SPACE to select this row." at bounding box center [515, 122] width 5 height 5
click at [520, 137] on span "Logward System (12)" at bounding box center [534, 135] width 42 height 12
click at [527, 136] on span "Press SPACE to select this row." at bounding box center [527, 135] width 5 height 5
click at [540, 150] on span "Press SPACE to select this row." at bounding box center [538, 148] width 5 height 5
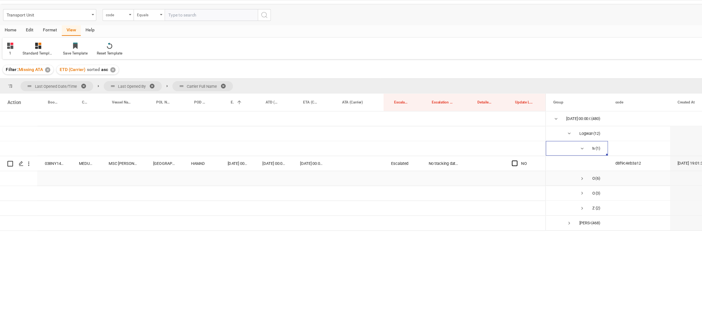
click at [541, 175] on span "Ocean Network Express (6)" at bounding box center [534, 175] width 42 height 12
click at [539, 189] on span "Press SPACE to select this row." at bounding box center [538, 188] width 5 height 5
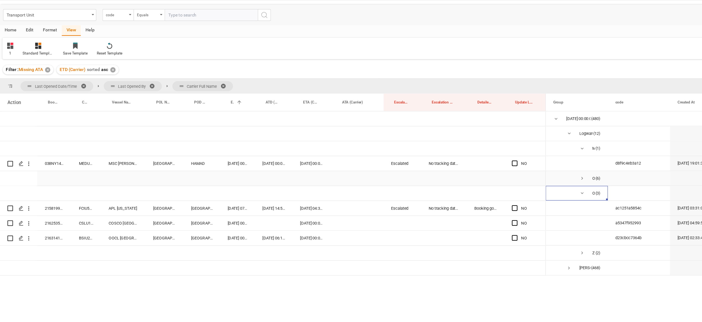
click at [539, 175] on span "Press SPACE to select this row." at bounding box center [538, 175] width 5 height 5
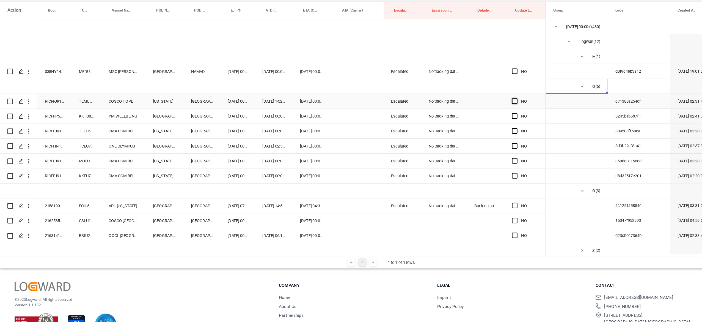
click at [481, 106] on span "Press SPACE to select this row." at bounding box center [479, 106] width 5 height 5
click at [481, 104] on input "Press SPACE to select this row." at bounding box center [481, 104] width 0 height 0
click at [479, 124] on div "Press SPACE to select this row." at bounding box center [481, 120] width 8 height 13
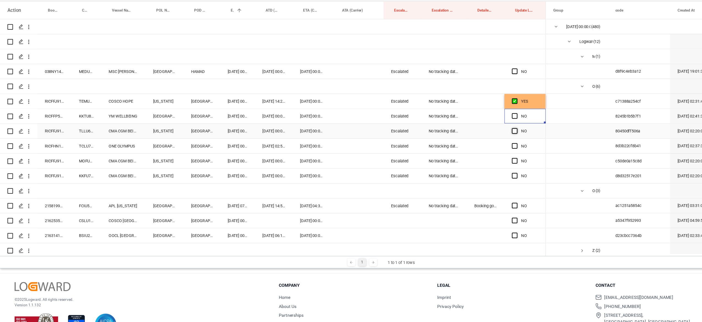
drag, startPoint x: 478, startPoint y: 133, endPoint x: 479, endPoint y: 136, distance: 3.5
click at [478, 134] on span "Press SPACE to select this row." at bounding box center [479, 133] width 5 height 5
click at [481, 131] on input "Press SPACE to select this row." at bounding box center [481, 131] width 0 height 0
click at [480, 120] on span "Press SPACE to select this row." at bounding box center [479, 119] width 5 height 5
click at [481, 117] on input "Press SPACE to select this row." at bounding box center [481, 117] width 0 height 0
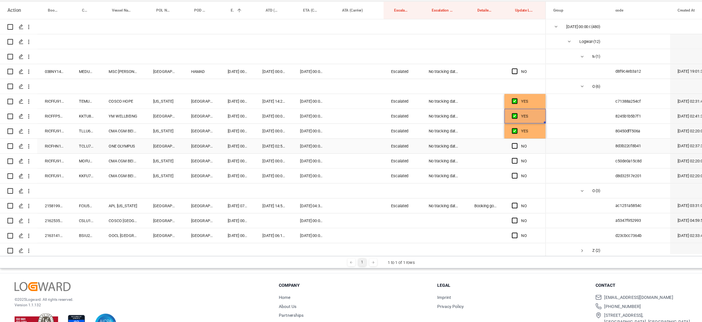
click at [479, 147] on span "Press SPACE to select this row." at bounding box center [479, 146] width 5 height 5
click at [481, 144] on input "Press SPACE to select this row." at bounding box center [481, 144] width 0 height 0
drag, startPoint x: 478, startPoint y: 158, endPoint x: 479, endPoint y: 164, distance: 5.8
click at [478, 158] on span "Press SPACE to select this row." at bounding box center [479, 159] width 5 height 5
click at [481, 157] on input "Press SPACE to select this row." at bounding box center [481, 157] width 0 height 0
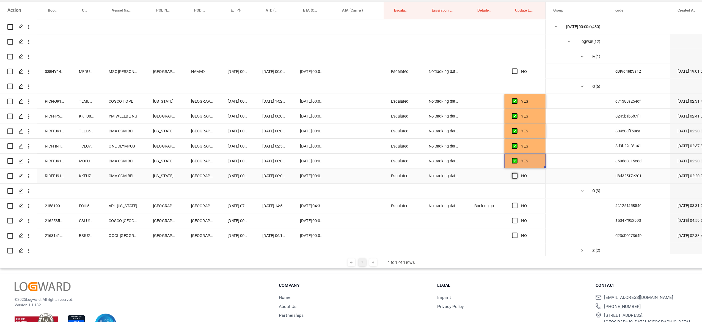
drag, startPoint x: 479, startPoint y: 171, endPoint x: 486, endPoint y: 127, distance: 44.7
click at [479, 172] on span "Press SPACE to select this row." at bounding box center [479, 172] width 5 height 5
click at [481, 170] on input "Press SPACE to select this row." at bounding box center [481, 170] width 0 height 0
click at [479, 81] on span "Press SPACE to select this row." at bounding box center [479, 80] width 5 height 5
click at [481, 78] on input "Press SPACE to select this row." at bounding box center [481, 78] width 0 height 0
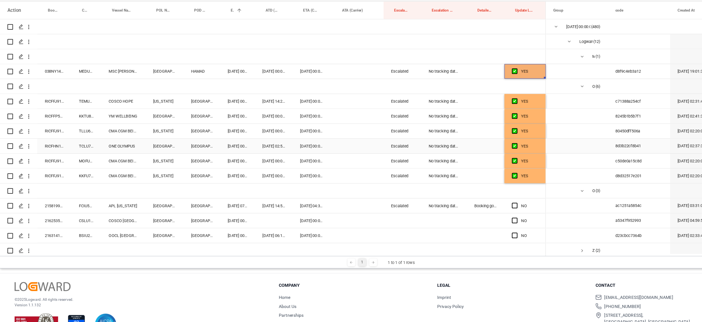
scroll to position [19, 0]
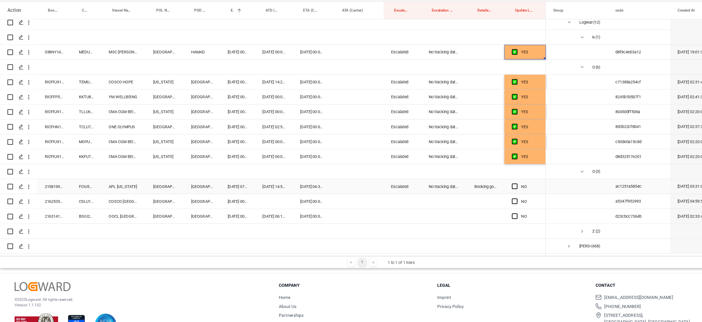
click at [450, 178] on div "Booking got cancelled by carrier" at bounding box center [453, 182] width 33 height 13
click at [380, 182] on div "Escalated" at bounding box center [379, 182] width 33 height 13
drag, startPoint x: 381, startPoint y: 206, endPoint x: 381, endPoint y: 209, distance: 3.0
click at [381, 209] on div "YES" at bounding box center [264, 129] width 483 height 224
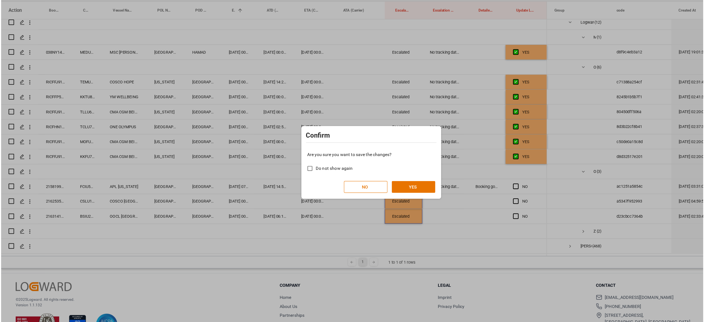
scroll to position [0, 0]
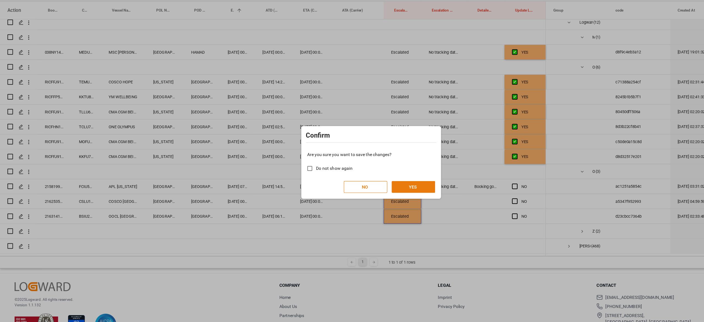
click at [385, 181] on button "YES" at bounding box center [389, 182] width 39 height 10
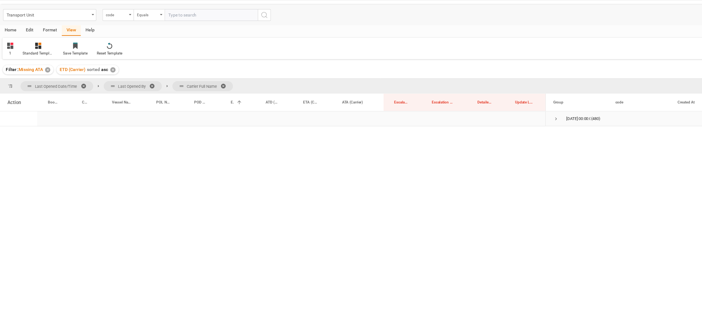
click at [516, 124] on span "Press SPACE to select this row." at bounding box center [515, 122] width 5 height 5
click at [526, 137] on span "Press SPACE to select this row." at bounding box center [527, 135] width 5 height 5
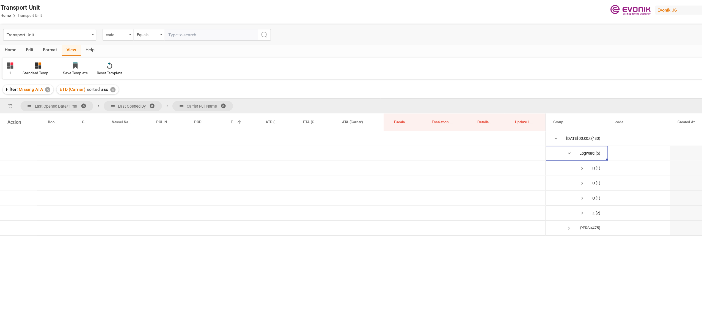
click at [617, 9] on div "Evonik US" at bounding box center [630, 9] width 53 height 8
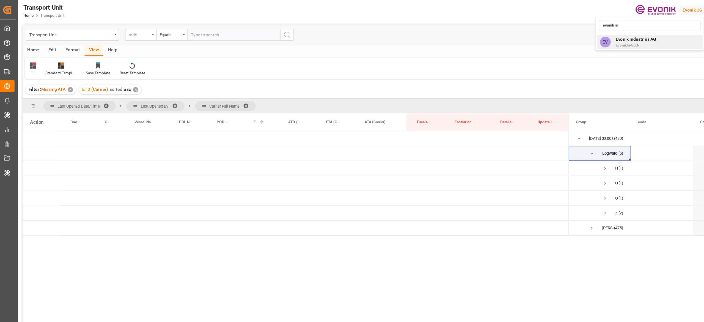
type input "evonik in"
click at [590, 32] on div "EV Evonik Industries AG EvonikIn-6LLN" at bounding box center [579, 37] width 94 height 12
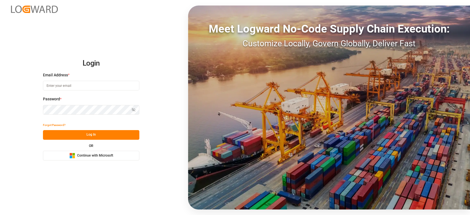
click at [93, 86] on input at bounding box center [91, 86] width 96 height 10
click at [0, 214] on com-1password-button at bounding box center [0, 215] width 0 height 0
click at [88, 81] on input at bounding box center [91, 86] width 96 height 10
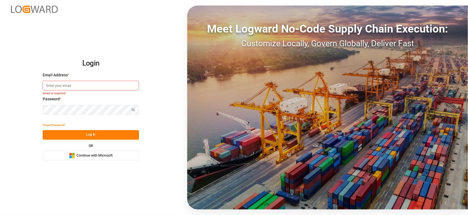
click at [126, 86] on input at bounding box center [91, 86] width 96 height 10
click at [0, 214] on com-1password-button at bounding box center [0, 215] width 0 height 0
type input "[PERSON_NAME][EMAIL_ADDRESS][DOMAIN_NAME]"
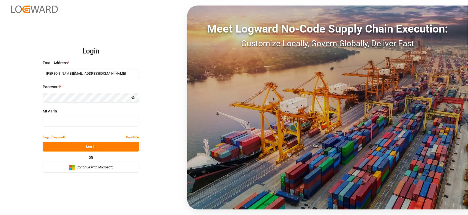
click at [78, 120] on input at bounding box center [91, 122] width 96 height 10
type input "011490"
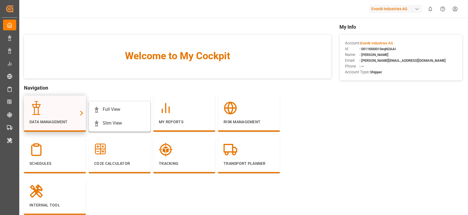
click at [79, 108] on div at bounding box center [81, 112] width 9 height 35
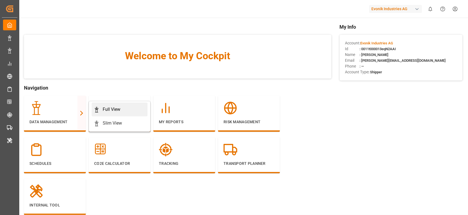
click at [93, 108] on link "Full View" at bounding box center [120, 109] width 56 height 14
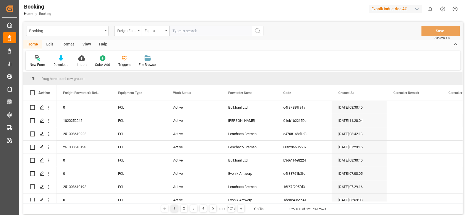
click at [67, 45] on div "Format" at bounding box center [67, 44] width 21 height 9
click at [40, 62] on div "Filter Rows" at bounding box center [38, 61] width 24 height 12
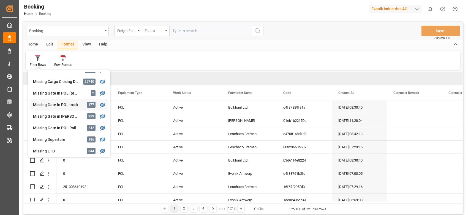
scroll to position [77, 0]
click at [75, 115] on div "Missing Gate In POL Rail" at bounding box center [57, 117] width 48 height 6
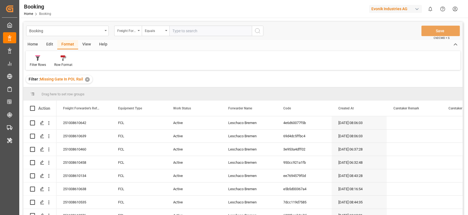
click at [90, 45] on div "View" at bounding box center [86, 44] width 17 height 9
click at [38, 65] on div "Default" at bounding box center [35, 64] width 11 height 5
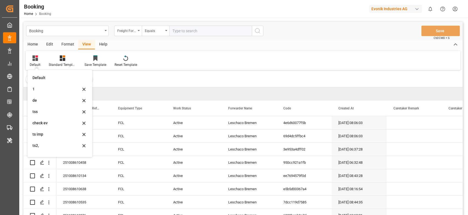
drag, startPoint x: 44, startPoint y: 88, endPoint x: 179, endPoint y: 90, distance: 135.1
click at [44, 88] on div "1" at bounding box center [56, 89] width 48 height 6
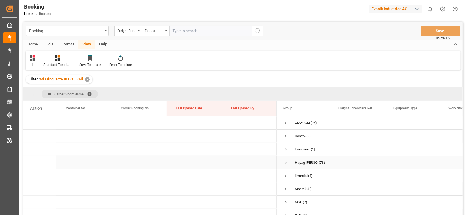
click at [284, 160] on span "Press SPACE to select this row." at bounding box center [285, 162] width 5 height 5
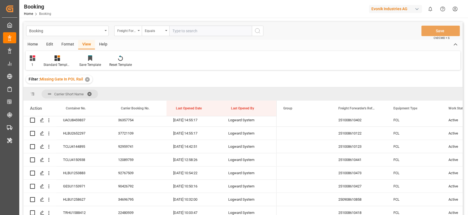
scroll to position [330, 0]
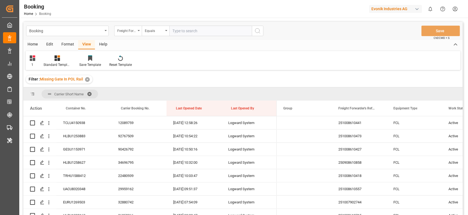
click at [67, 45] on div "Format" at bounding box center [67, 44] width 21 height 9
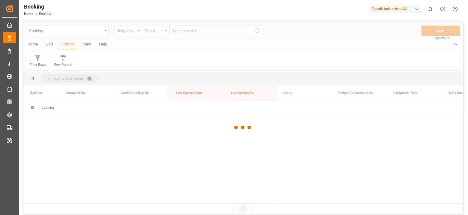
click at [45, 68] on div at bounding box center [242, 127] width 439 height 211
click at [34, 62] on div at bounding box center [242, 127] width 439 height 211
click at [37, 65] on div at bounding box center [242, 127] width 439 height 211
drag, startPoint x: 123, startPoint y: 59, endPoint x: 119, endPoint y: 59, distance: 4.4
click at [123, 59] on div at bounding box center [242, 127] width 439 height 211
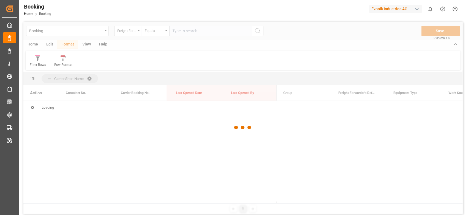
click at [33, 64] on div at bounding box center [242, 127] width 439 height 211
click at [36, 65] on div at bounding box center [242, 127] width 439 height 211
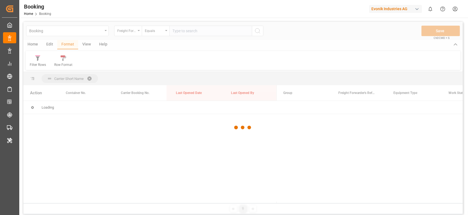
click at [38, 65] on div at bounding box center [242, 127] width 439 height 211
click at [38, 67] on div at bounding box center [242, 127] width 439 height 211
click at [216, 76] on div at bounding box center [242, 127] width 439 height 211
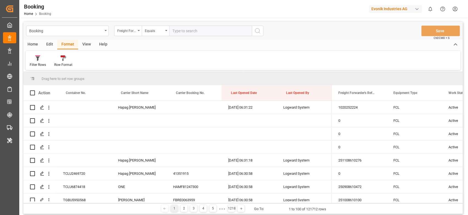
click at [40, 61] on icon at bounding box center [37, 58] width 5 height 6
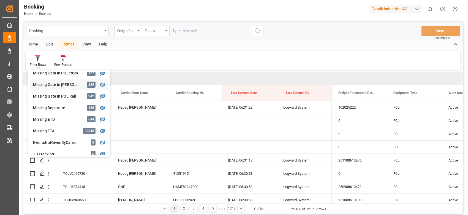
scroll to position [75, 0]
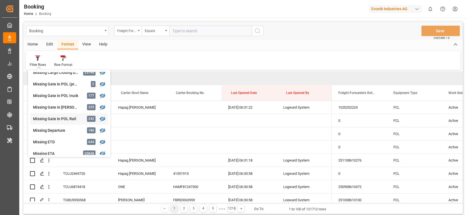
click at [86, 118] on div "Missing Gate In POL Rail 242" at bounding box center [69, 119] width 78 height 12
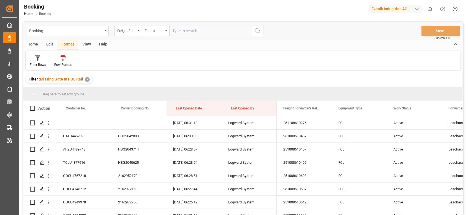
click at [84, 45] on div "View" at bounding box center [86, 44] width 17 height 9
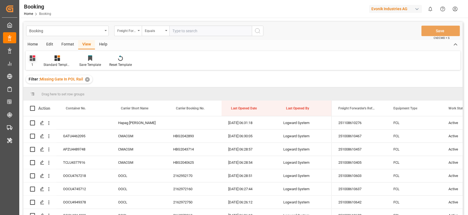
click at [36, 58] on div "1" at bounding box center [33, 61] width 14 height 12
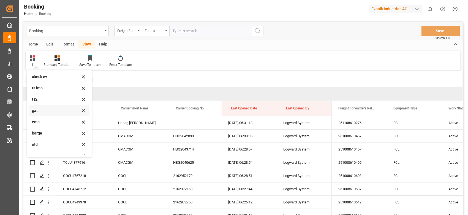
scroll to position [75, 0]
click at [42, 104] on div "barge" at bounding box center [56, 104] width 48 height 6
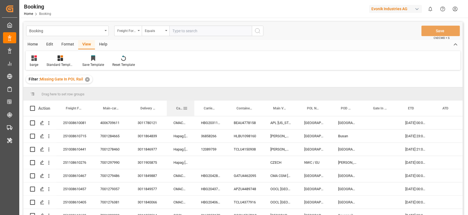
drag, startPoint x: 180, startPoint y: 109, endPoint x: 179, endPoint y: 101, distance: 8.3
click at [176, 102] on div "Carrier Short Name" at bounding box center [179, 107] width 7 height 15
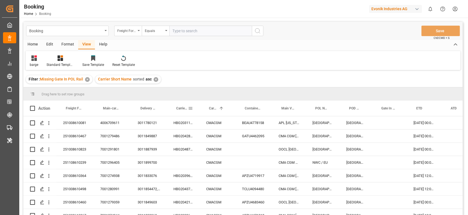
drag, startPoint x: 200, startPoint y: 109, endPoint x: 196, endPoint y: 109, distance: 4.5
click at [196, 109] on div "Action Freight Forwarder's Reference No. Main-carriage No. Delivery No. 1" at bounding box center [309, 107] width 573 height 15
click at [222, 108] on span at bounding box center [221, 108] width 5 height 5
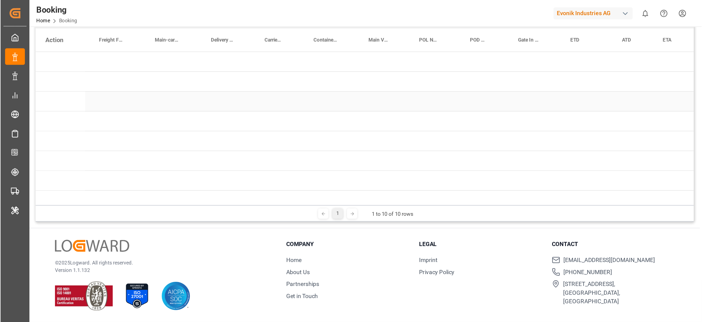
scroll to position [81, 0]
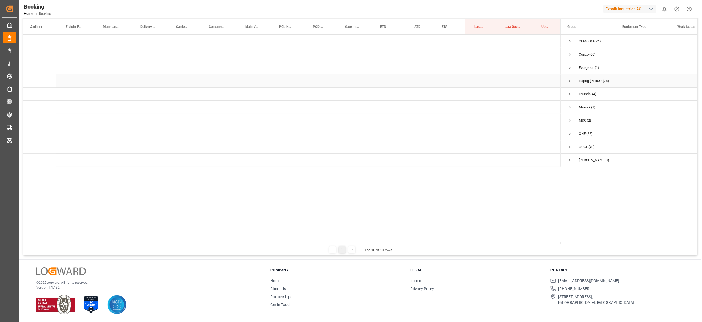
click at [469, 79] on span "Press SPACE to select this row." at bounding box center [570, 80] width 5 height 5
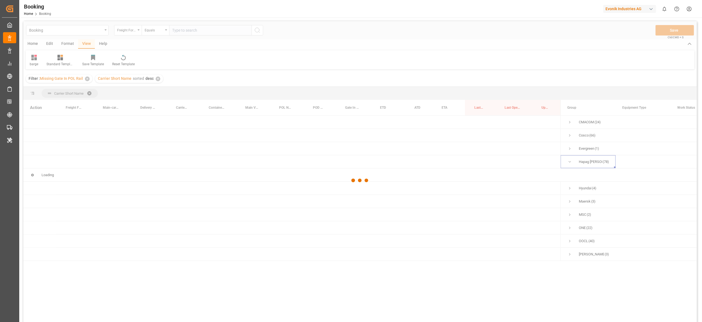
scroll to position [0, 0]
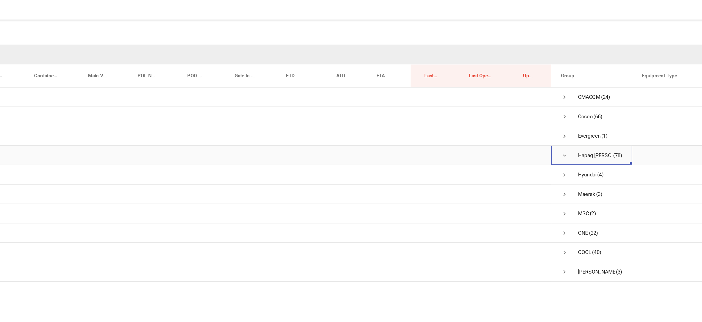
click at [469, 164] on span "Press SPACE to select this row." at bounding box center [570, 162] width 5 height 5
click at [469, 158] on span "Press SPACE to select this row." at bounding box center [570, 162] width 5 height 13
click at [469, 163] on span "Press SPACE to select this row." at bounding box center [570, 162] width 5 height 5
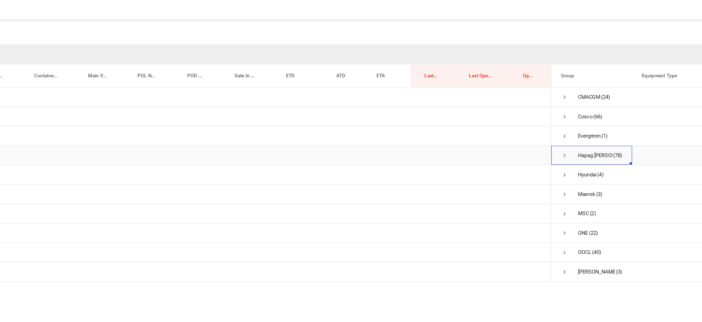
click at [469, 163] on span "Press SPACE to select this row." at bounding box center [570, 162] width 5 height 5
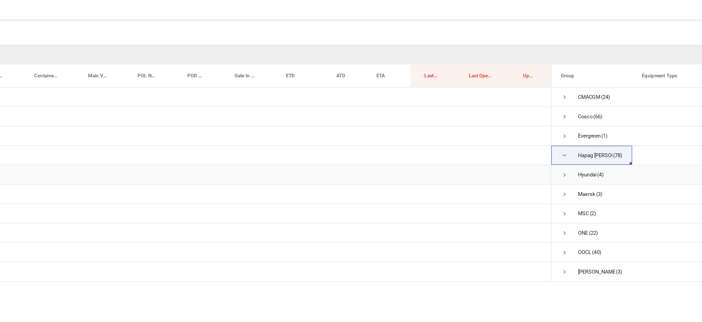
click at [403, 169] on div "Press SPACE to select this row." at bounding box center [388, 175] width 34 height 13
click at [469, 162] on span "Press SPACE to select this row." at bounding box center [570, 162] width 5 height 5
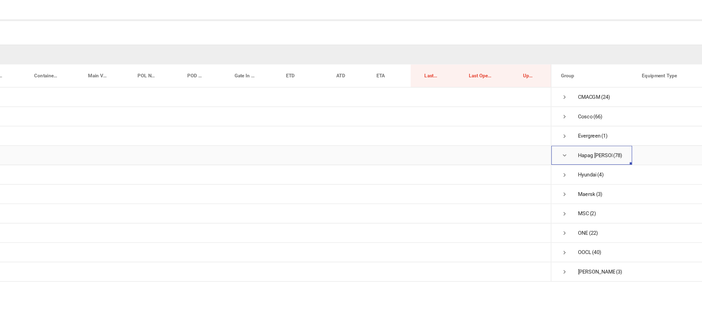
click at [469, 162] on span "Press SPACE to select this row." at bounding box center [570, 162] width 5 height 5
